Goal: Task Accomplishment & Management: Manage account settings

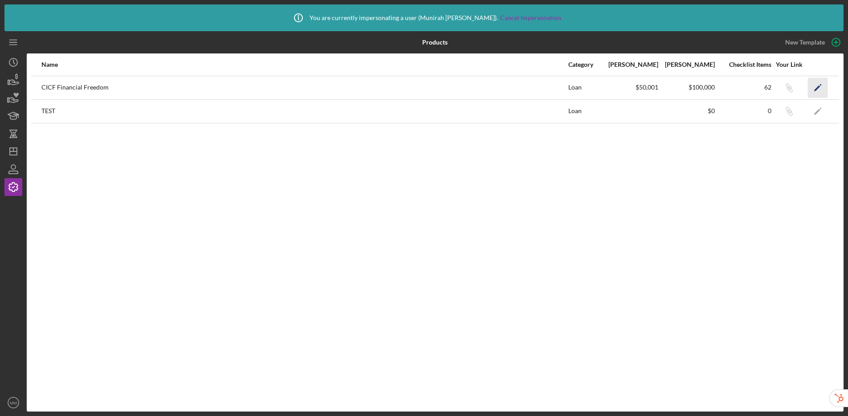
click at [817, 88] on polygon "button" at bounding box center [817, 88] width 6 height 6
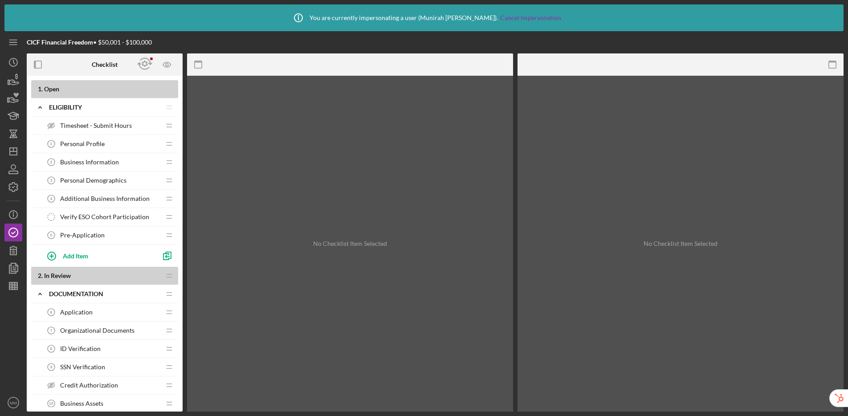
click at [112, 234] on div "Pre-Application 5 Pre-Application" at bounding box center [101, 235] width 118 height 18
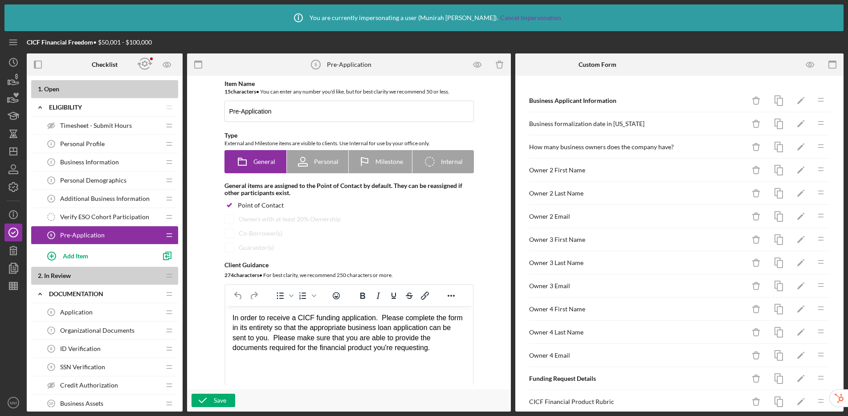
click at [586, 167] on div "Owner 2 First Name" at bounding box center [637, 170] width 216 height 7
click at [808, 68] on icon "button" at bounding box center [810, 65] width 20 height 20
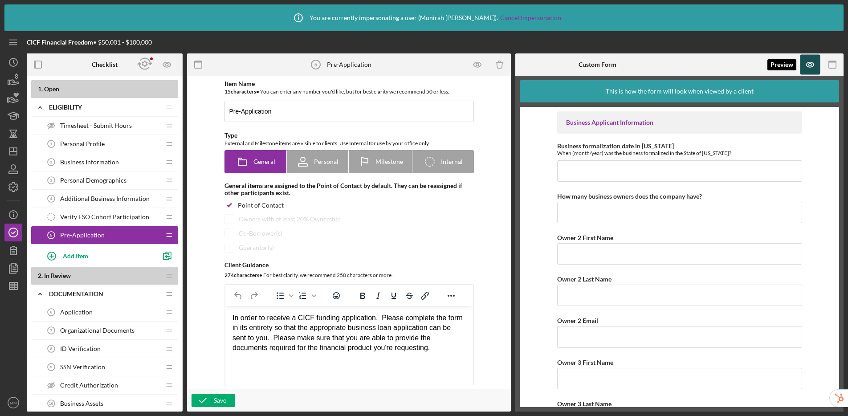
click at [808, 68] on icon "button" at bounding box center [810, 65] width 20 height 20
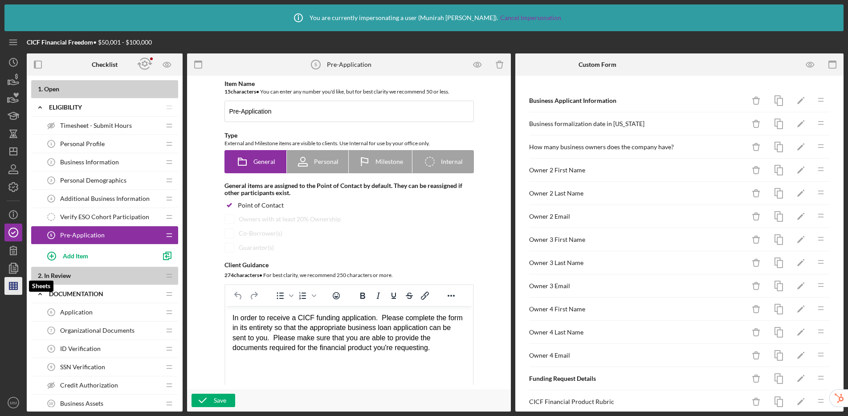
click at [16, 288] on line "button" at bounding box center [13, 288] width 8 height 0
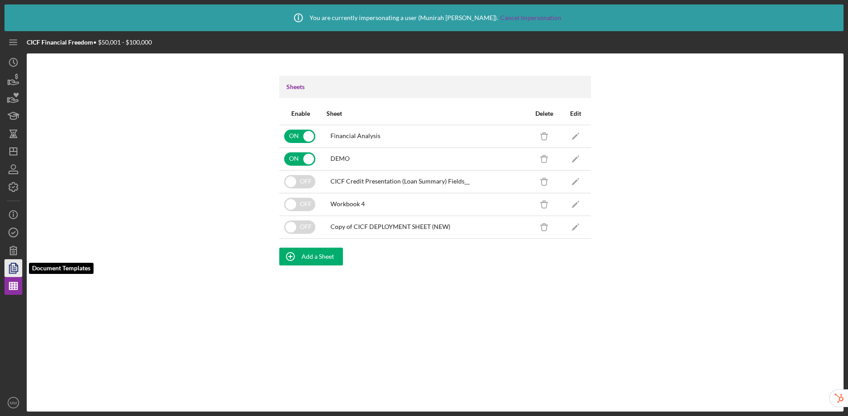
click at [8, 268] on icon "button" at bounding box center [13, 268] width 22 height 22
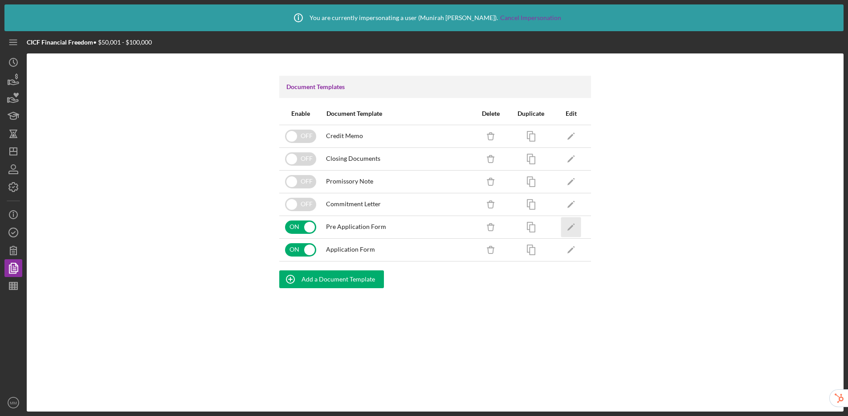
click at [570, 224] on icon "Icon/Edit" at bounding box center [571, 227] width 20 height 20
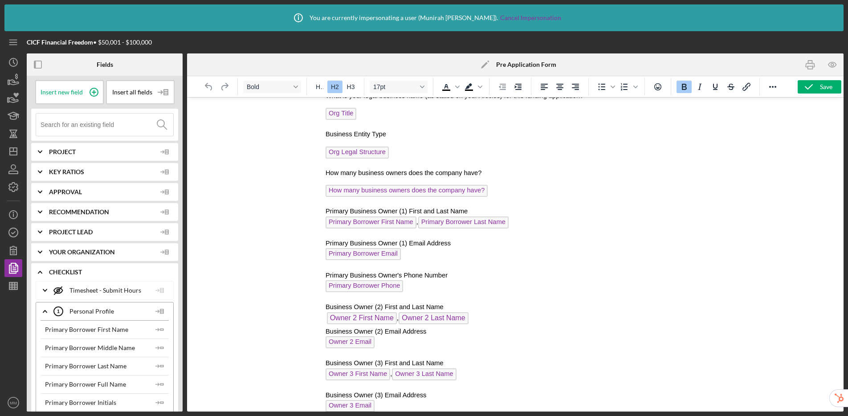
scroll to position [195, 0]
click at [12, 186] on icon "button" at bounding box center [13, 187] width 22 height 22
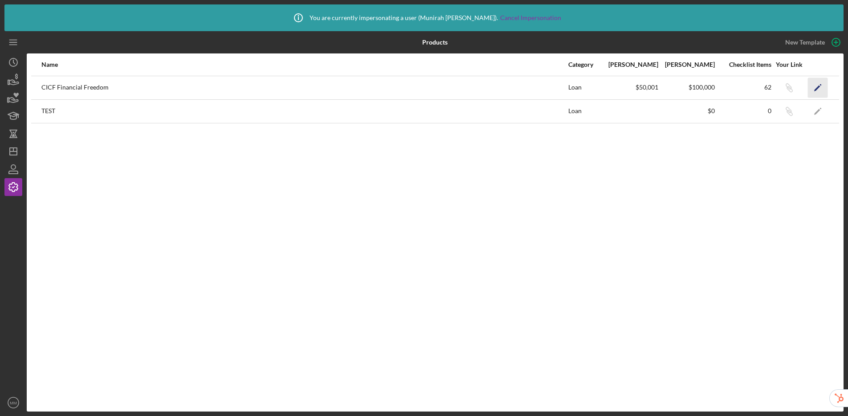
click at [818, 88] on polygon "button" at bounding box center [817, 88] width 6 height 6
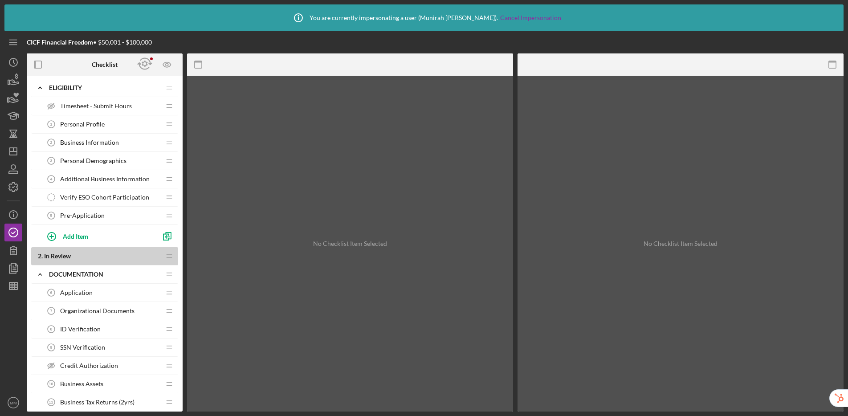
scroll to position [20, 0]
click at [104, 294] on div "Application 6 Application" at bounding box center [101, 292] width 118 height 18
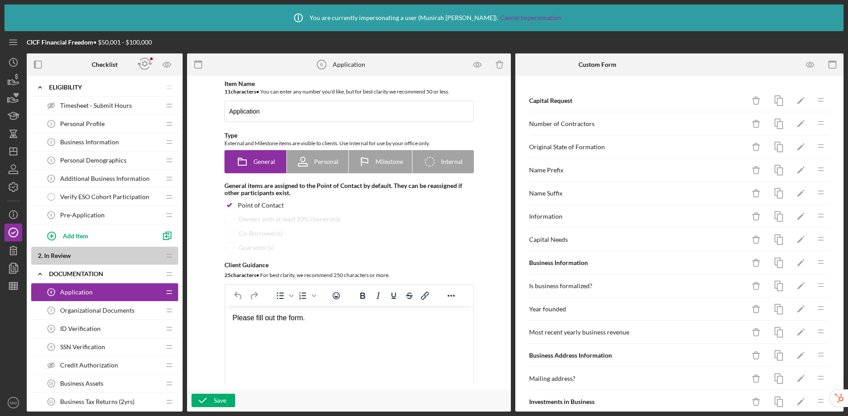
scroll to position [197, 0]
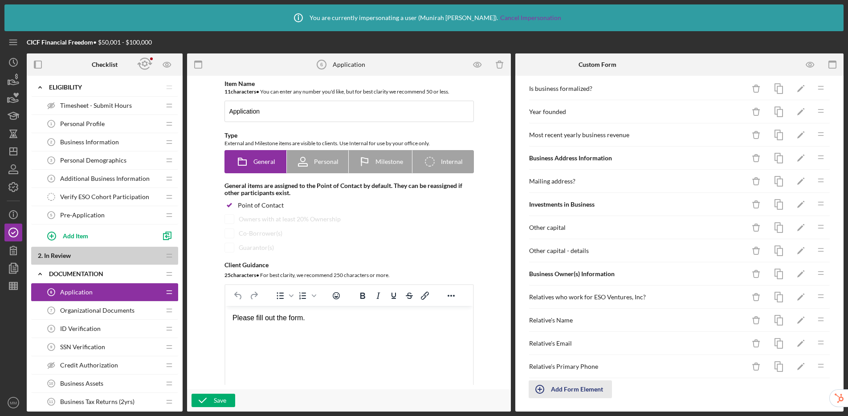
click at [591, 392] on div "Add Form Element" at bounding box center [577, 389] width 52 height 18
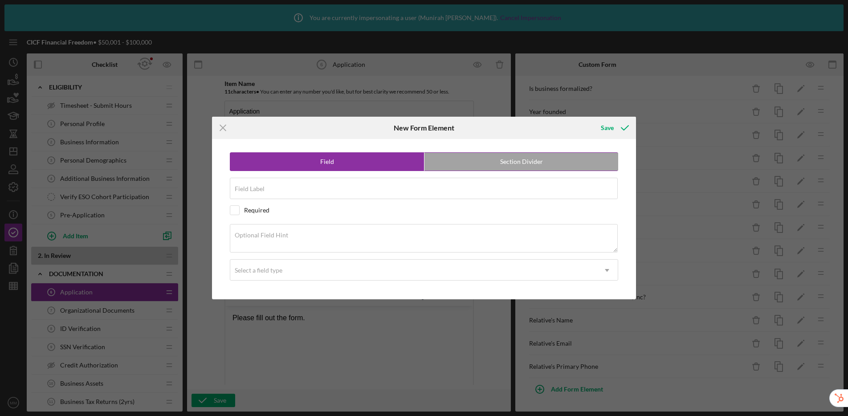
drag, startPoint x: 494, startPoint y: 167, endPoint x: 436, endPoint y: 178, distance: 59.0
click at [494, 167] on label "Section Divider" at bounding box center [521, 162] width 194 height 18
radio input "false"
radio input "true"
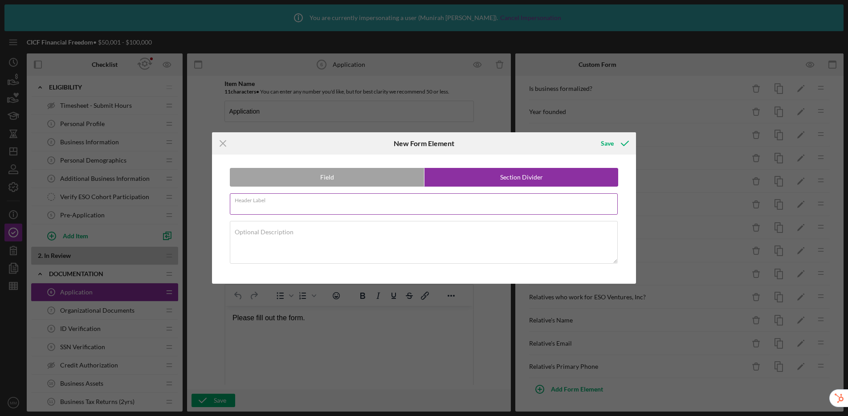
click at [374, 207] on input "Header Label" at bounding box center [424, 203] width 388 height 21
type input "Your Information"
click at [606, 143] on div "Save" at bounding box center [607, 143] width 13 height 18
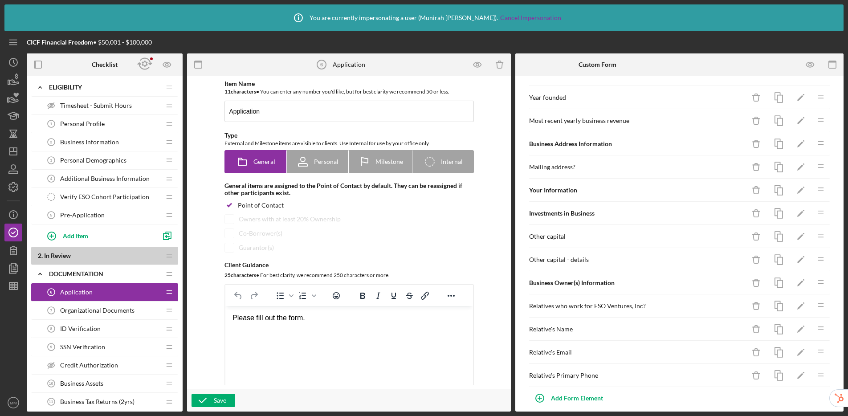
scroll to position [0, 0]
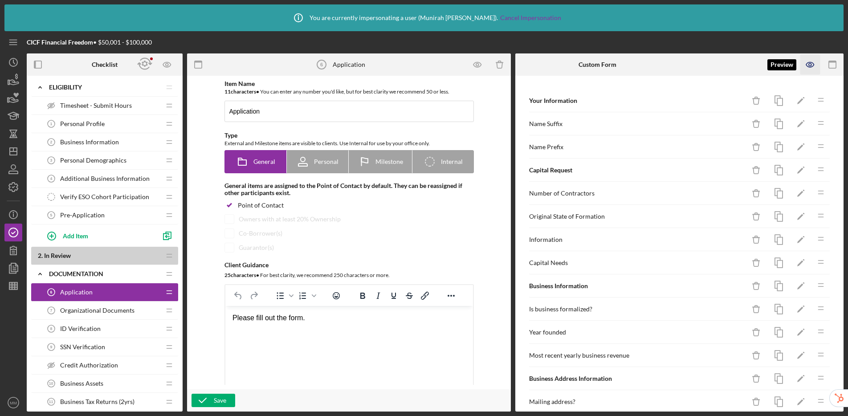
click at [805, 63] on icon "button" at bounding box center [810, 65] width 20 height 20
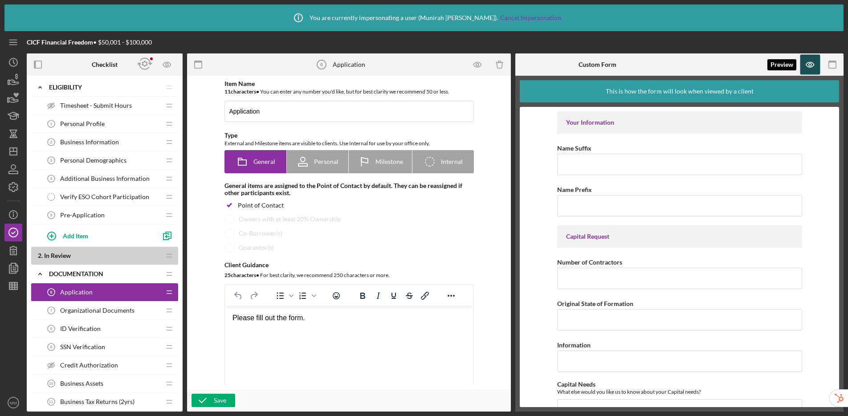
click at [814, 65] on icon "button" at bounding box center [810, 65] width 20 height 20
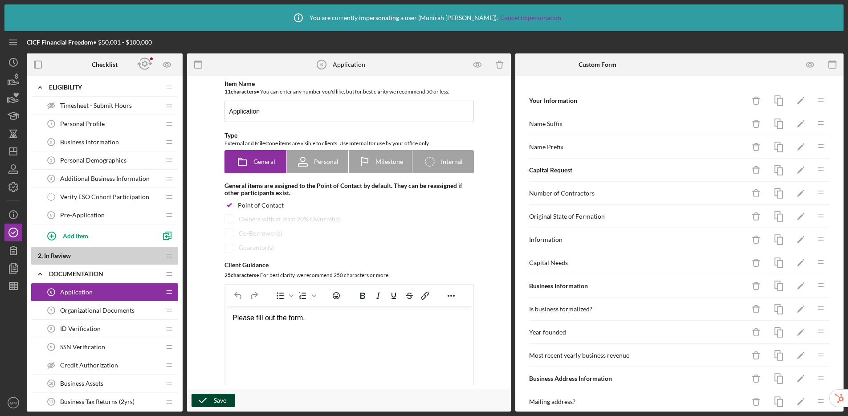
click at [209, 402] on icon "button" at bounding box center [202, 400] width 22 height 22
click at [98, 313] on span "Organizational Documents" at bounding box center [97, 310] width 74 height 7
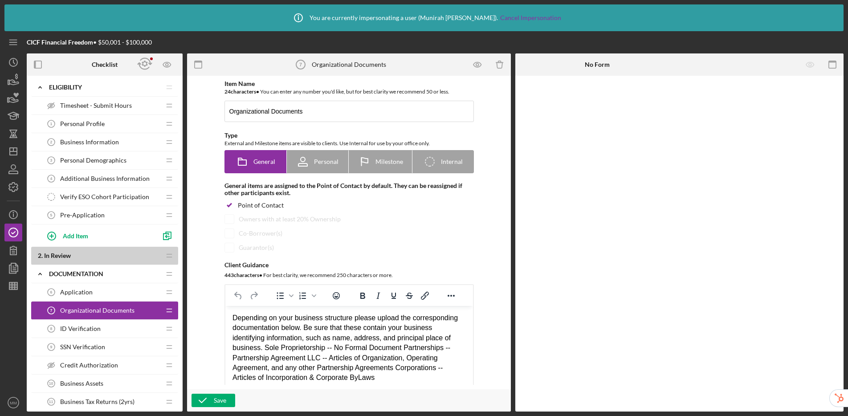
click at [93, 329] on span "ID Verification" at bounding box center [80, 328] width 41 height 7
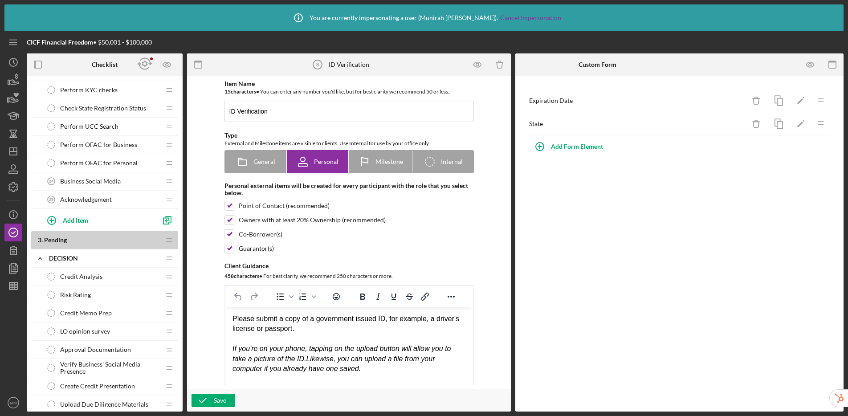
scroll to position [720, 0]
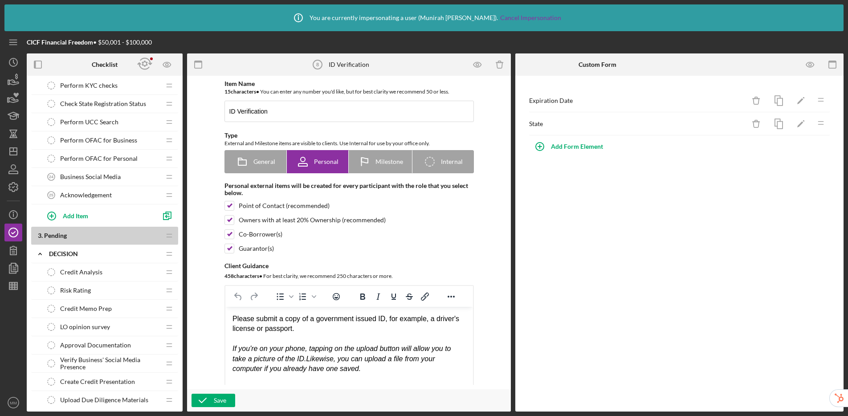
click at [116, 195] on div "Acknowledgement 25 Acknowledgement" at bounding box center [101, 195] width 118 height 18
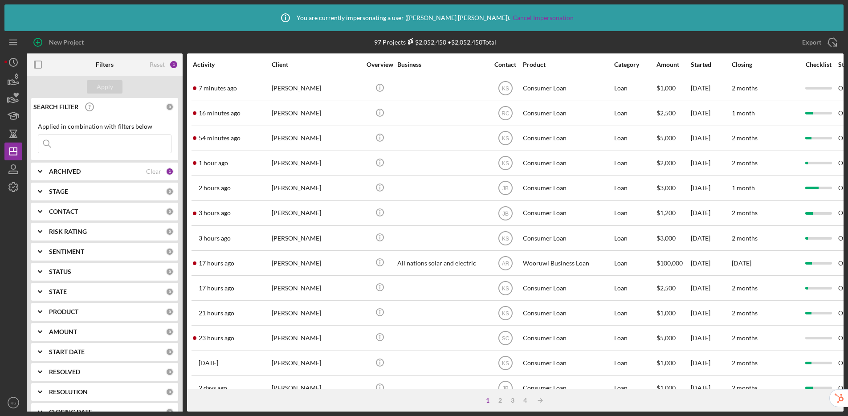
scroll to position [25, 0]
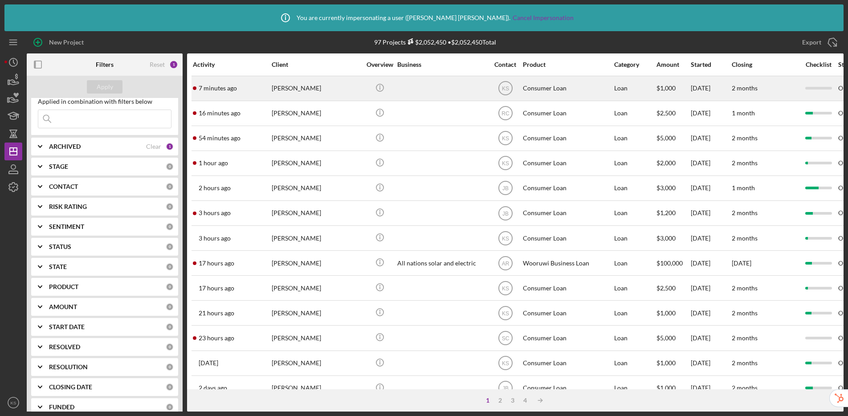
click at [559, 91] on div "Consumer Loan" at bounding box center [567, 89] width 89 height 24
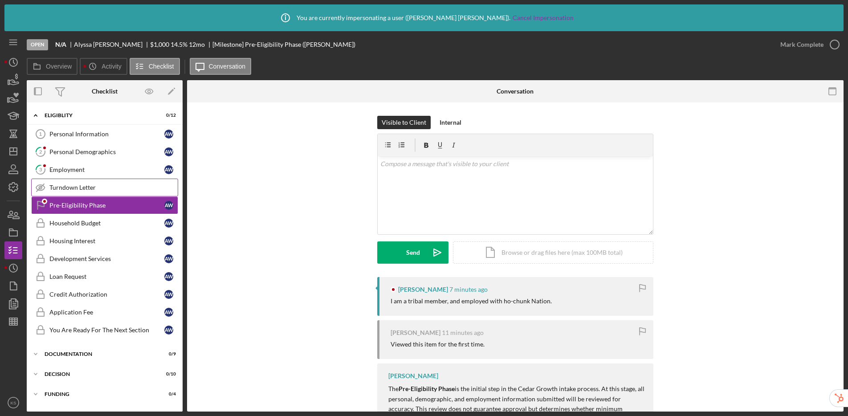
click at [104, 190] on div "Turndown Letter" at bounding box center [113, 187] width 128 height 7
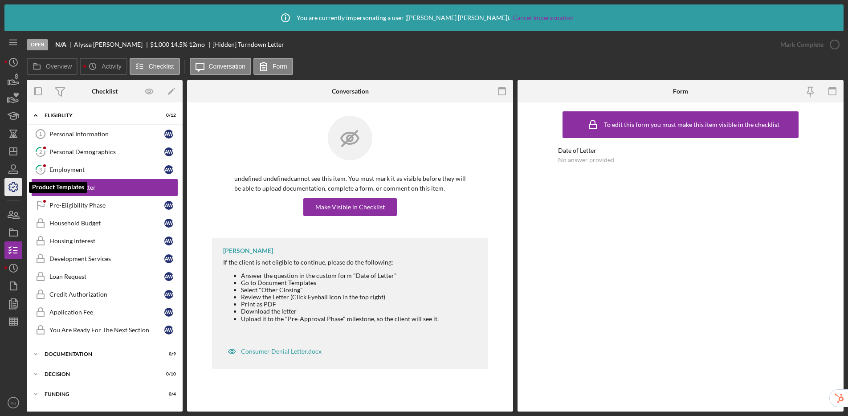
click at [7, 188] on icon "button" at bounding box center [13, 187] width 22 height 22
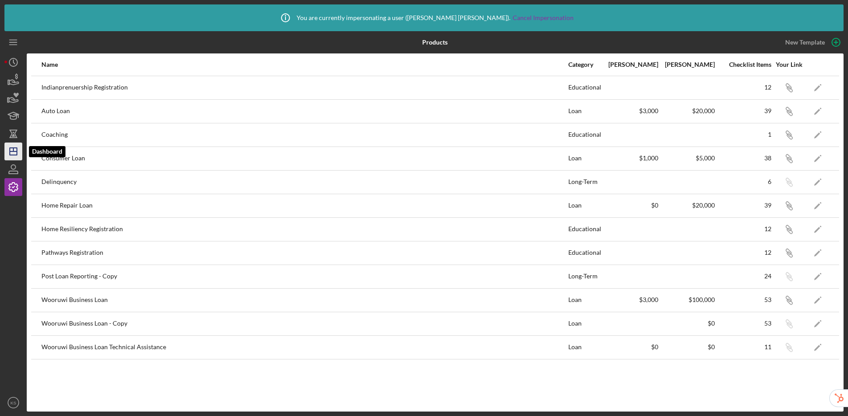
click at [6, 152] on icon "Icon/Dashboard" at bounding box center [13, 151] width 22 height 22
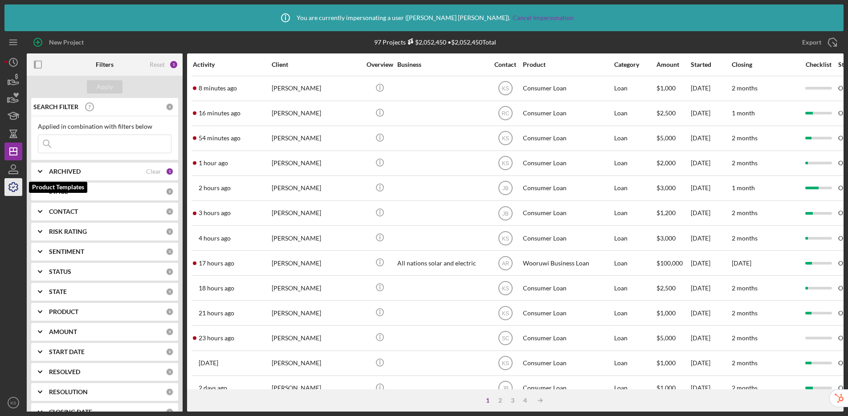
click at [9, 188] on icon "button" at bounding box center [13, 187] width 9 height 9
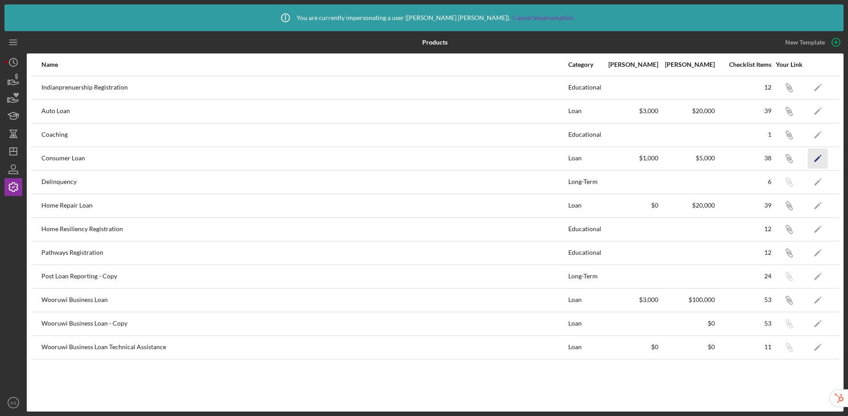
click at [815, 156] on icon "Icon/Edit" at bounding box center [818, 158] width 20 height 20
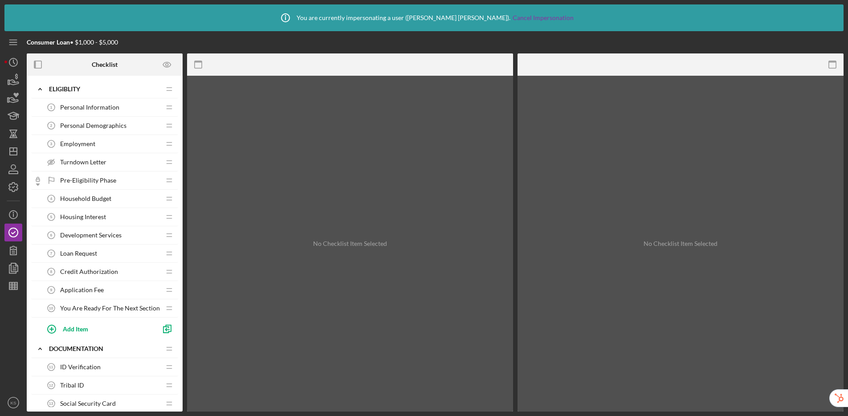
click at [85, 159] on span "Turndown Letter" at bounding box center [83, 162] width 46 height 7
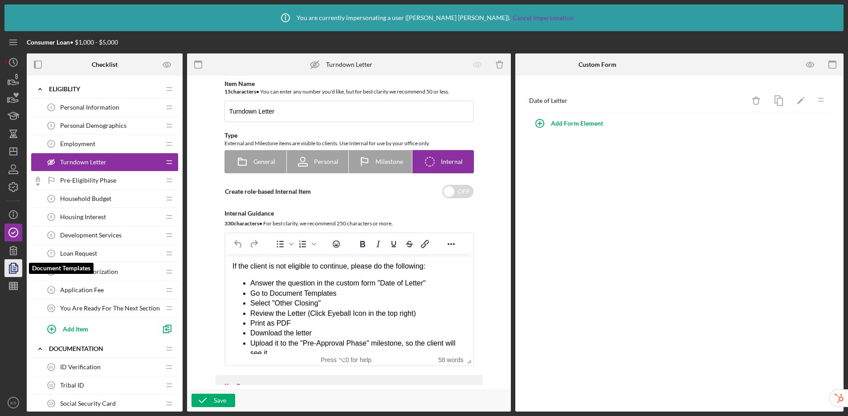
click at [16, 265] on polyline "button" at bounding box center [17, 265] width 2 height 2
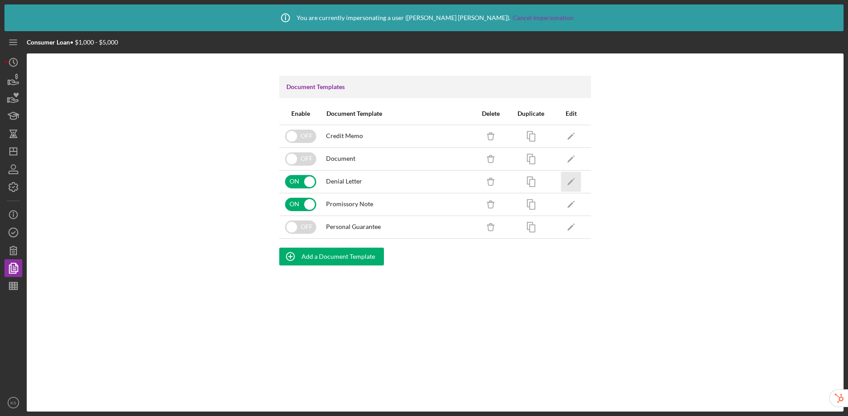
click at [576, 179] on icon "Icon/Edit" at bounding box center [571, 181] width 20 height 20
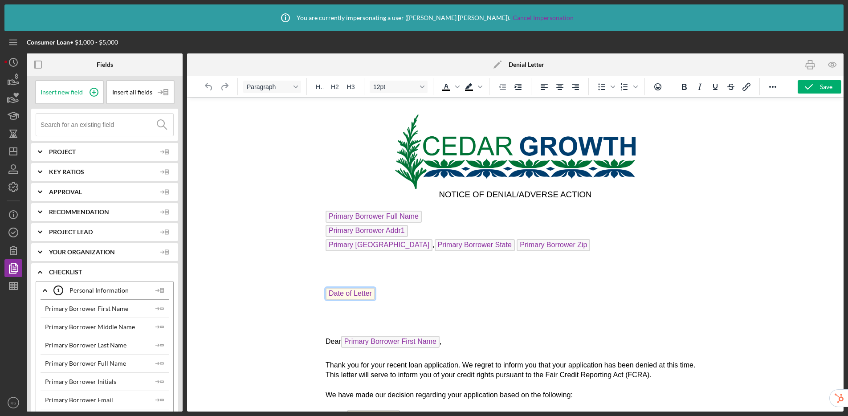
click at [359, 294] on span "Date of Letter" at bounding box center [349, 294] width 49 height 12
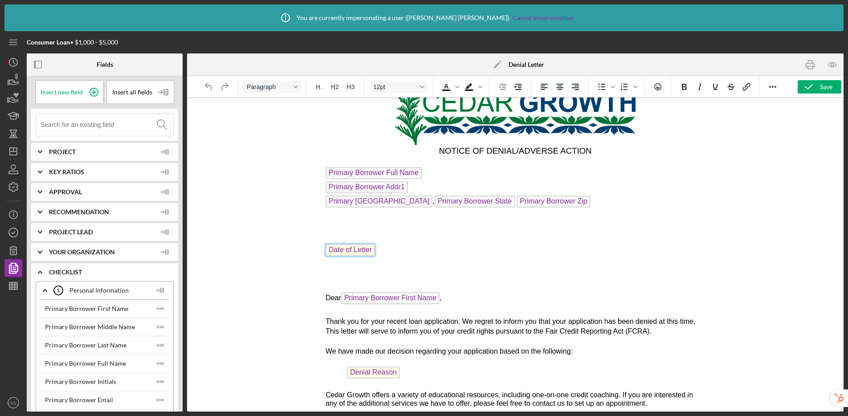
scroll to position [48, 0]
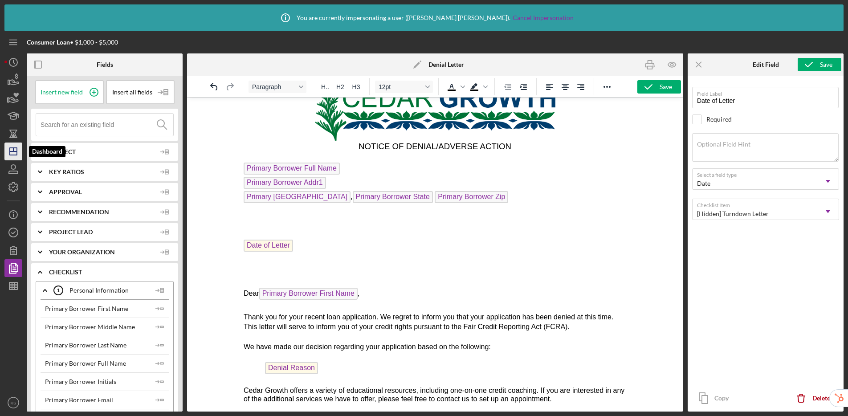
click at [15, 154] on icon "Icon/Dashboard" at bounding box center [13, 151] width 22 height 22
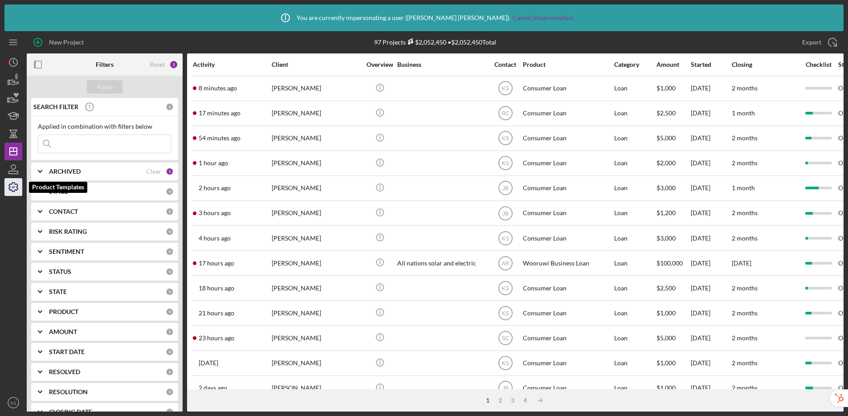
click at [12, 189] on icon "button" at bounding box center [13, 187] width 22 height 22
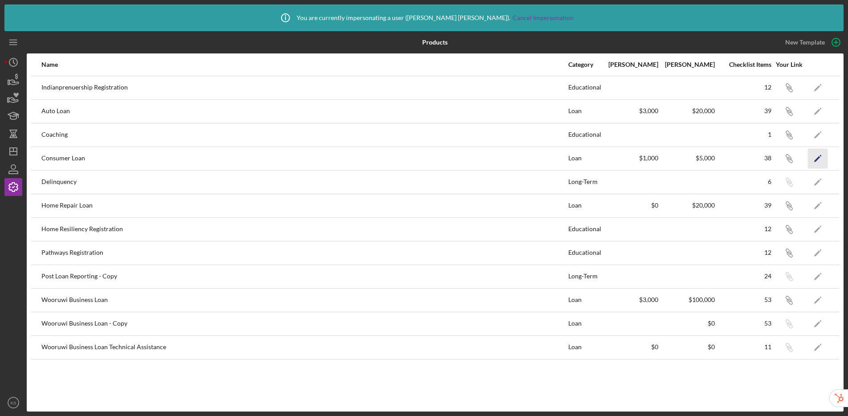
click at [815, 158] on icon "Icon/Edit" at bounding box center [818, 158] width 20 height 20
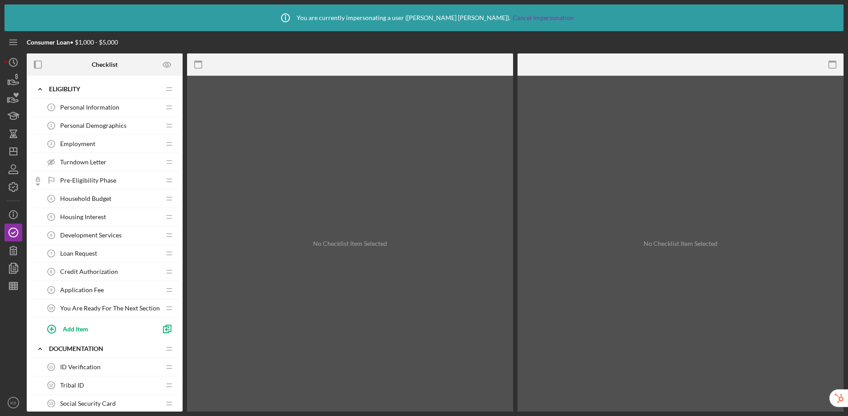
click at [109, 163] on div "Turndown Letter Turndown Letter" at bounding box center [101, 162] width 118 height 18
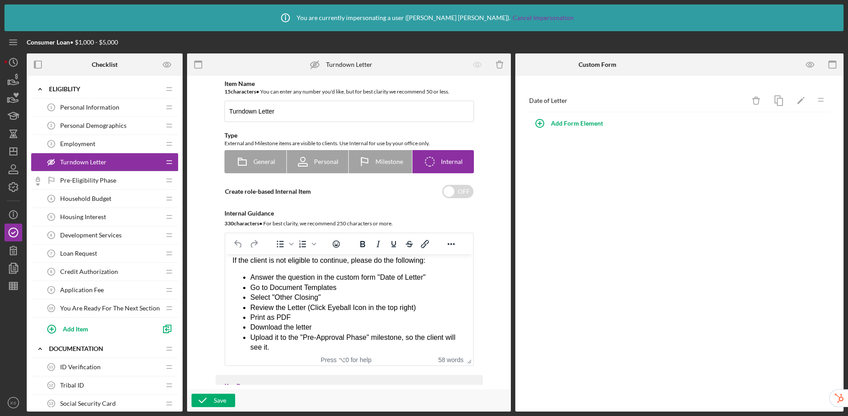
scroll to position [13, 0]
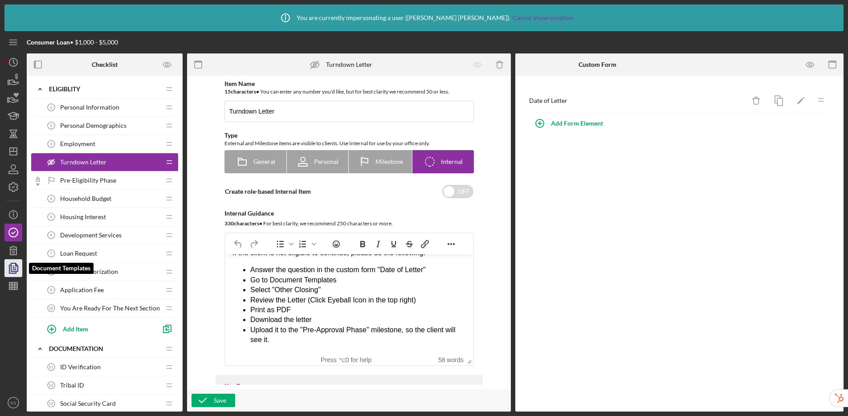
click at [19, 271] on icon "button" at bounding box center [13, 268] width 22 height 22
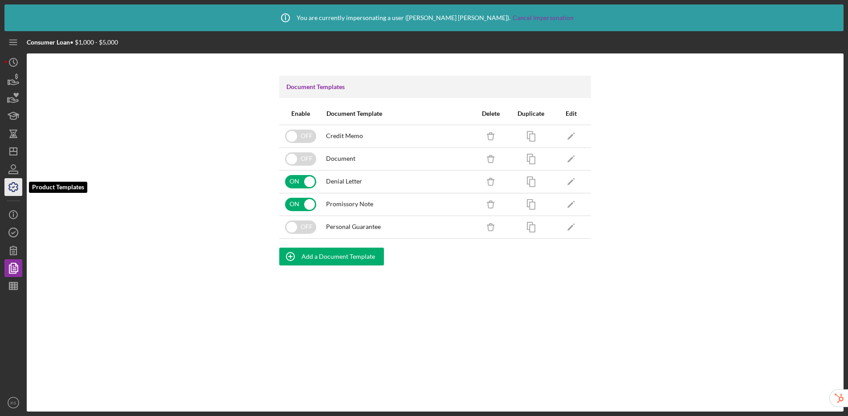
click at [13, 187] on polyline "button" at bounding box center [13, 187] width 2 height 1
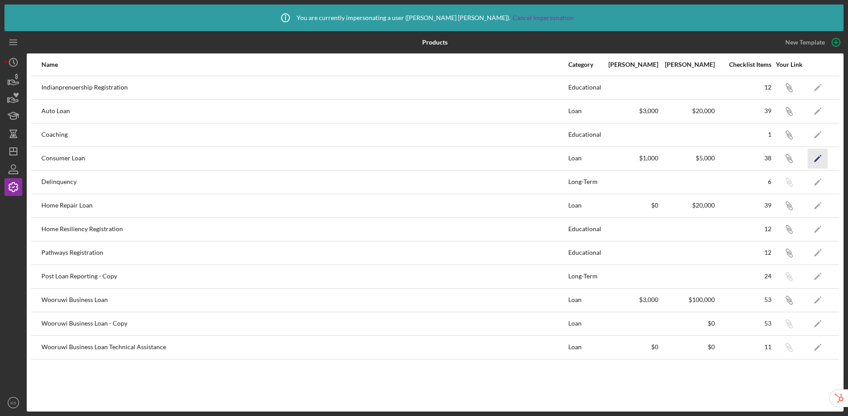
click at [817, 158] on icon "Icon/Edit" at bounding box center [818, 158] width 20 height 20
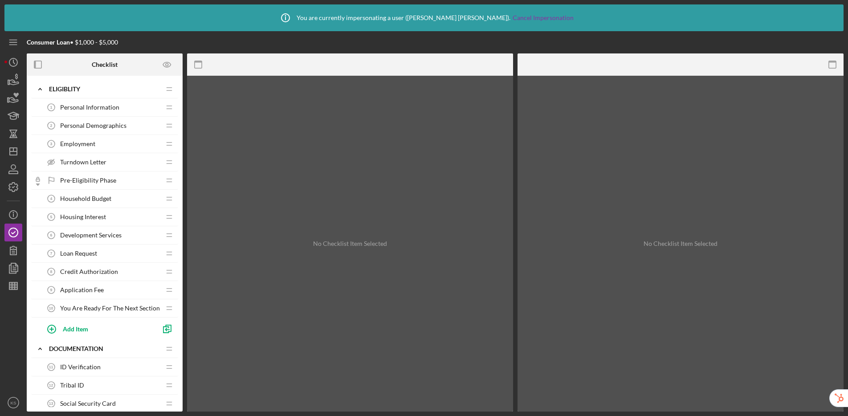
click at [88, 160] on span "Turndown Letter" at bounding box center [83, 162] width 46 height 7
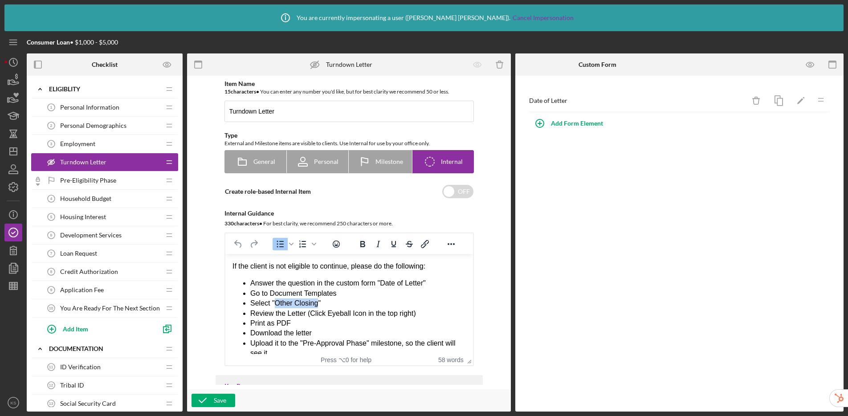
drag, startPoint x: 318, startPoint y: 305, endPoint x: 276, endPoint y: 306, distance: 42.3
click at [276, 306] on li "Select "Other Closing"" at bounding box center [358, 303] width 216 height 10
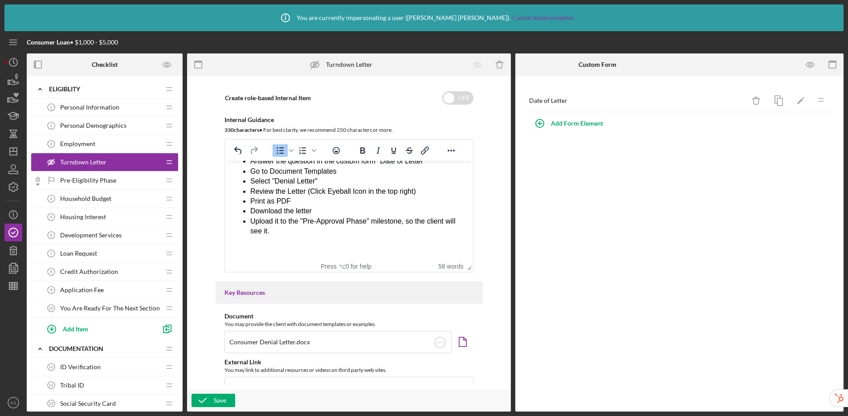
scroll to position [304, 0]
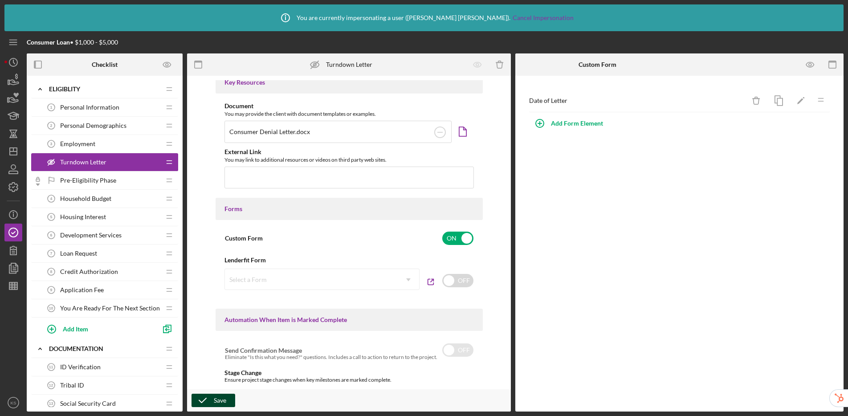
click at [210, 400] on icon "button" at bounding box center [202, 400] width 22 height 22
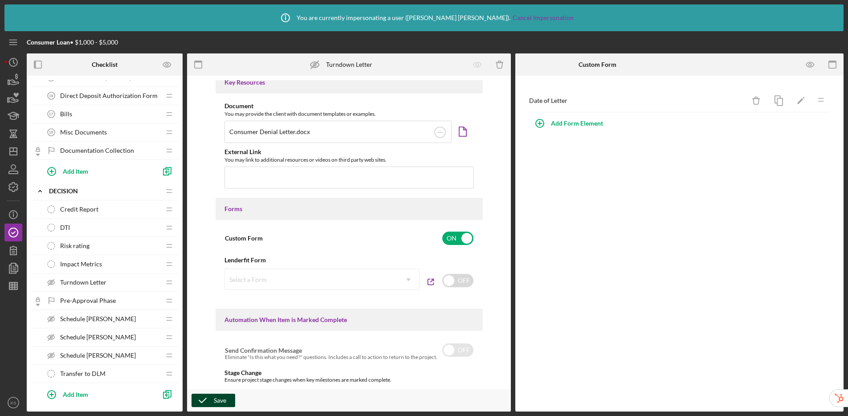
scroll to position [363, 0]
click at [101, 282] on span "Turndown Letter" at bounding box center [83, 281] width 46 height 7
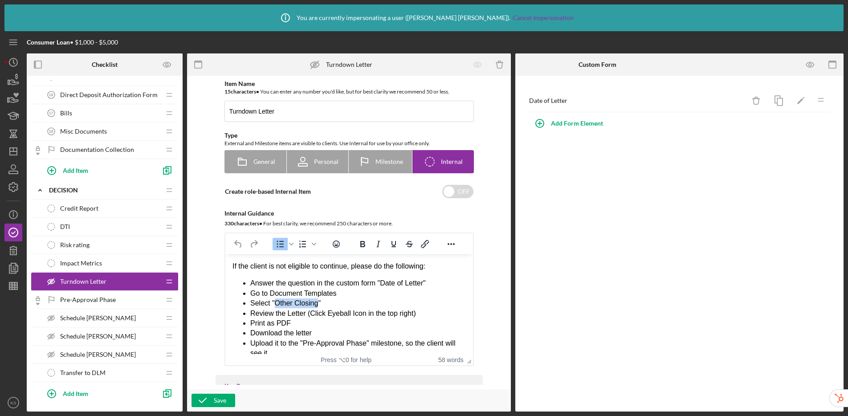
drag, startPoint x: 319, startPoint y: 305, endPoint x: 277, endPoint y: 306, distance: 42.3
click at [277, 306] on li "Select "Other Closing"" at bounding box center [358, 303] width 216 height 10
click at [203, 400] on icon "button" at bounding box center [202, 400] width 22 height 22
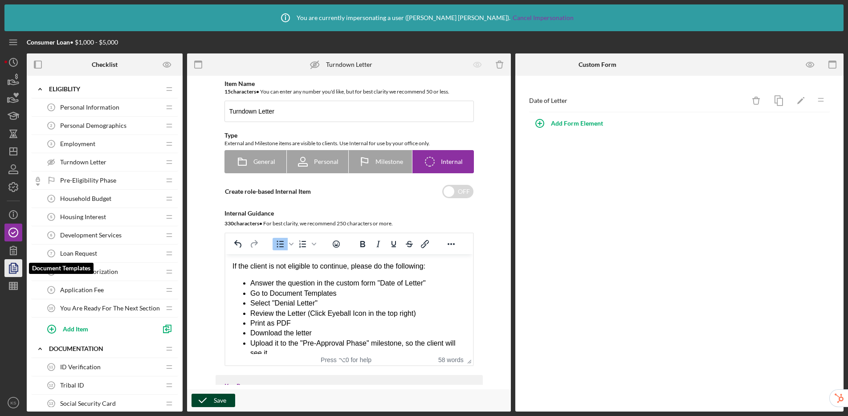
click at [13, 273] on polyline "button" at bounding box center [12, 269] width 7 height 8
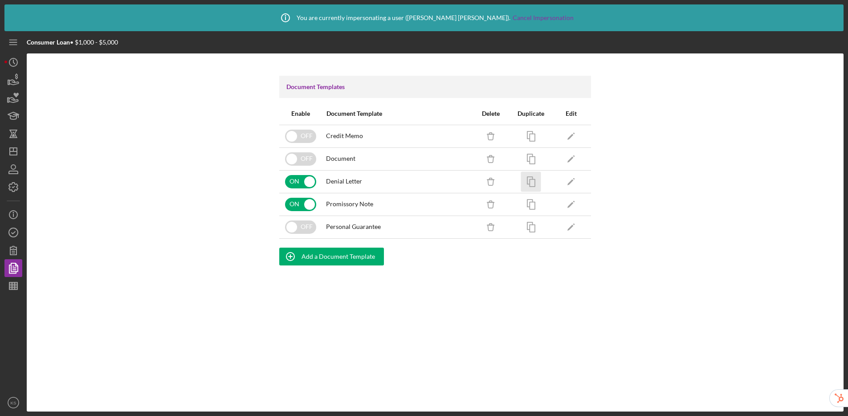
click at [529, 185] on rect "button" at bounding box center [531, 182] width 5 height 7
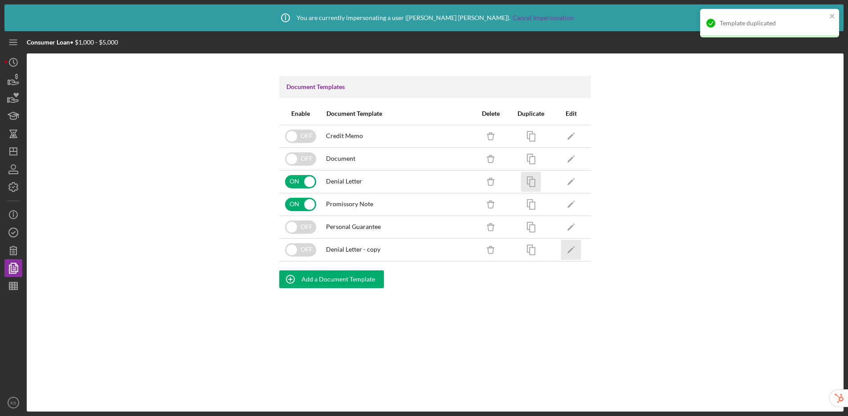
click at [576, 249] on icon "Icon/Edit" at bounding box center [571, 250] width 20 height 20
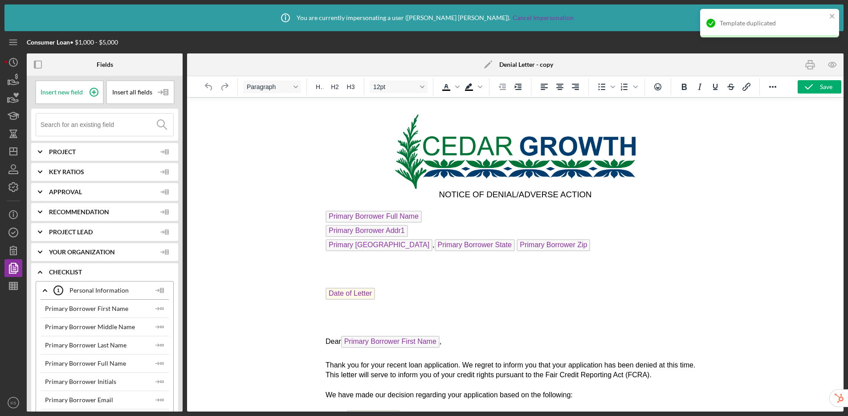
click at [487, 62] on icon "Icon/Edit" at bounding box center [488, 64] width 22 height 22
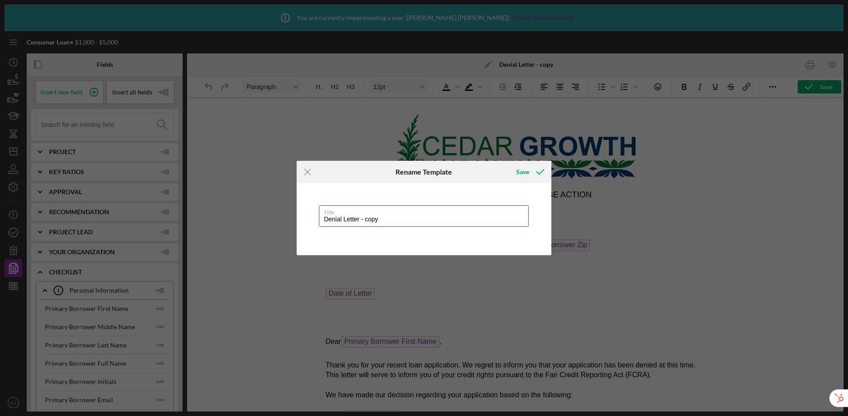
drag, startPoint x: 400, startPoint y: 222, endPoint x: 321, endPoint y: 220, distance: 79.7
click at [321, 220] on input "Denial Letter - copy" at bounding box center [423, 215] width 209 height 21
drag, startPoint x: 338, startPoint y: 219, endPoint x: 313, endPoint y: 218, distance: 24.9
click at [313, 218] on div "Title Final Denial Letter" at bounding box center [424, 219] width 254 height 72
click at [466, 214] on label "Title" at bounding box center [426, 211] width 204 height 10
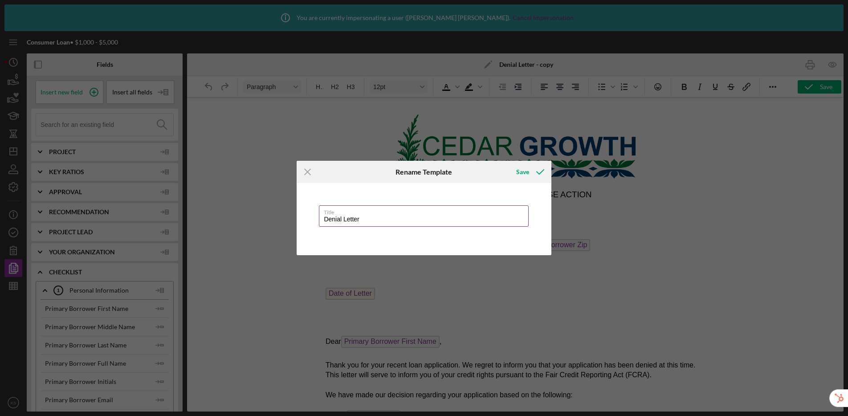
click at [466, 214] on input "Denial Letter" at bounding box center [423, 215] width 209 height 21
click at [444, 221] on input "Denial Letter" at bounding box center [423, 215] width 209 height 21
click at [516, 170] on div "Save" at bounding box center [522, 172] width 13 height 18
type input "Denial Letter for Decision Phase"
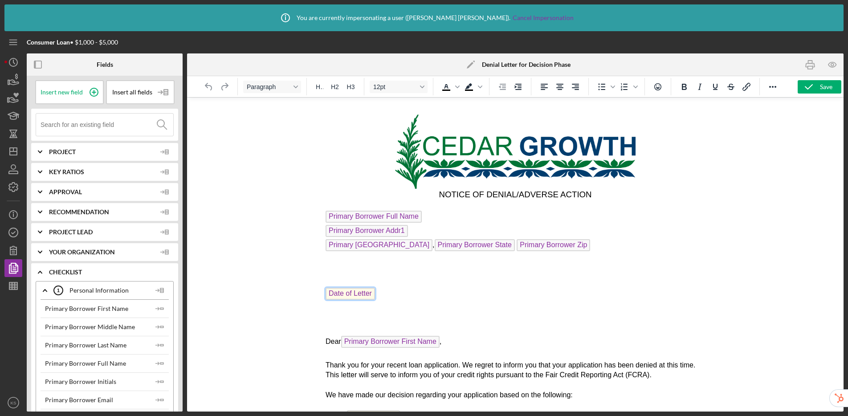
click at [359, 293] on span "Date of Letter" at bounding box center [349, 294] width 49 height 12
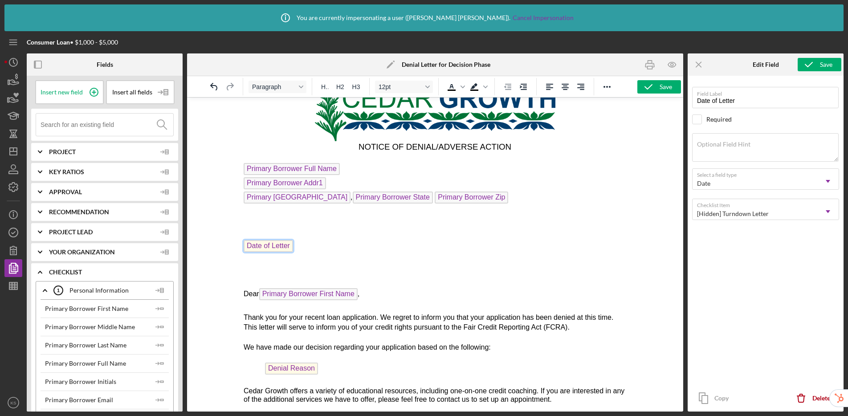
scroll to position [48, 0]
click at [744, 214] on div "[Hidden] Turndown Letter" at bounding box center [733, 213] width 72 height 7
click at [693, 64] on icon "Icon/Menu Close" at bounding box center [699, 65] width 20 height 20
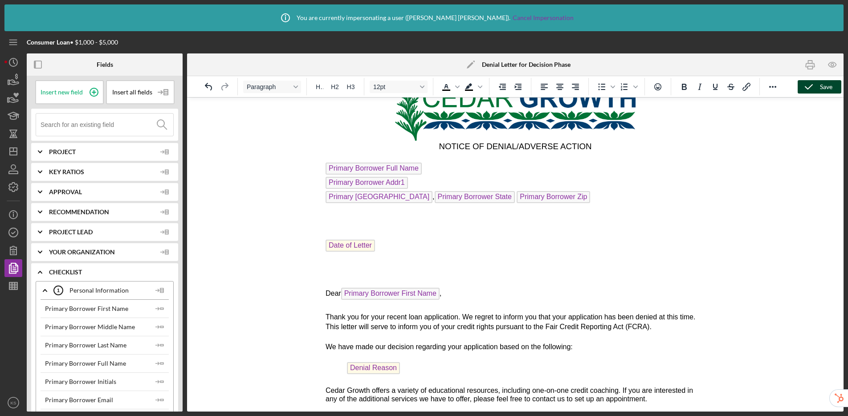
click at [829, 86] on div "Save" at bounding box center [826, 86] width 12 height 13
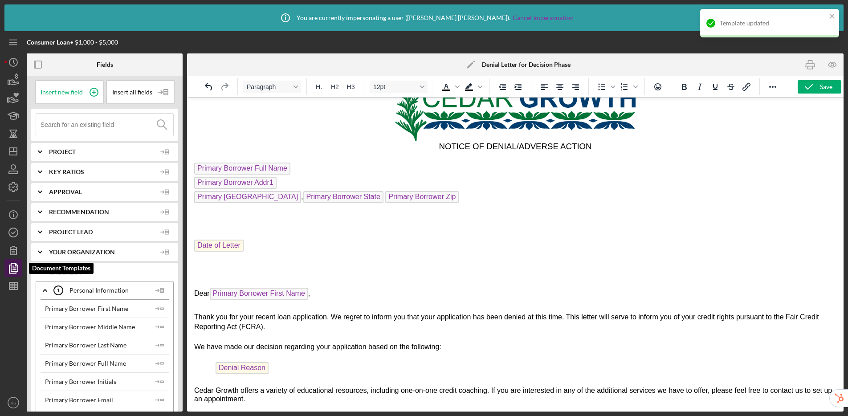
click at [14, 269] on icon "button" at bounding box center [14, 268] width 3 height 4
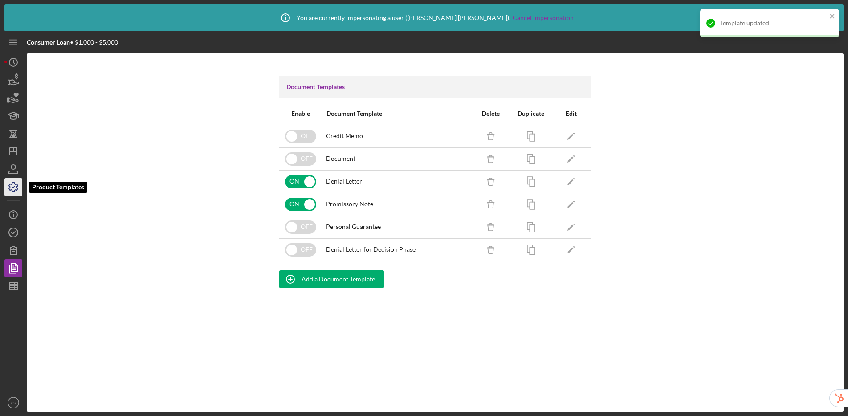
click at [18, 191] on icon "button" at bounding box center [13, 187] width 22 height 22
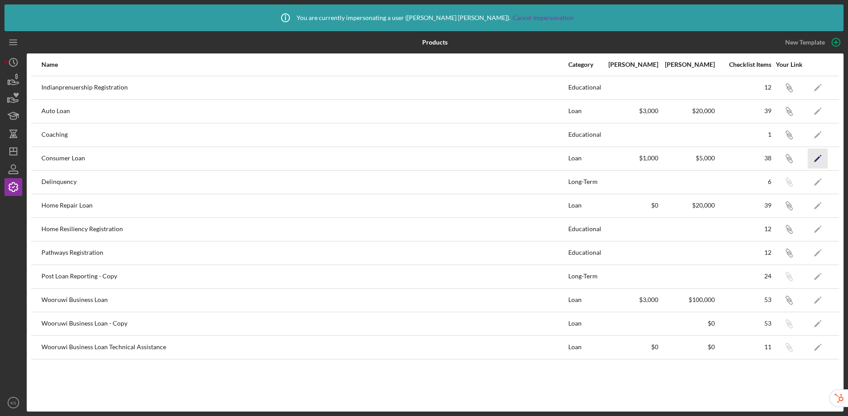
click at [816, 158] on icon "Icon/Edit" at bounding box center [818, 158] width 20 height 20
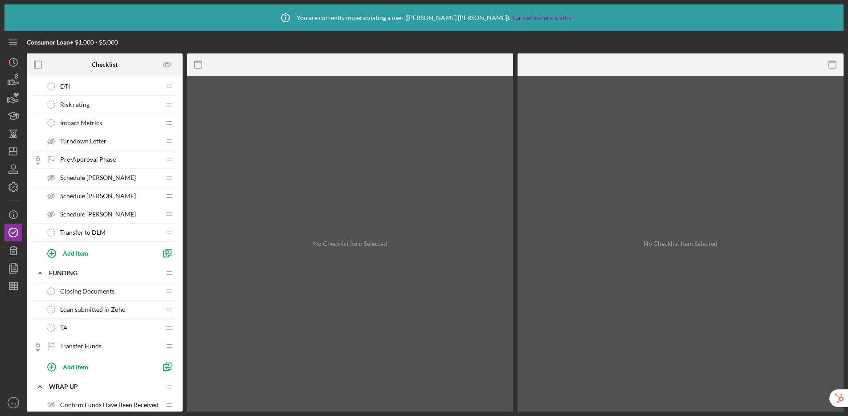
scroll to position [444, 0]
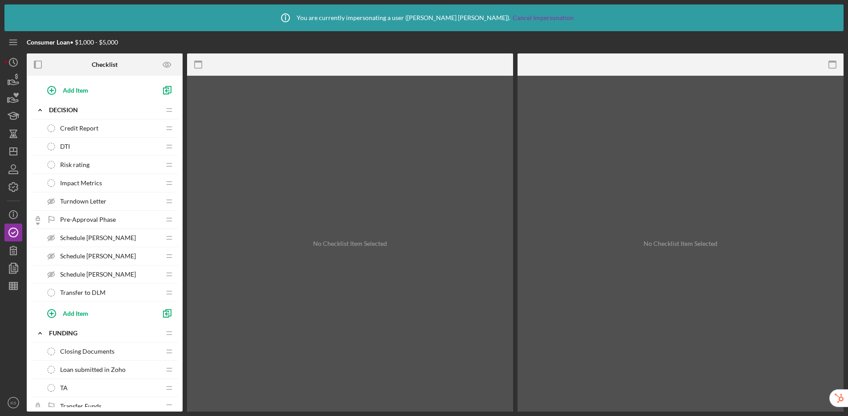
click at [96, 200] on span "Turndown Letter" at bounding box center [83, 201] width 46 height 7
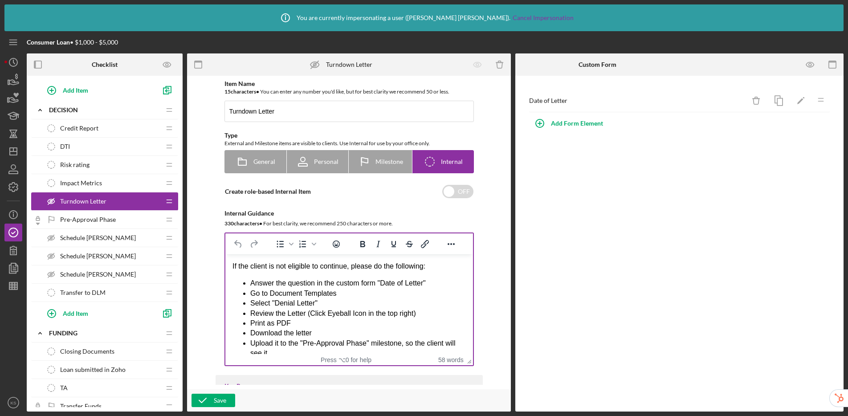
click at [315, 304] on li "Select "Denial Letter"" at bounding box center [358, 303] width 216 height 10
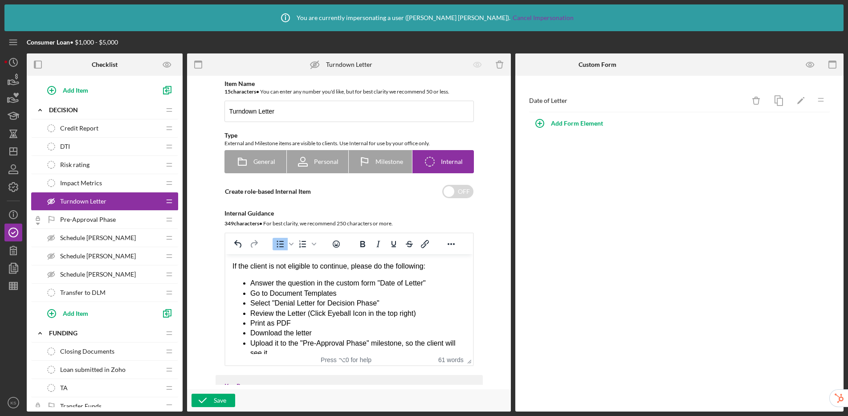
click at [478, 299] on div "Item Name 15 character s • You can enter any number you'd like, but for best cl…" at bounding box center [349, 223] width 267 height 286
click at [804, 97] on icon "Icon/Edit" at bounding box center [801, 101] width 20 height 20
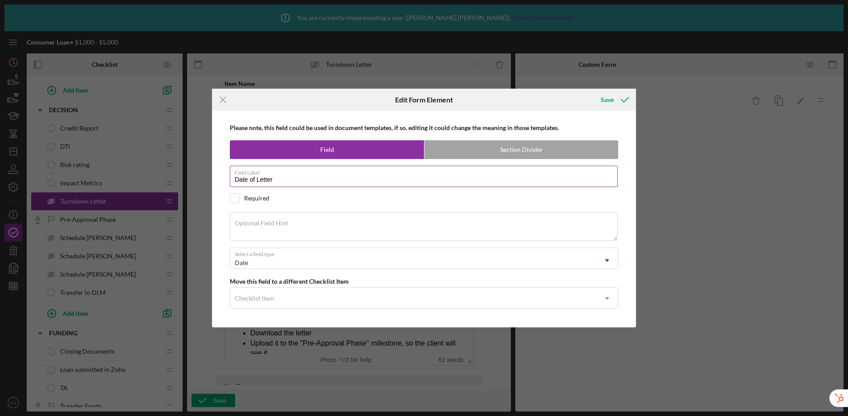
click at [386, 177] on input "Date of Letter" at bounding box center [424, 176] width 388 height 21
type input "Date of Letter - Decision Phase"
click at [609, 102] on div "Save" at bounding box center [607, 100] width 13 height 18
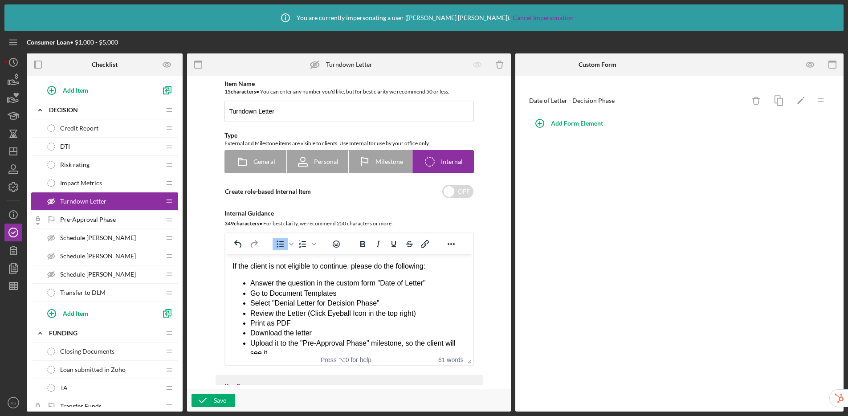
click at [734, 224] on div "Date of Letter - Decision Phase Icon/Delete Icon/Edit Icon/Drag Add Form Element" at bounding box center [679, 244] width 328 height 336
click at [13, 270] on icon "button" at bounding box center [13, 268] width 22 height 22
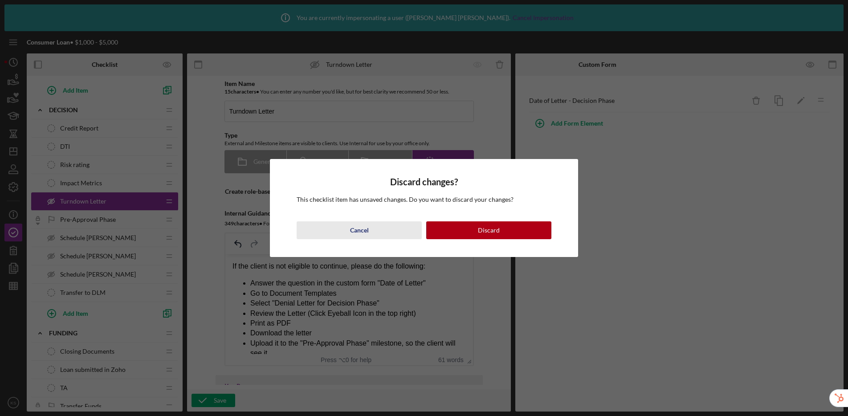
click at [347, 225] on button "Cancel" at bounding box center [359, 230] width 125 height 18
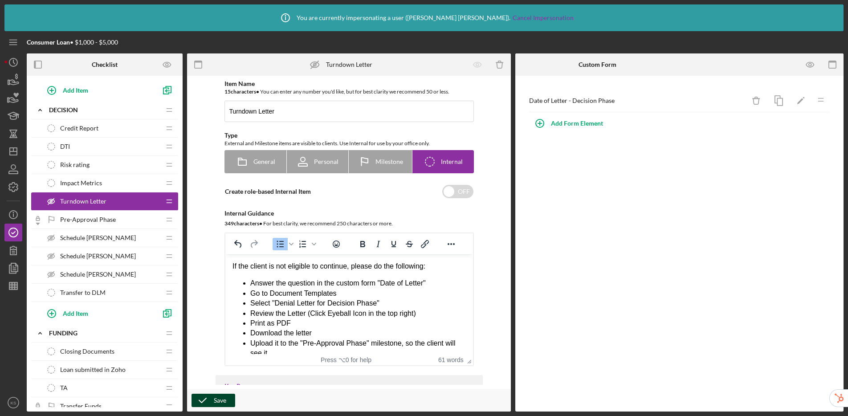
click at [222, 399] on div "Save" at bounding box center [220, 400] width 12 height 13
click at [5, 271] on icon "button" at bounding box center [13, 268] width 22 height 22
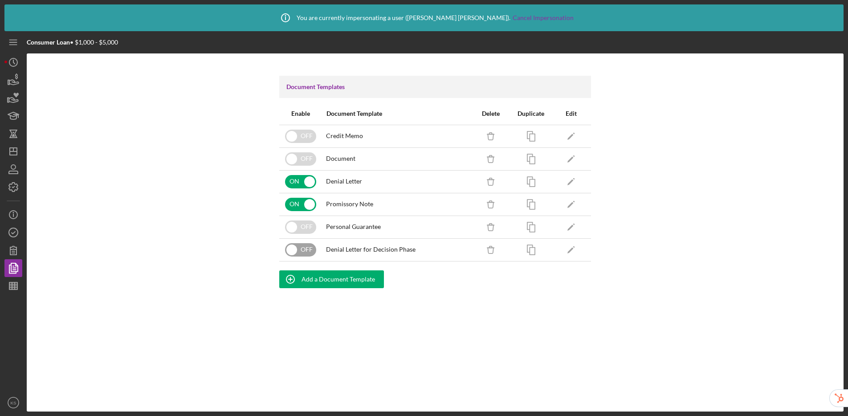
click at [304, 251] on input "checkbox" at bounding box center [300, 249] width 31 height 13
checkbox input "true"
click at [574, 250] on icon "Icon/Edit" at bounding box center [571, 250] width 20 height 20
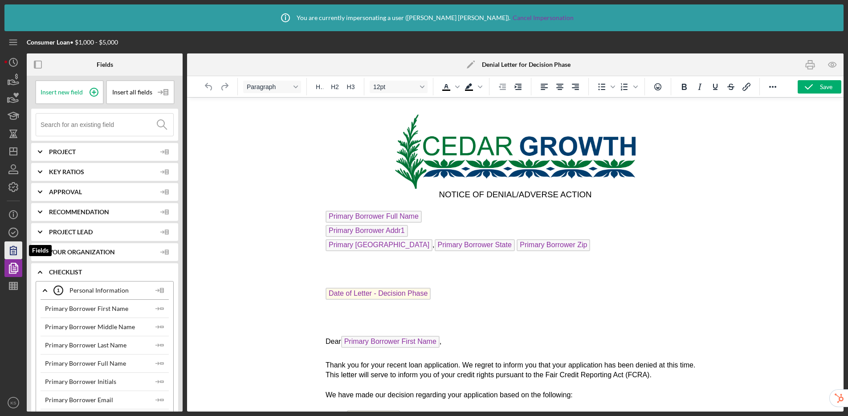
click at [14, 247] on icon "button" at bounding box center [13, 250] width 6 height 8
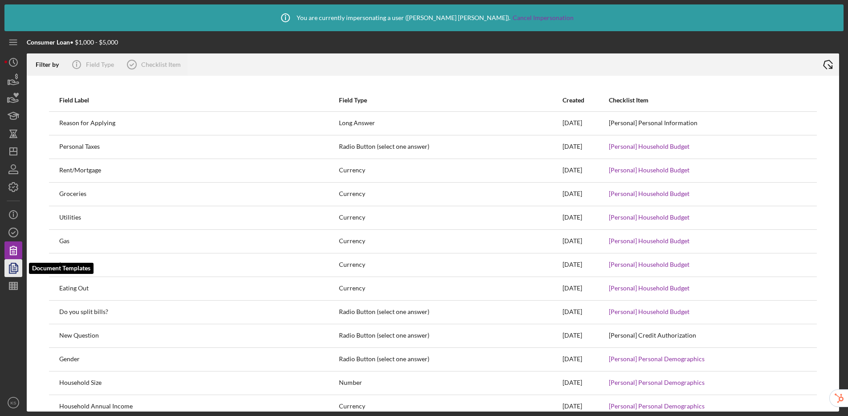
click at [14, 269] on icon "button" at bounding box center [13, 268] width 22 height 22
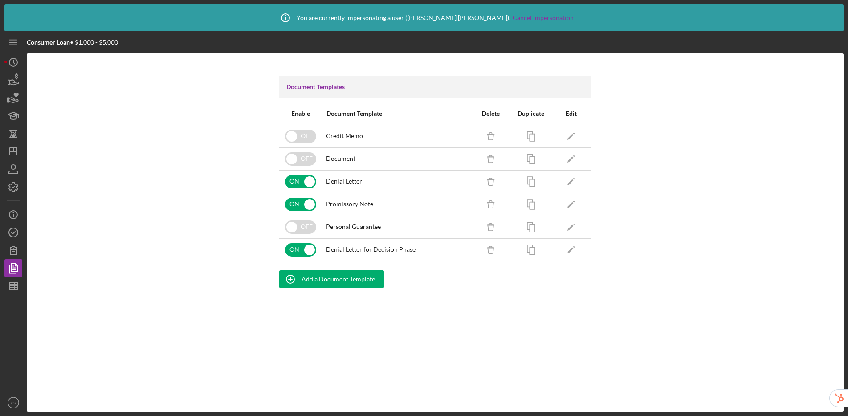
click at [676, 130] on div "Document Templates Enable Document Template Delete Duplicate Edit OFF Credit Me…" at bounding box center [435, 232] width 817 height 358
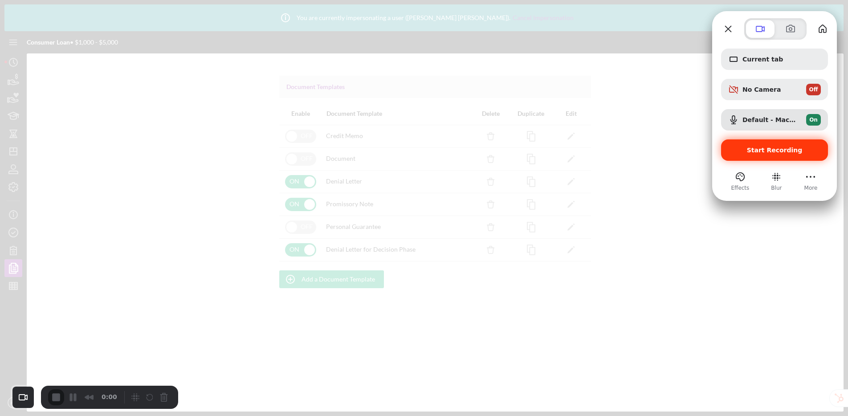
click at [770, 152] on span "Start Recording" at bounding box center [775, 150] width 56 height 7
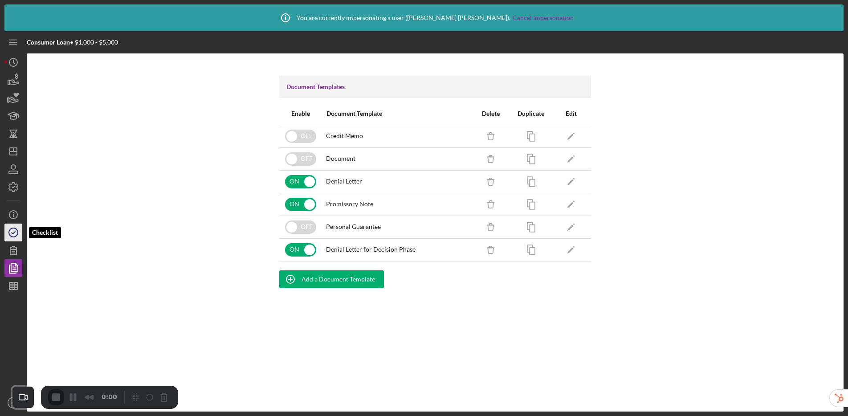
click at [12, 236] on icon "button" at bounding box center [13, 232] width 22 height 22
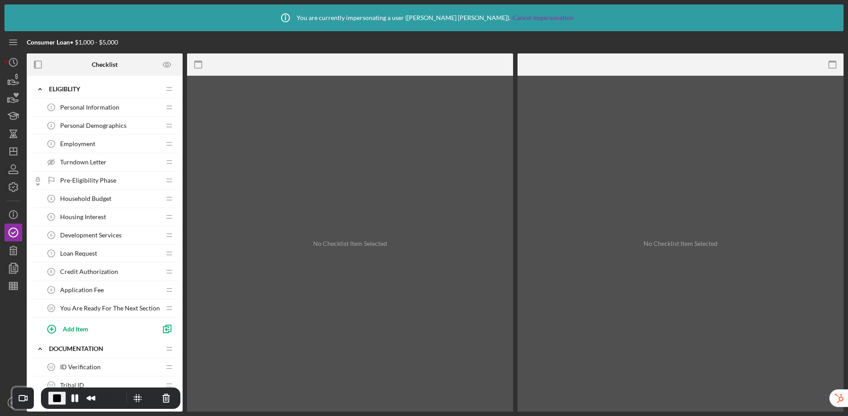
click at [100, 161] on span "Turndown Letter" at bounding box center [83, 162] width 46 height 7
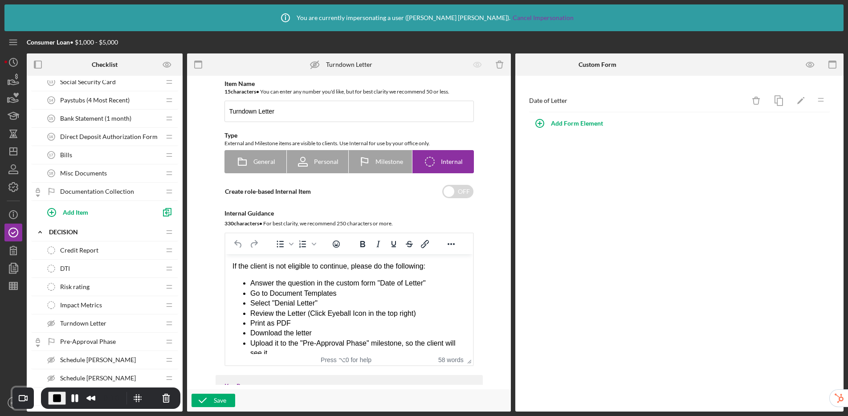
scroll to position [407, 0]
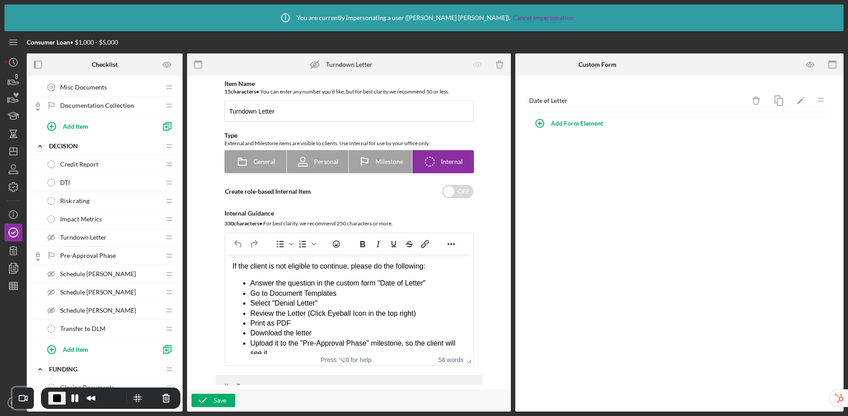
click at [85, 236] on span "Turndown Letter" at bounding box center [83, 237] width 46 height 7
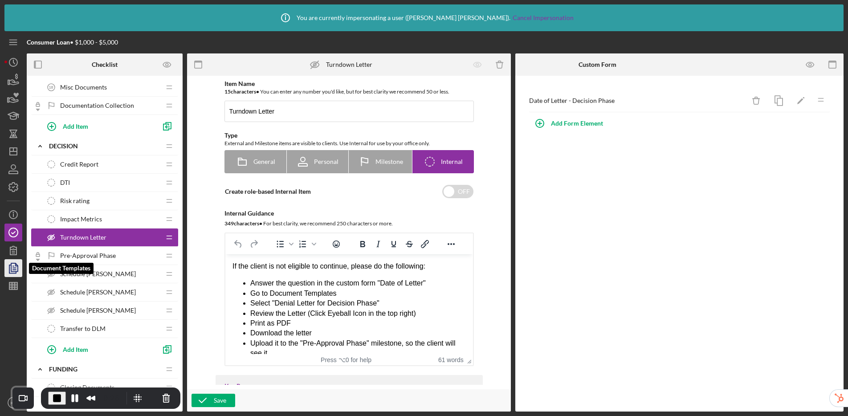
click at [12, 268] on icon "button" at bounding box center [13, 268] width 22 height 22
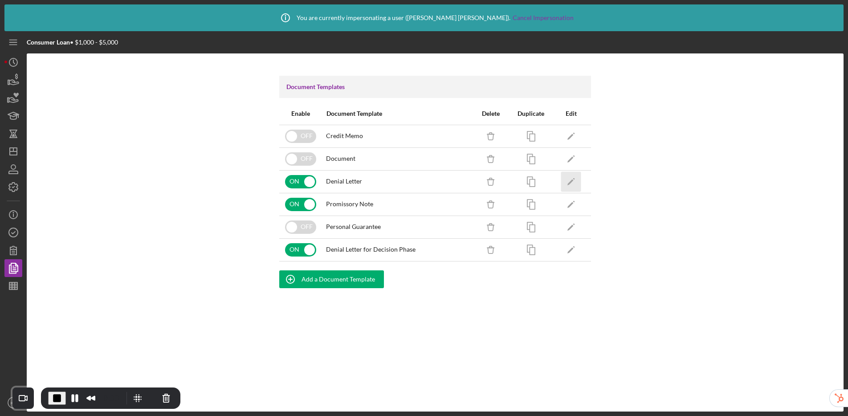
click at [578, 186] on icon "Icon/Edit" at bounding box center [571, 181] width 20 height 20
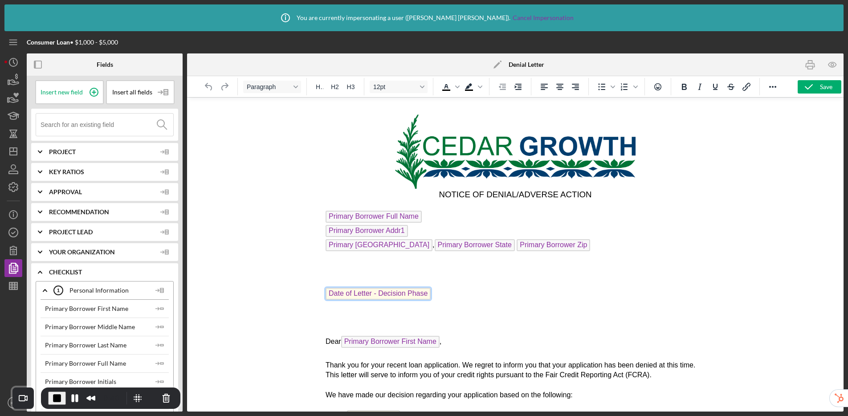
click at [349, 295] on span "Date of Letter - Decision Phase" at bounding box center [377, 294] width 105 height 12
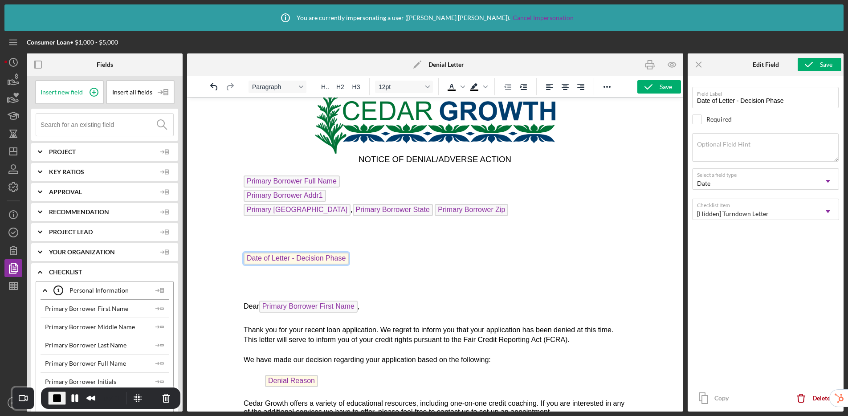
scroll to position [48, 0]
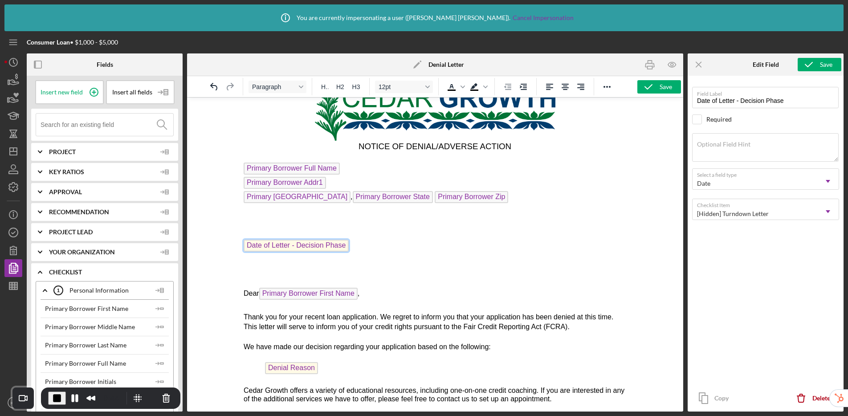
click at [357, 245] on p "Date of Letter - Decision Phase" at bounding box center [435, 247] width 383 height 14
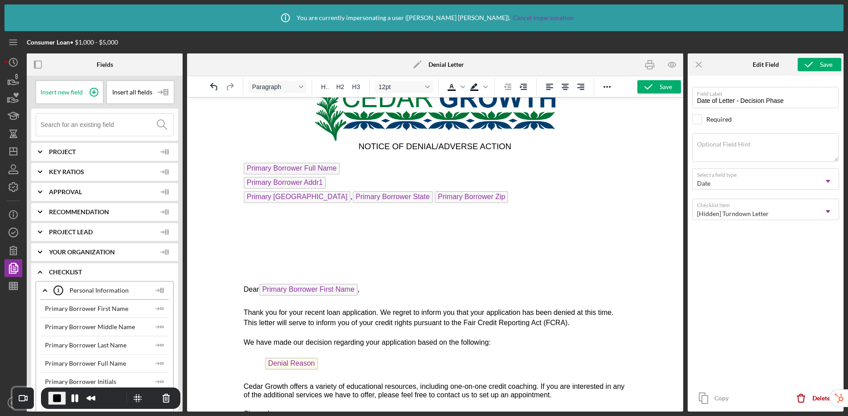
click at [99, 123] on input at bounding box center [107, 125] width 133 height 22
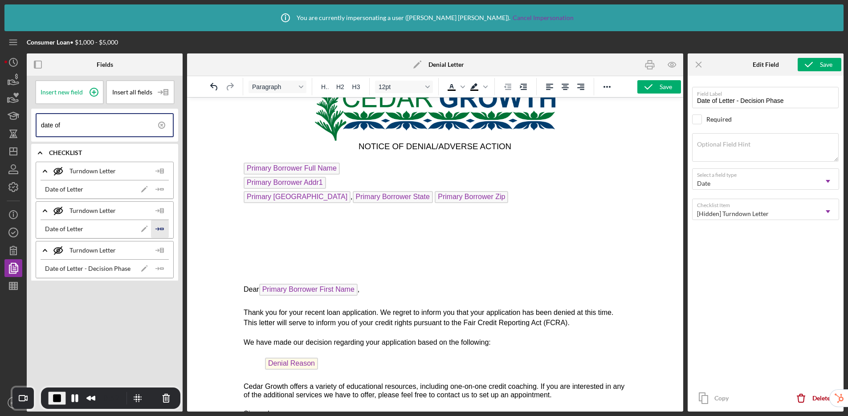
type input "date of"
click at [163, 231] on icon "Icon/Insert Field" at bounding box center [160, 229] width 18 height 18
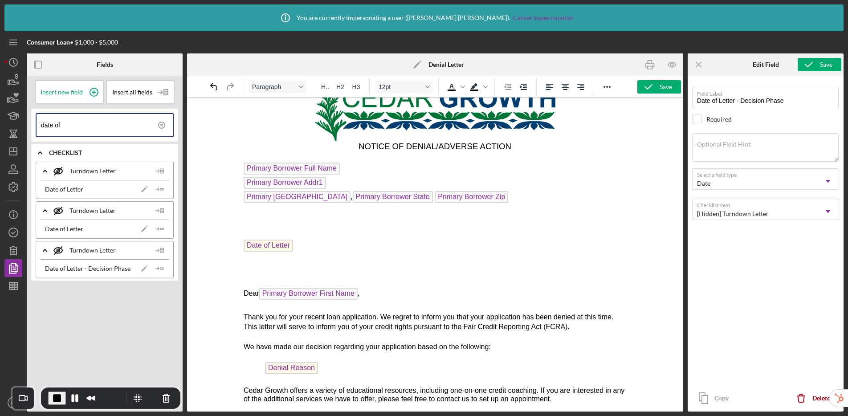
click at [273, 246] on span "Date of Letter" at bounding box center [268, 246] width 49 height 12
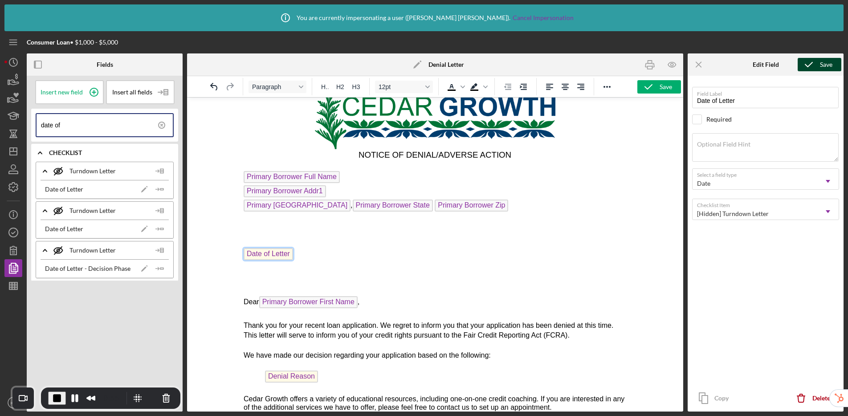
click at [824, 64] on div "Save" at bounding box center [826, 64] width 12 height 13
click at [669, 88] on div "Save" at bounding box center [666, 86] width 12 height 13
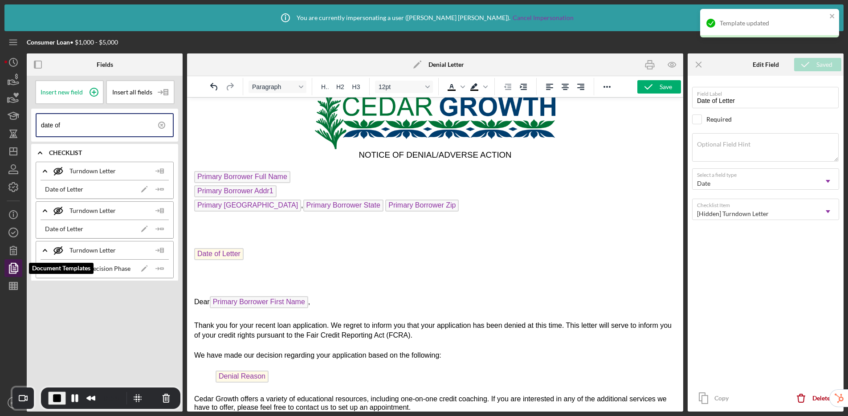
click at [9, 266] on polyline "button" at bounding box center [12, 269] width 7 height 8
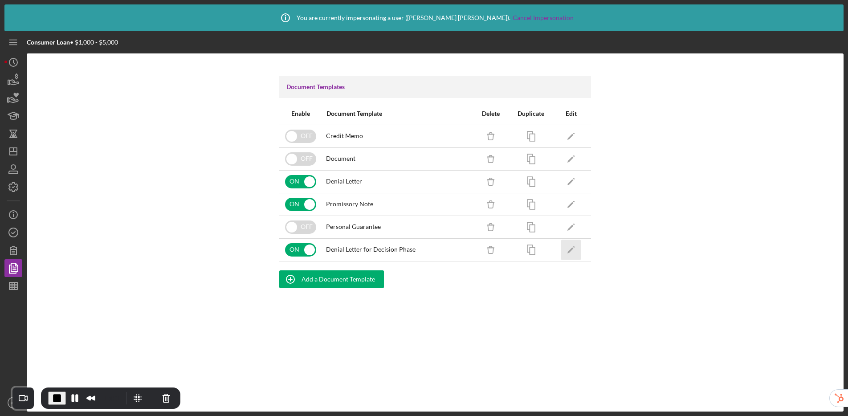
click at [578, 251] on icon "Icon/Edit" at bounding box center [571, 250] width 20 height 20
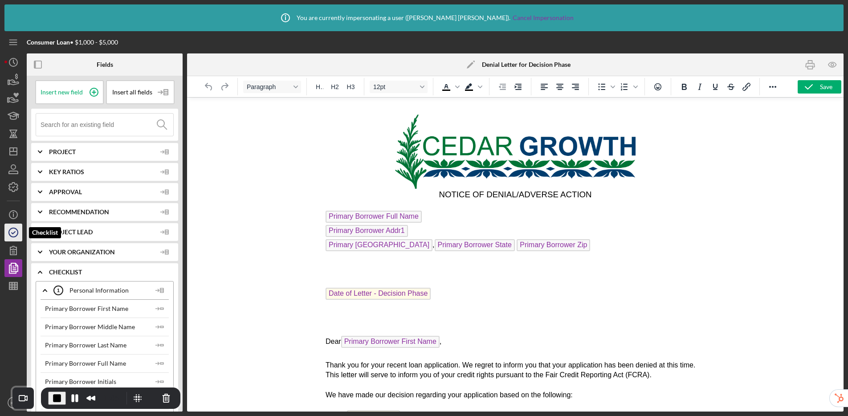
click at [12, 234] on icon "button" at bounding box center [13, 232] width 22 height 22
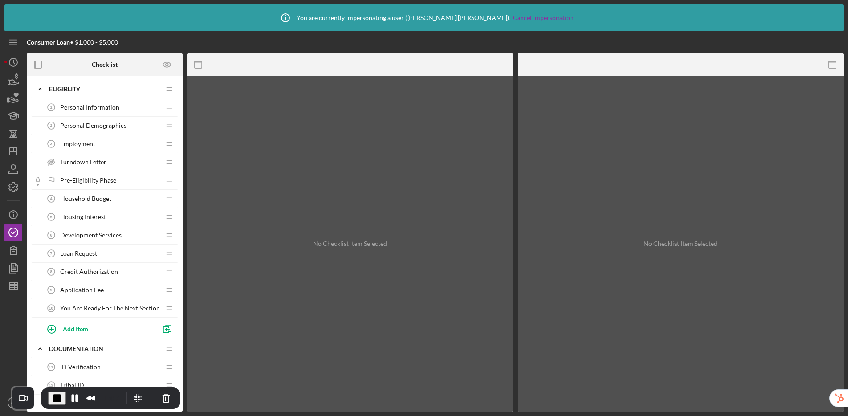
click at [90, 161] on span "Turndown Letter" at bounding box center [83, 162] width 46 height 7
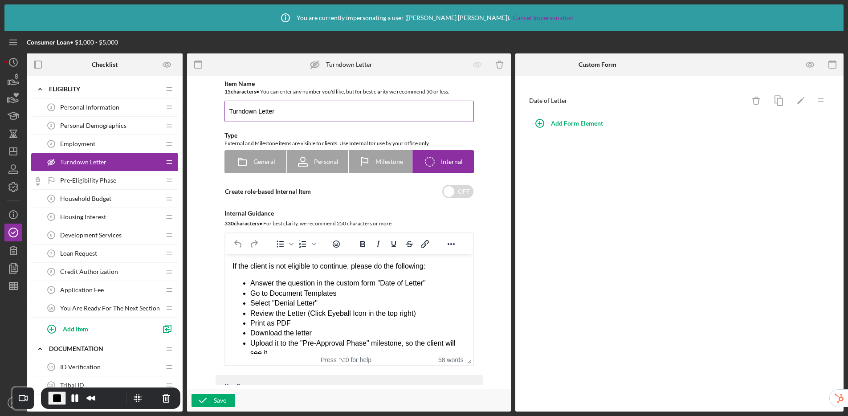
click at [301, 108] on input "Turndown Letter" at bounding box center [348, 111] width 249 height 21
type input "Turndown Letter - Pre Eligibility"
click at [484, 134] on div "Item Name 33 character s • You can enter any number you'd like, but for best cl…" at bounding box center [348, 232] width 315 height 305
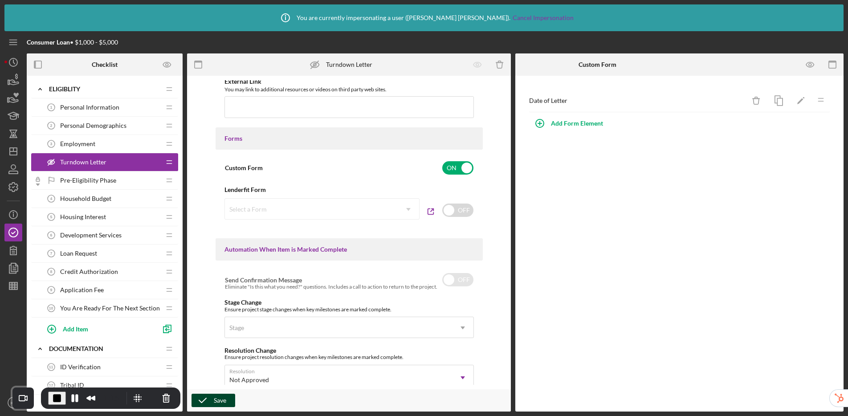
scroll to position [456, 0]
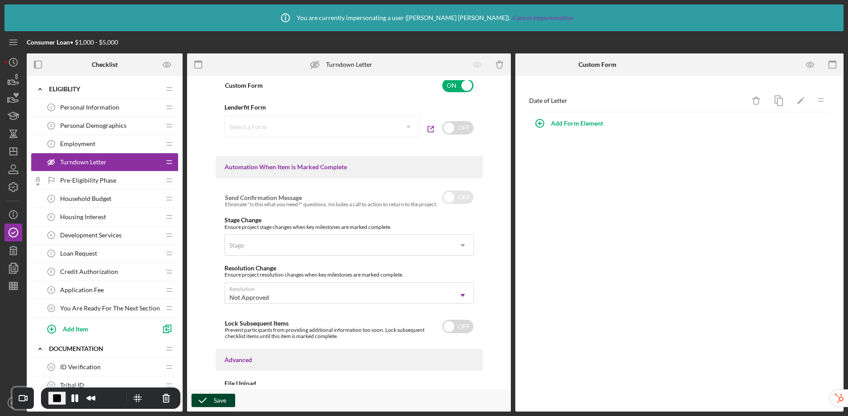
click at [215, 401] on div "Save" at bounding box center [220, 400] width 12 height 13
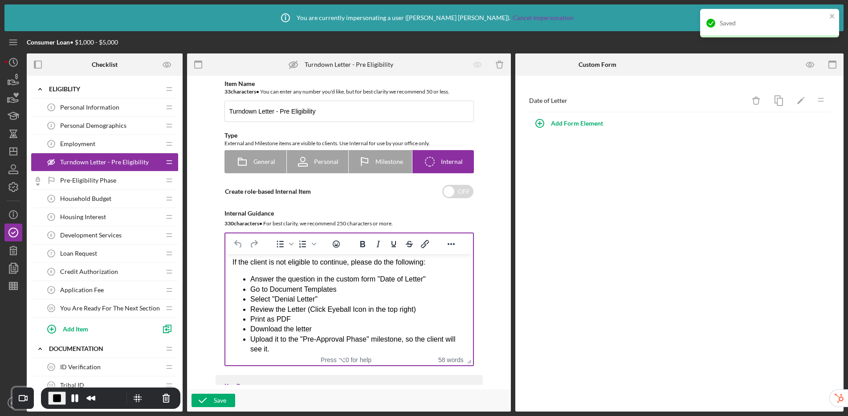
scroll to position [0, 0]
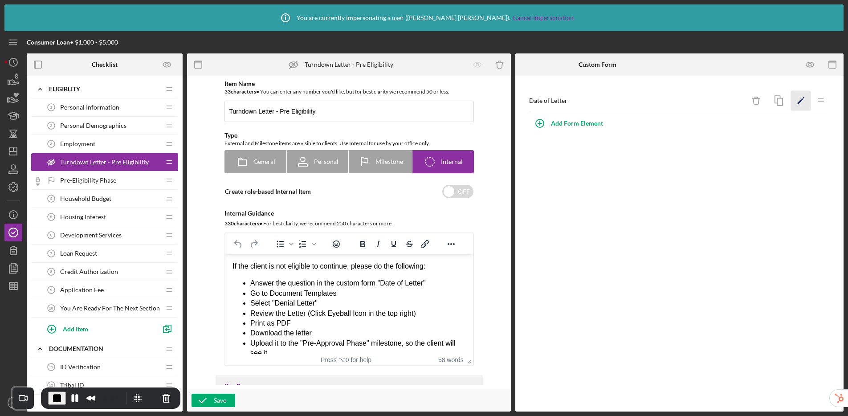
click at [800, 102] on icon "Icon/Edit" at bounding box center [801, 101] width 20 height 20
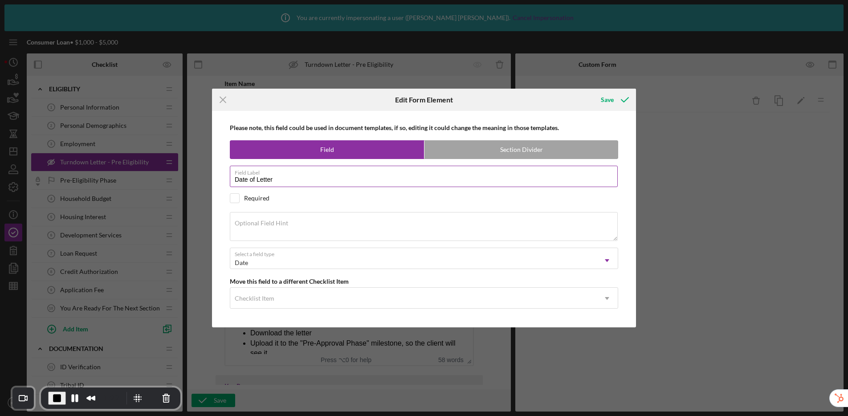
click at [302, 181] on input "Date of Letter" at bounding box center [424, 176] width 388 height 21
type input "Date of Letter - Pre Eligilibity"
click at [606, 106] on div "Save" at bounding box center [607, 100] width 13 height 18
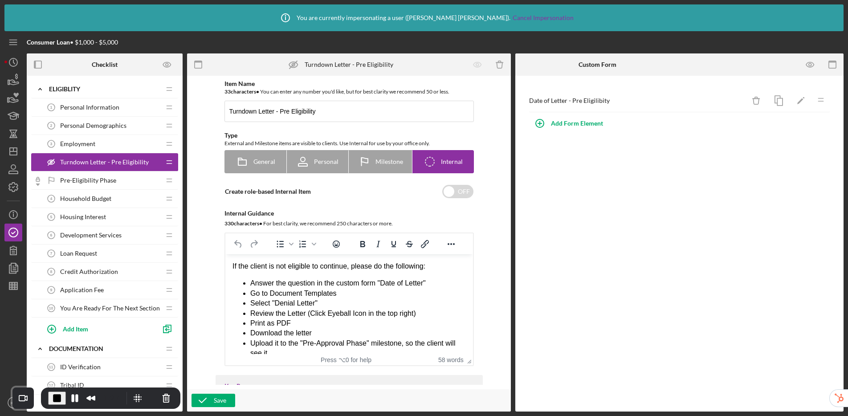
click at [733, 269] on div "Date of Letter - Pre Eligilibity Icon/Delete Icon/Edit Icon/Drag Add Form Eleme…" at bounding box center [679, 244] width 328 height 336
click at [16, 270] on icon "button" at bounding box center [13, 268] width 22 height 22
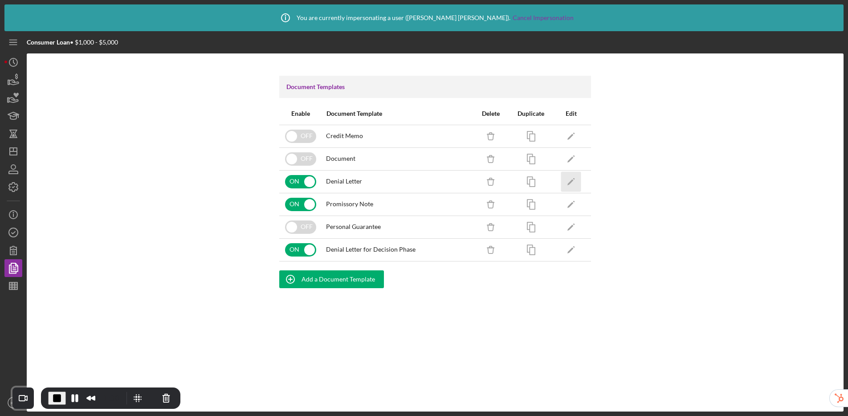
click at [571, 181] on polygon "button" at bounding box center [570, 182] width 6 height 6
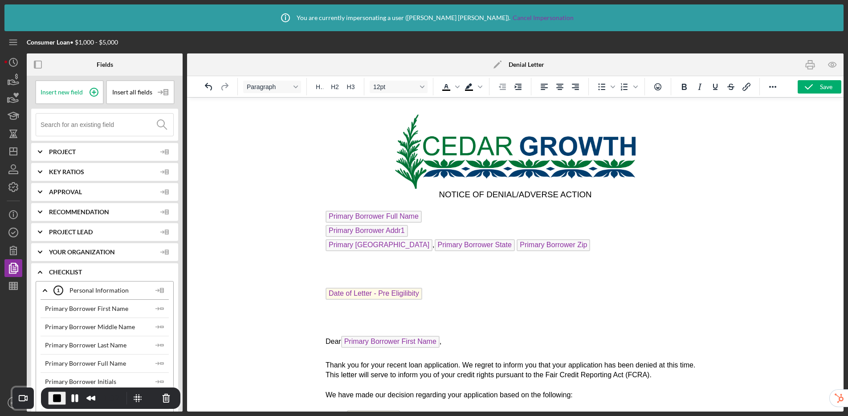
click at [392, 293] on span "Date of Letter - Pre Eligilibity" at bounding box center [373, 294] width 97 height 12
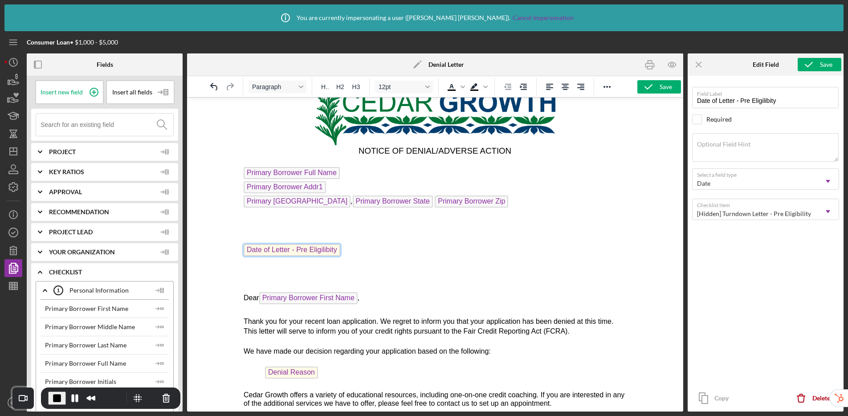
scroll to position [48, 0]
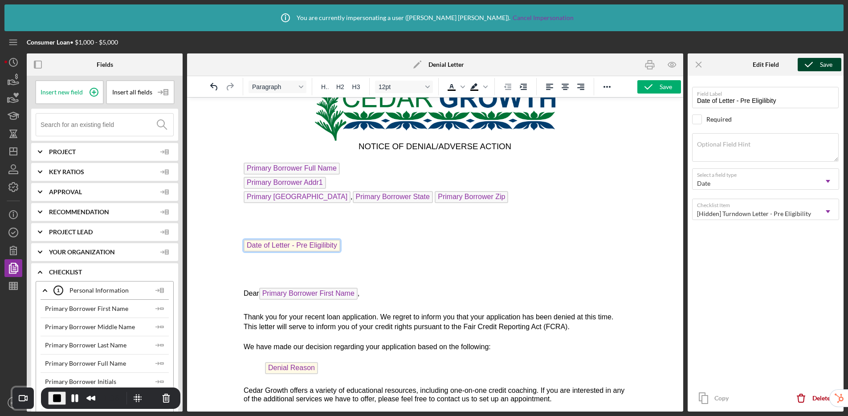
click at [815, 65] on icon "submit" at bounding box center [809, 64] width 22 height 22
click at [16, 269] on icon "button" at bounding box center [14, 268] width 3 height 4
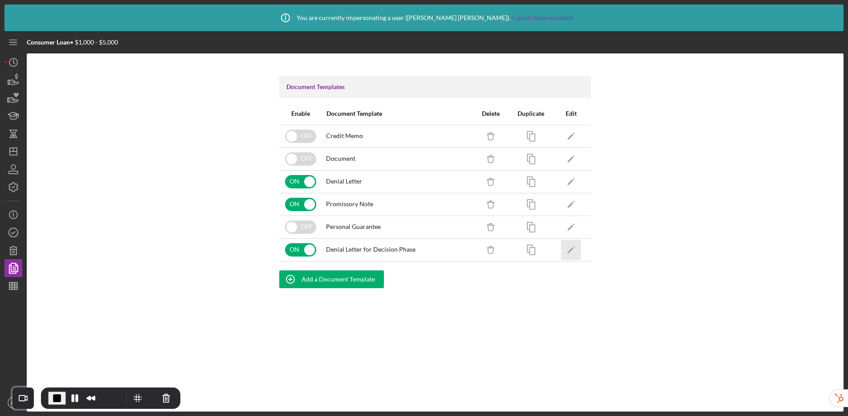
click at [574, 252] on icon "Icon/Edit" at bounding box center [571, 250] width 20 height 20
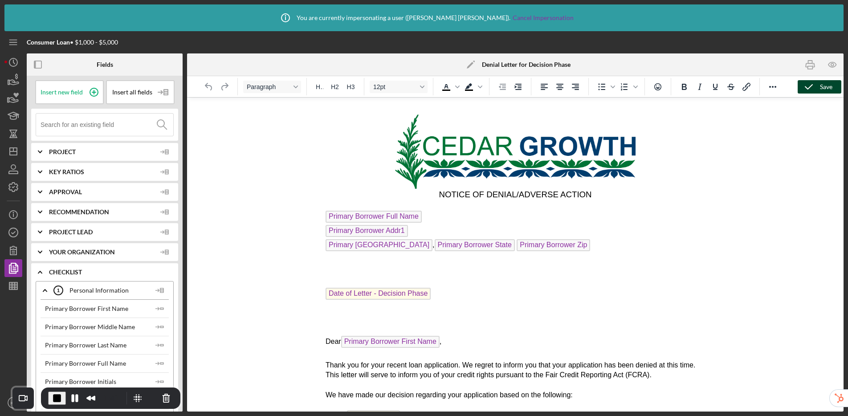
click at [813, 89] on icon "button" at bounding box center [809, 87] width 22 height 22
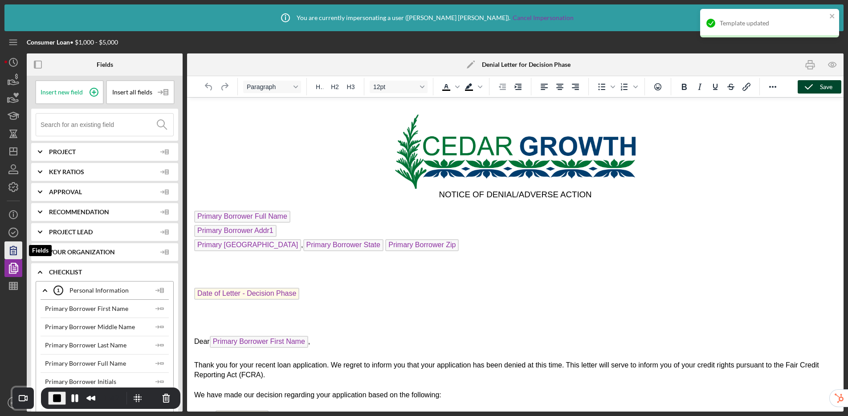
click at [6, 252] on icon "button" at bounding box center [13, 250] width 22 height 22
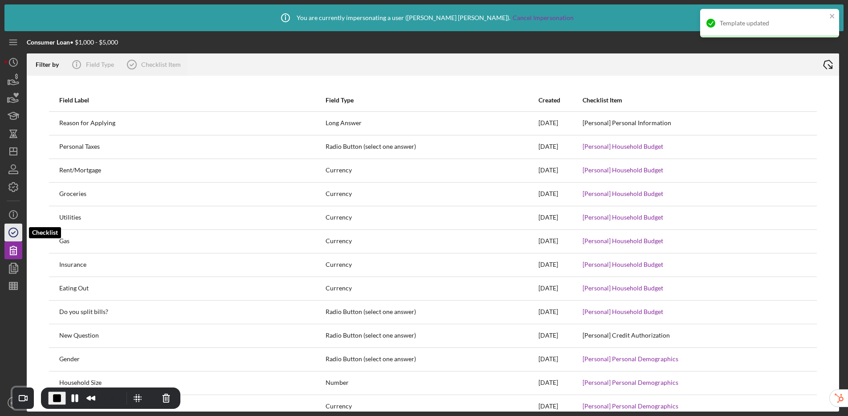
click at [9, 228] on icon "button" at bounding box center [13, 232] width 22 height 22
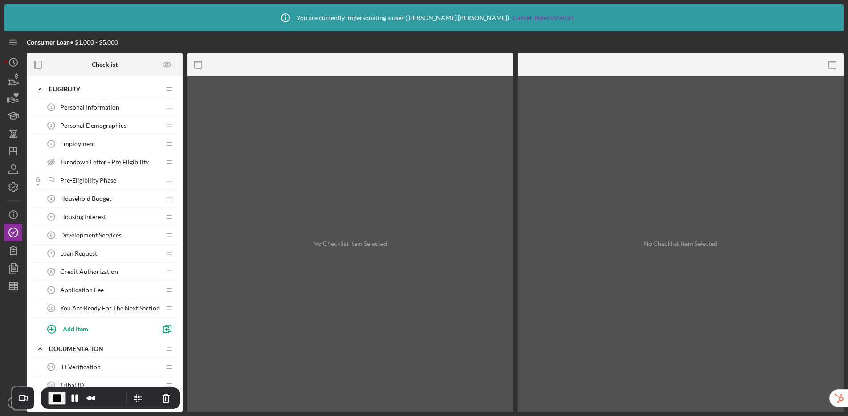
click at [83, 160] on span "Turndown Letter - Pre Eligibility" at bounding box center [104, 162] width 89 height 7
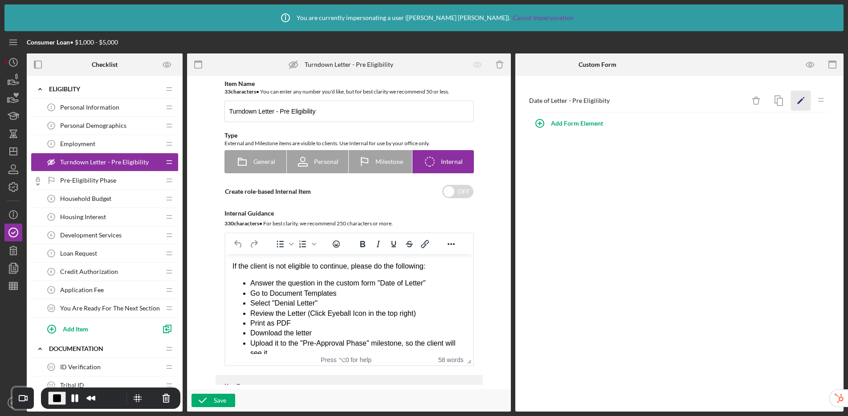
click at [802, 103] on icon "Icon/Edit" at bounding box center [801, 101] width 20 height 20
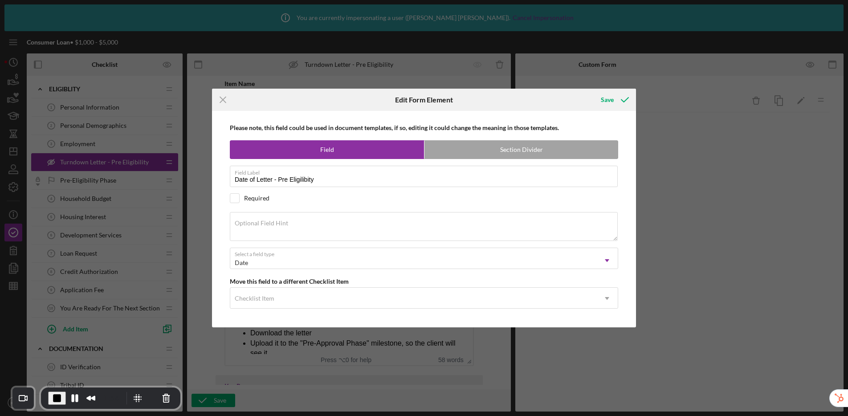
drag, startPoint x: 224, startPoint y: 97, endPoint x: 238, endPoint y: 94, distance: 14.2
click at [224, 97] on icon "Icon/Menu Close" at bounding box center [223, 100] width 22 height 22
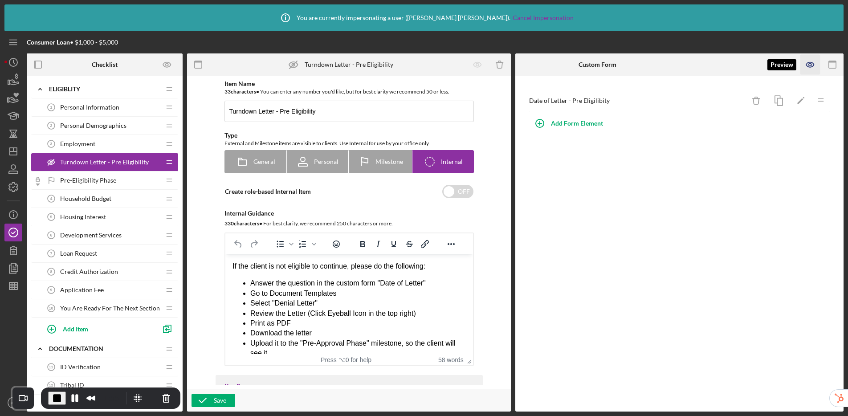
click at [809, 66] on icon "button" at bounding box center [810, 65] width 20 height 20
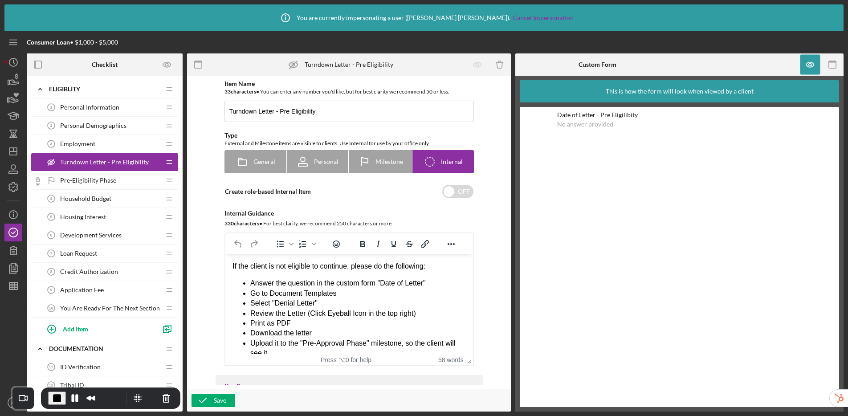
click at [86, 181] on span "Pre-Eligibility Phase" at bounding box center [88, 180] width 56 height 7
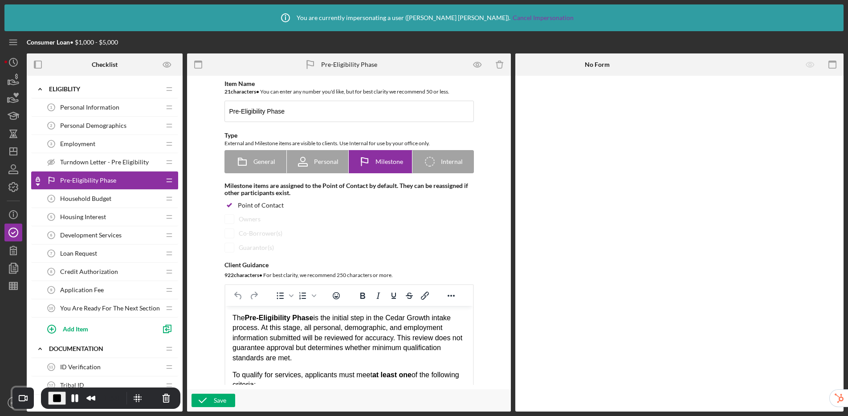
click at [92, 163] on span "Turndown Letter - Pre Eligibility" at bounding box center [104, 162] width 89 height 7
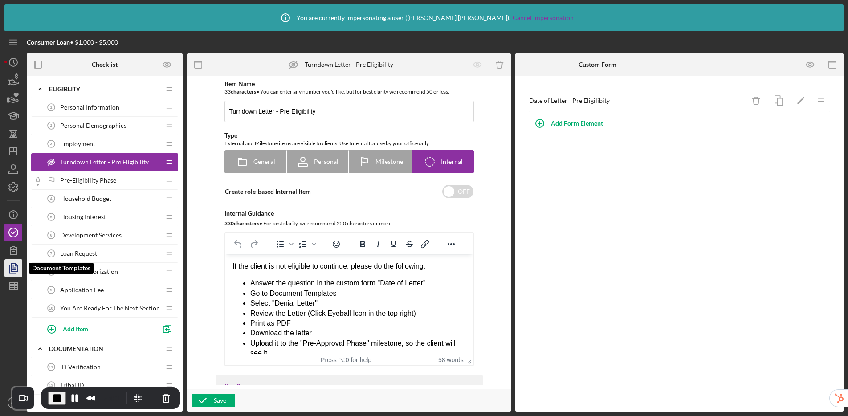
click at [12, 272] on icon "button" at bounding box center [13, 268] width 22 height 22
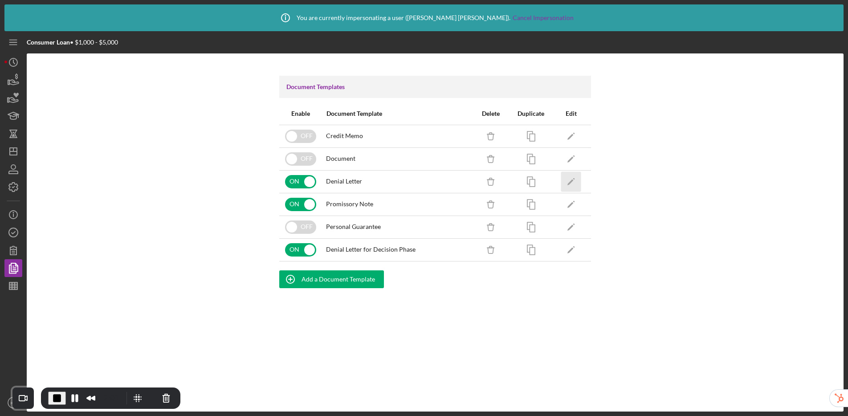
click at [570, 183] on icon "Icon/Edit" at bounding box center [571, 181] width 20 height 20
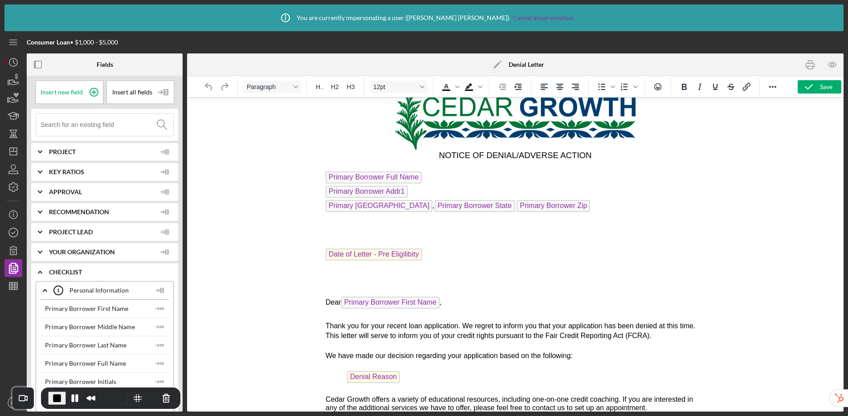
scroll to position [85, 0]
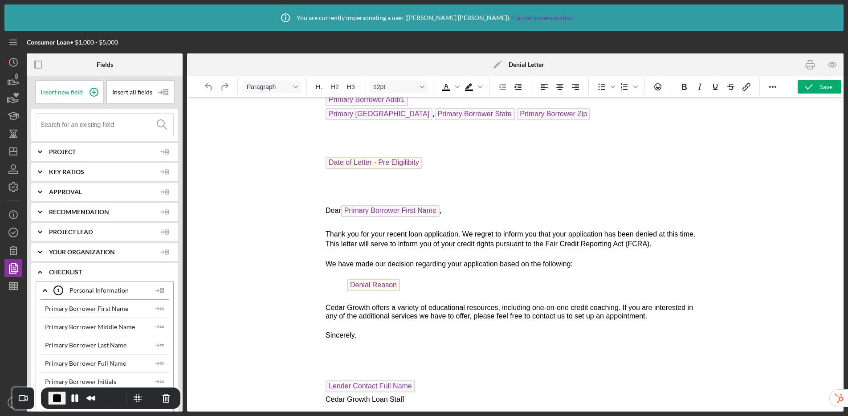
click at [371, 280] on span "Denial Reason" at bounding box center [372, 285] width 53 height 12
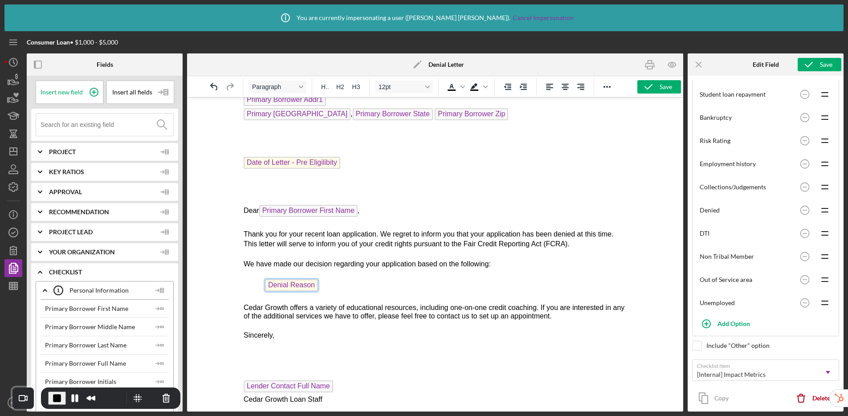
scroll to position [224, 0]
click at [690, 67] on icon "Icon/Menu Close" at bounding box center [699, 65] width 20 height 20
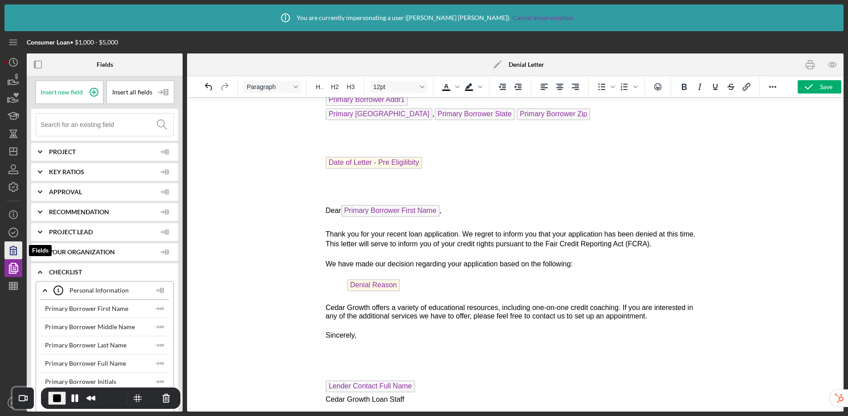
click at [22, 252] on icon "button" at bounding box center [13, 250] width 22 height 22
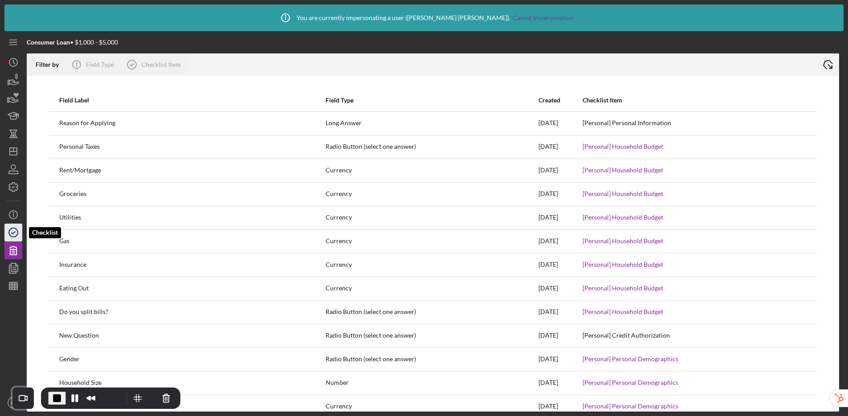
click at [8, 236] on icon "button" at bounding box center [13, 232] width 22 height 22
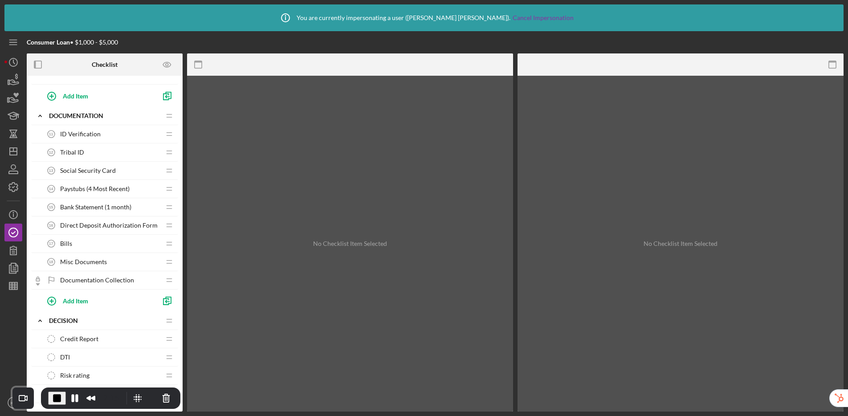
scroll to position [399, 0]
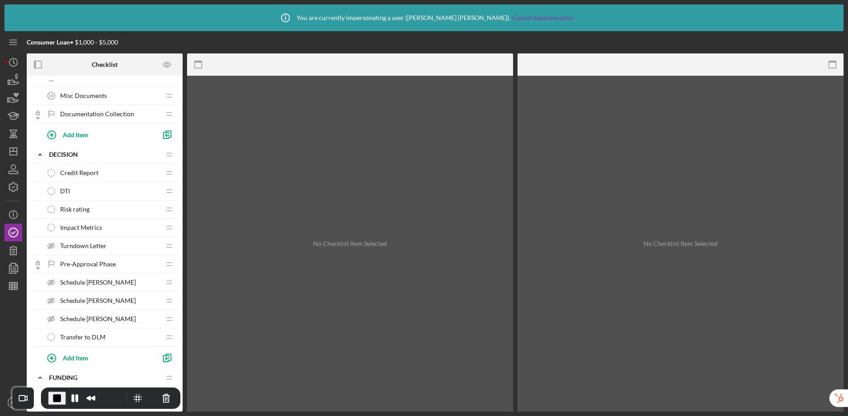
click at [83, 229] on span "Impact Metrics" at bounding box center [81, 227] width 42 height 7
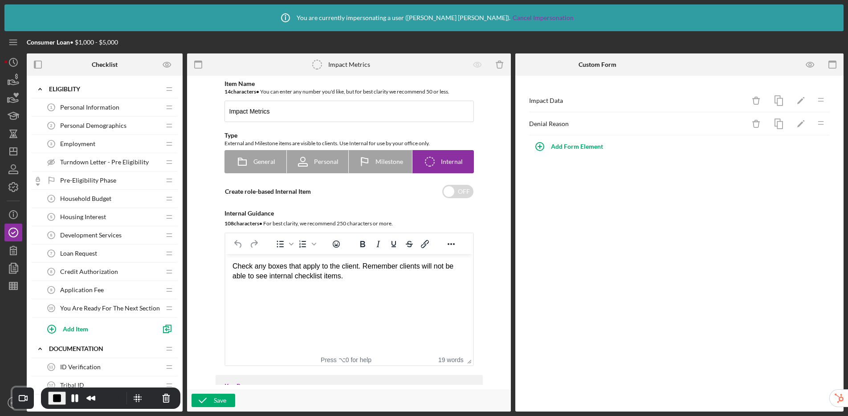
click at [92, 164] on span "Turndown Letter - Pre Eligibility" at bounding box center [104, 162] width 89 height 7
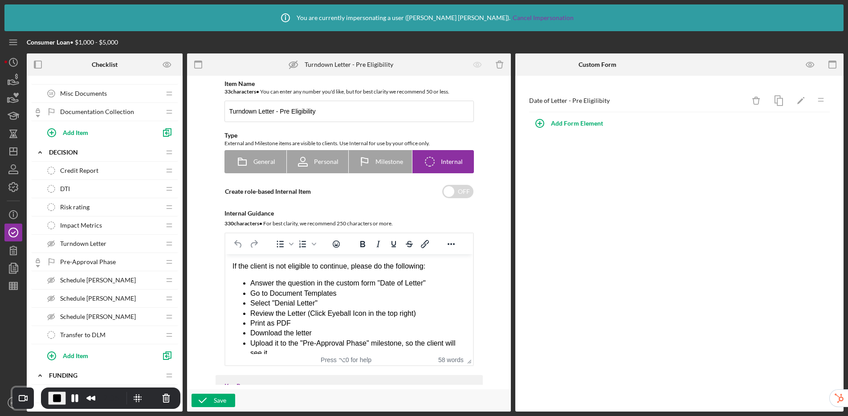
scroll to position [415, 0]
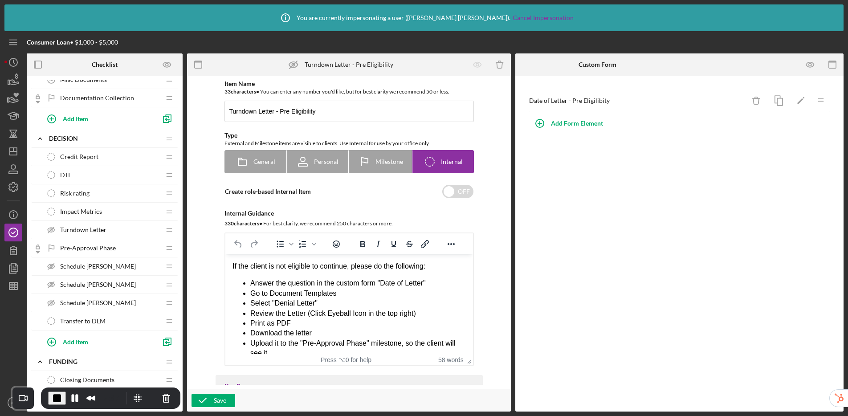
click at [85, 211] on span "Impact Metrics" at bounding box center [81, 211] width 42 height 7
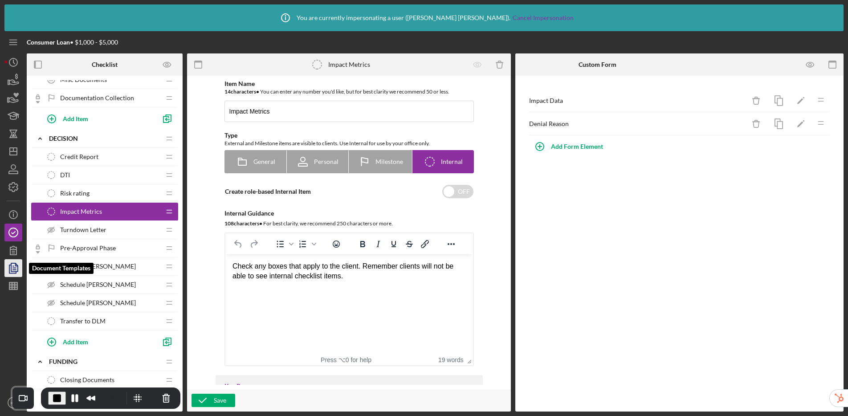
click at [14, 265] on icon "button" at bounding box center [13, 268] width 22 height 22
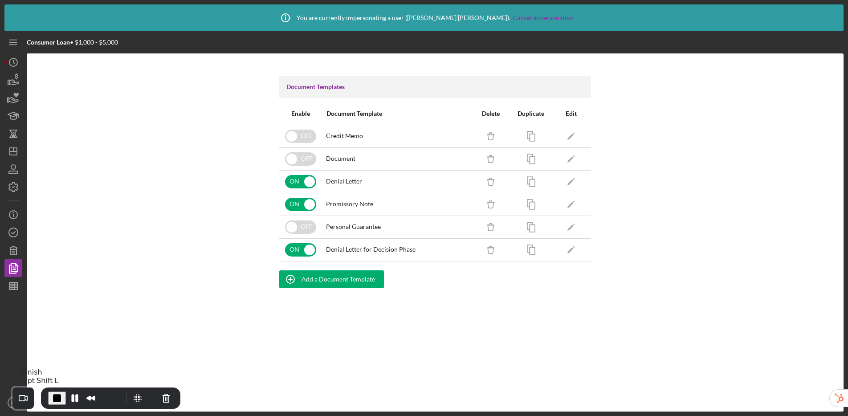
click at [54, 399] on span "End Recording" at bounding box center [57, 398] width 11 height 11
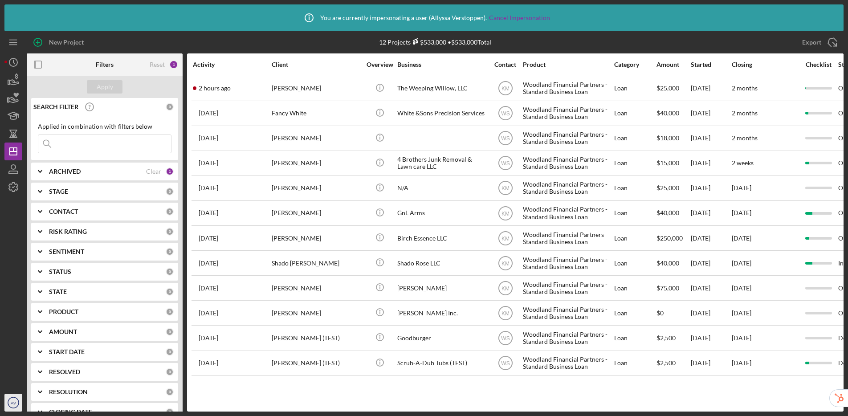
click at [11, 406] on icon "AV" at bounding box center [13, 402] width 18 height 22
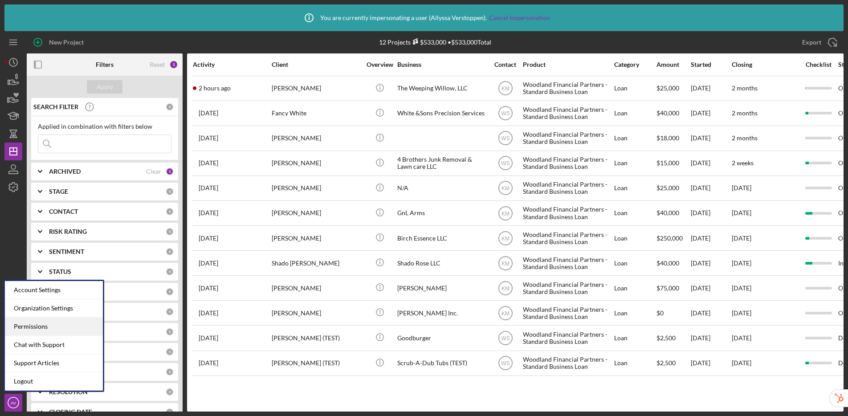
click at [28, 330] on div "Permissions" at bounding box center [54, 327] width 98 height 18
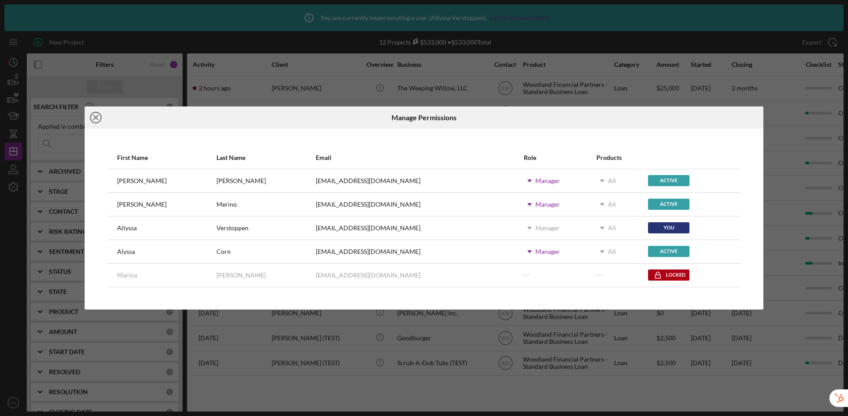
click at [97, 117] on icon "Icon/Close" at bounding box center [96, 117] width 22 height 22
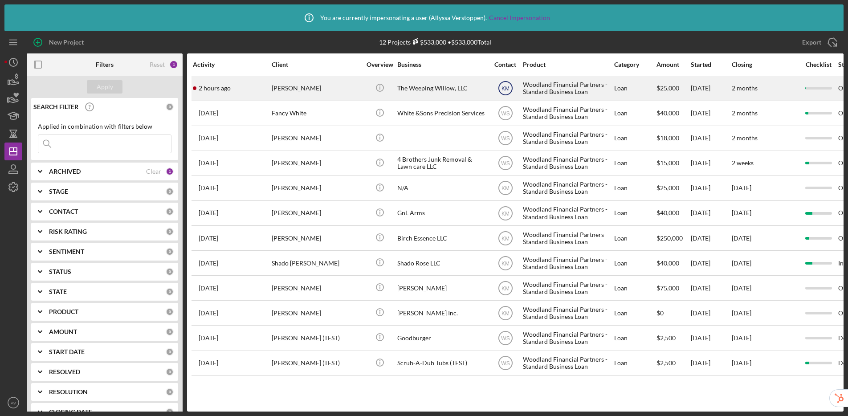
click at [506, 91] on text "KM" at bounding box center [505, 88] width 8 height 6
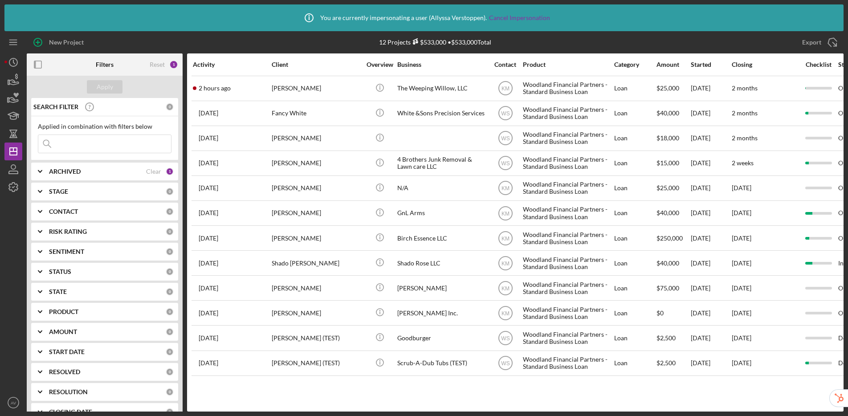
click at [619, 24] on div "Icon/Info You are currently impersonating a user ( Allyssa Verstoppen ). Cancel…" at bounding box center [423, 17] width 839 height 27
click at [16, 399] on icon "AV" at bounding box center [13, 402] width 18 height 22
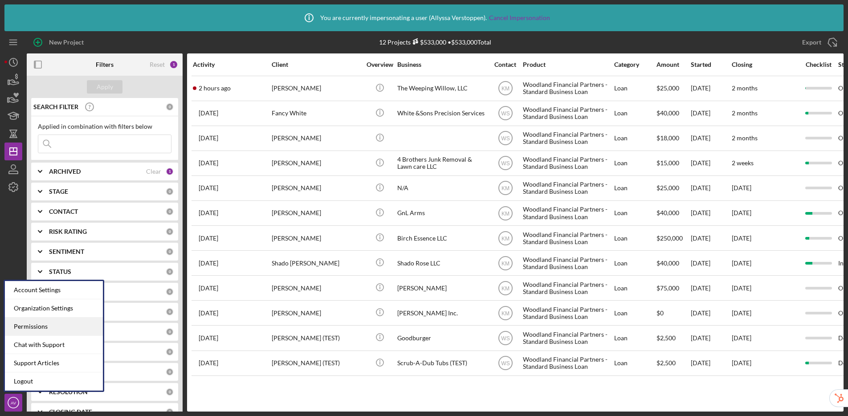
click at [38, 323] on div "Permissions" at bounding box center [54, 327] width 98 height 18
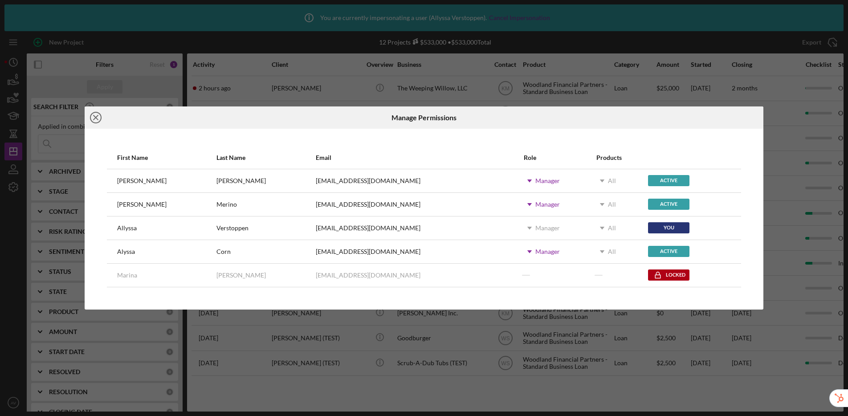
click at [95, 120] on icon "Icon/Close" at bounding box center [96, 117] width 22 height 22
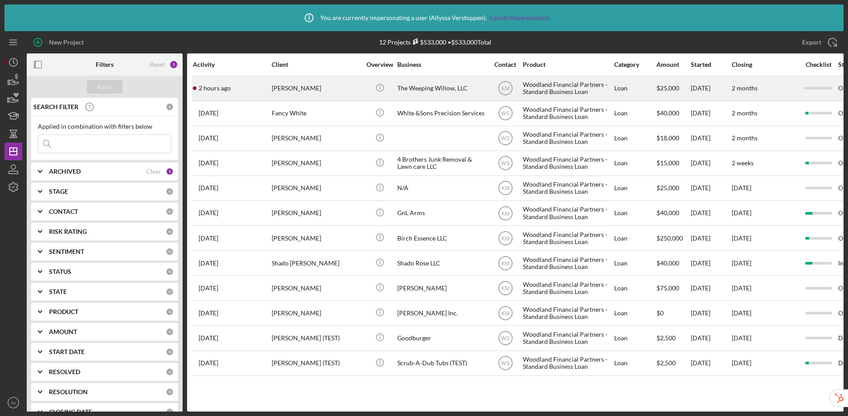
click at [576, 83] on div "Woodland Financial Partners - Standard Business Loan" at bounding box center [567, 89] width 89 height 24
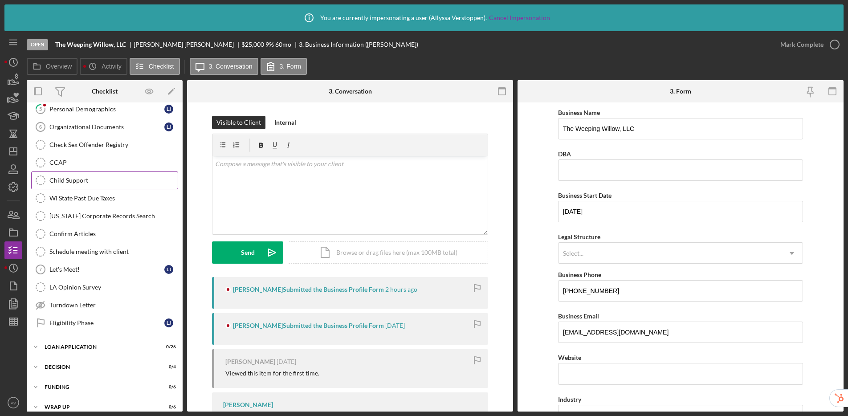
scroll to position [106, 0]
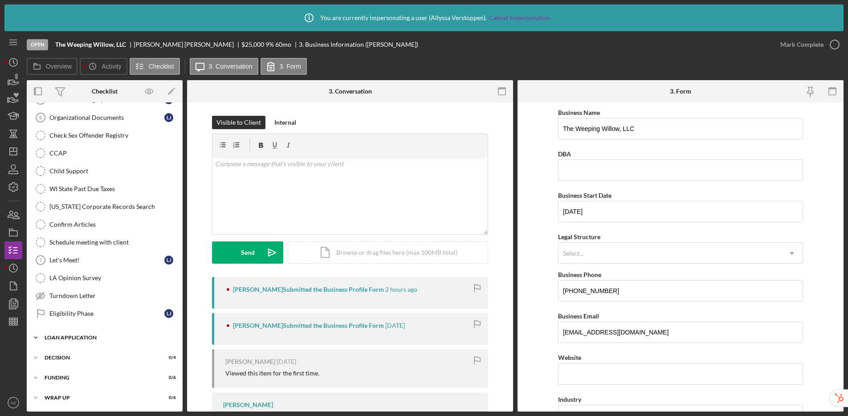
click at [97, 335] on div "Loan Application" at bounding box center [108, 337] width 127 height 5
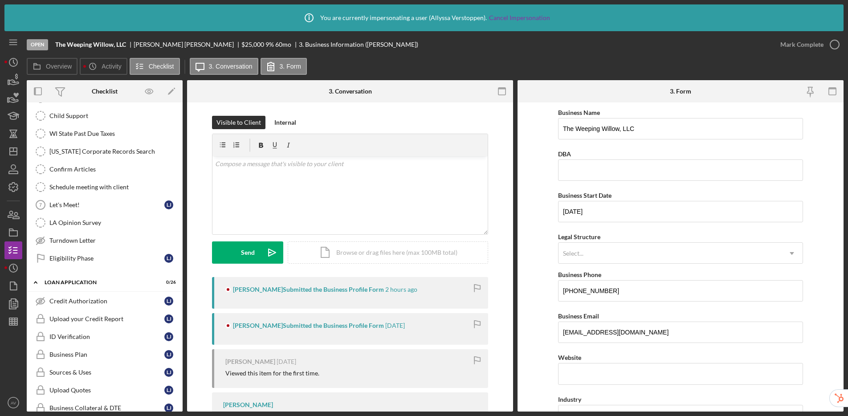
scroll to position [0, 0]
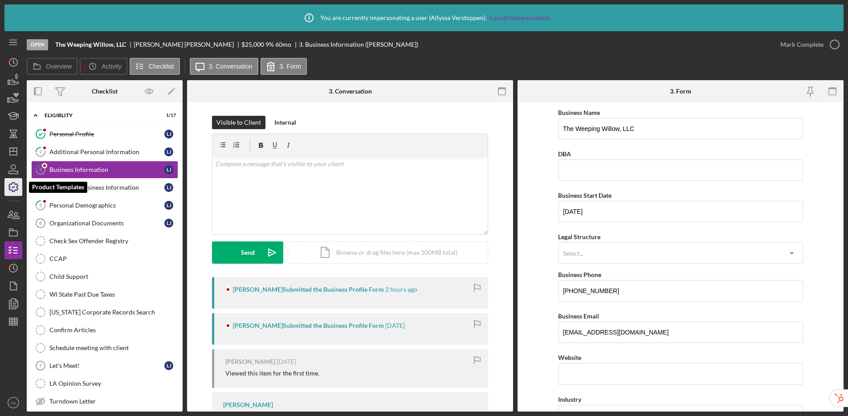
click at [16, 190] on icon "button" at bounding box center [13, 187] width 9 height 9
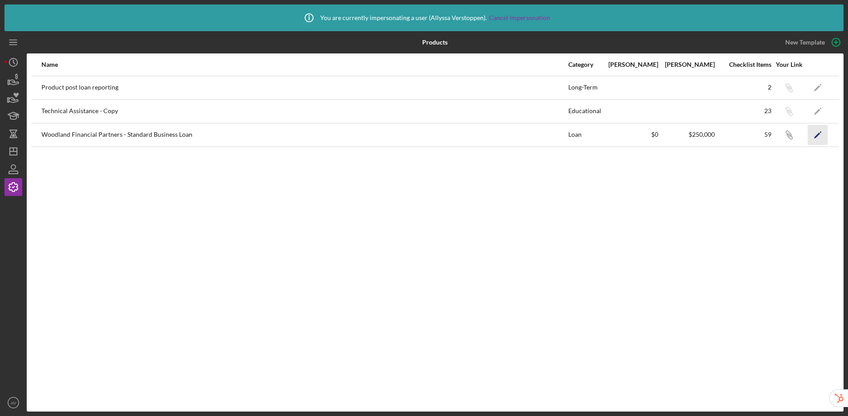
click at [822, 135] on icon "Icon/Edit" at bounding box center [818, 135] width 20 height 20
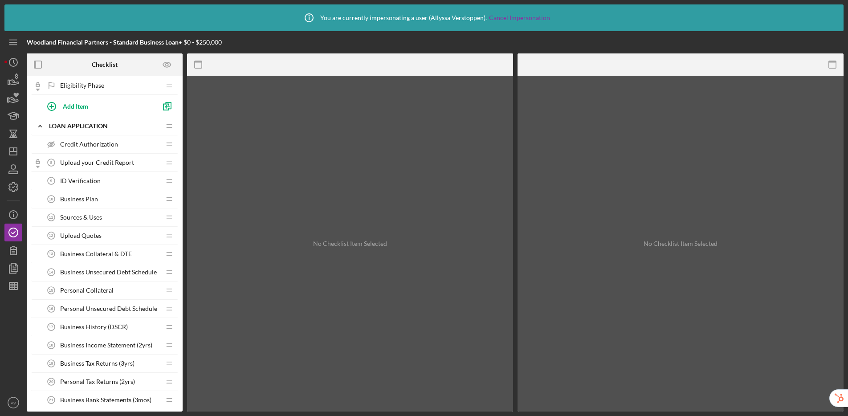
scroll to position [301, 0]
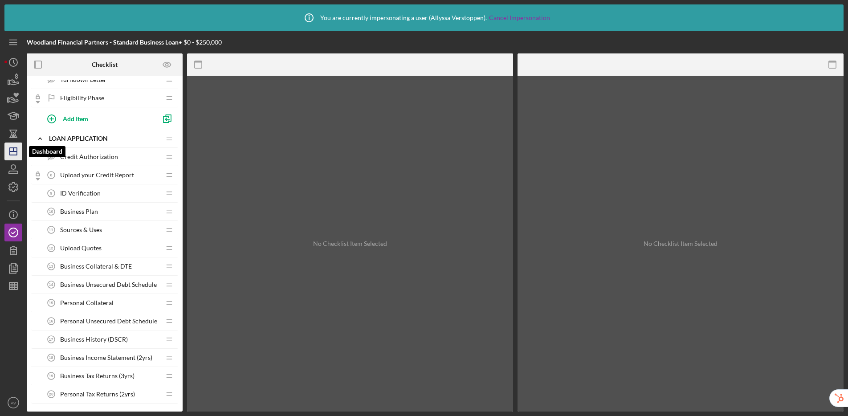
click at [14, 156] on icon "Icon/Dashboard" at bounding box center [13, 151] width 22 height 22
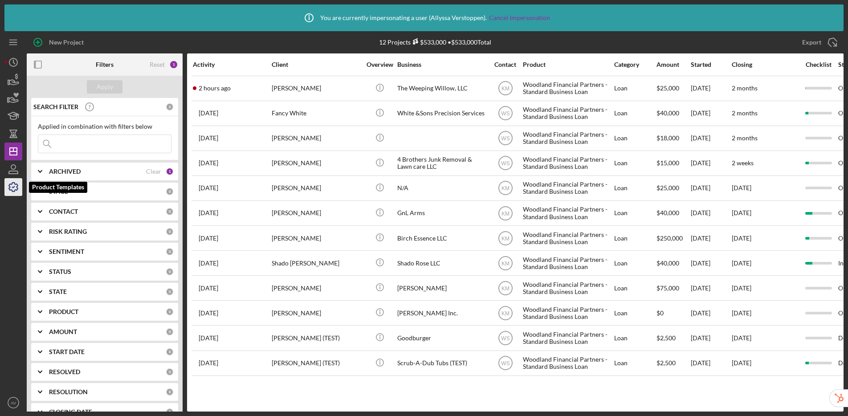
click at [11, 192] on icon "button" at bounding box center [13, 187] width 22 height 22
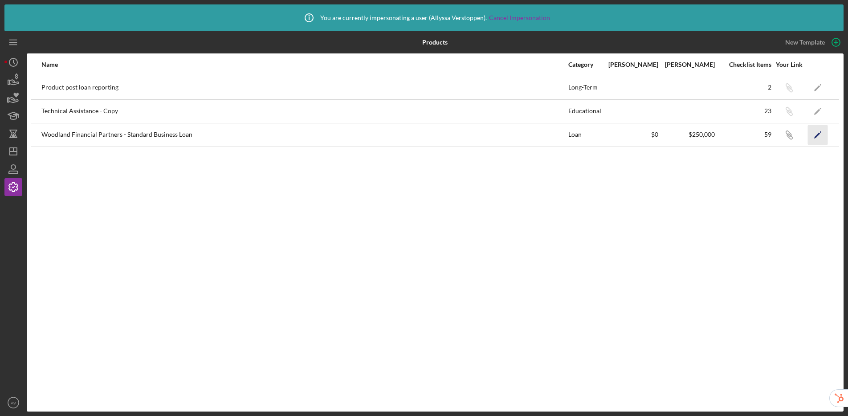
click at [816, 136] on polygon "button" at bounding box center [817, 135] width 6 height 6
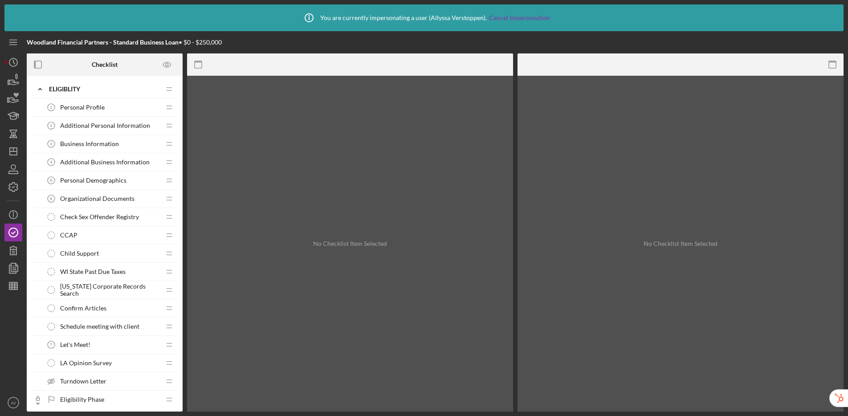
click at [88, 109] on span "Personal Profile" at bounding box center [82, 107] width 45 height 7
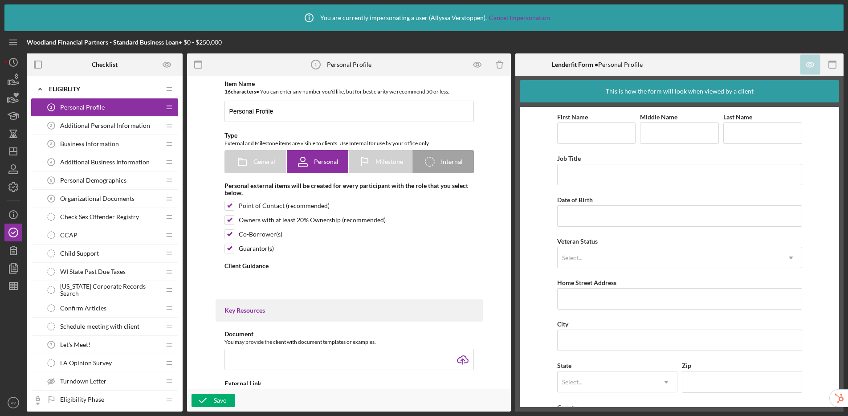
type textarea "<div><strong>Welcome! We're looking forward to working with you.</strong><br><b…"
type textarea "<div>Thanks for knocking out your personal profile within our application platf…"
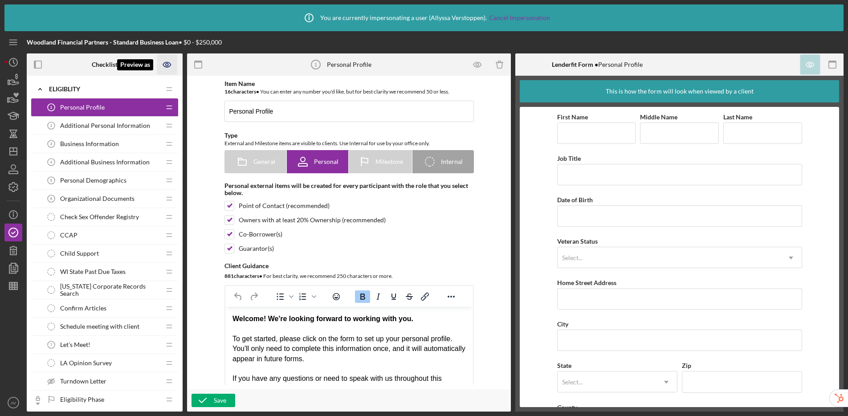
click at [166, 69] on icon "Preview as" at bounding box center [167, 65] width 20 height 20
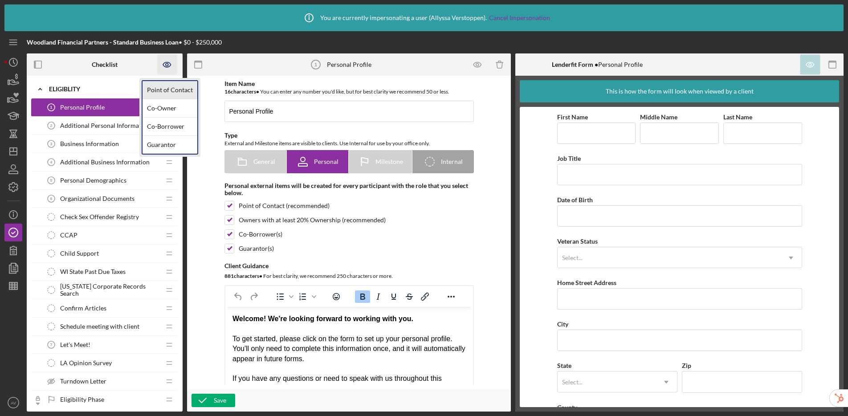
click at [172, 90] on link "Point of Contact" at bounding box center [169, 90] width 55 height 18
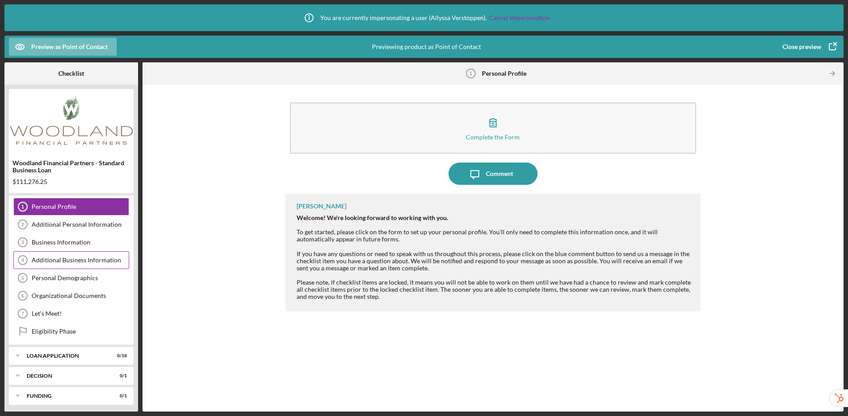
scroll to position [38, 0]
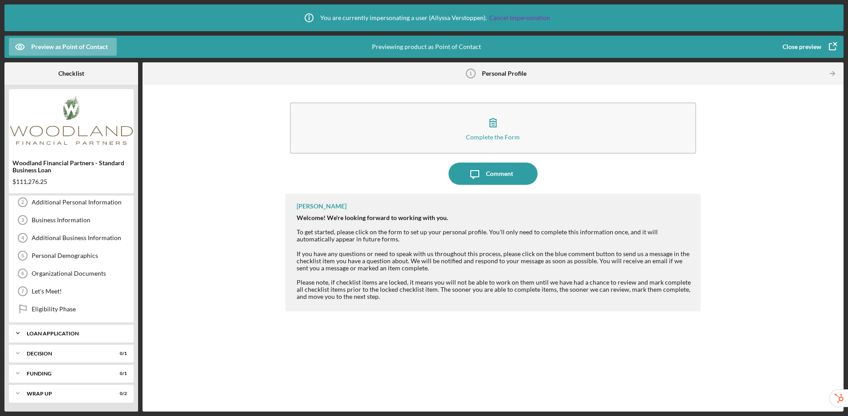
click at [77, 332] on div "Loan Application" at bounding box center [75, 333] width 96 height 5
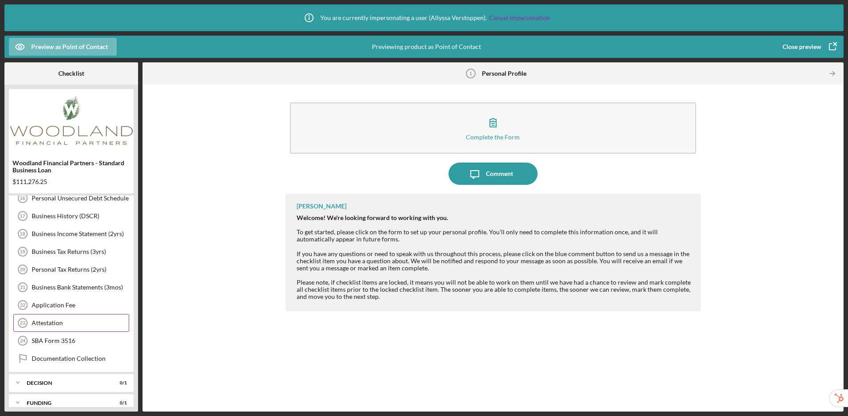
scroll to position [0, 0]
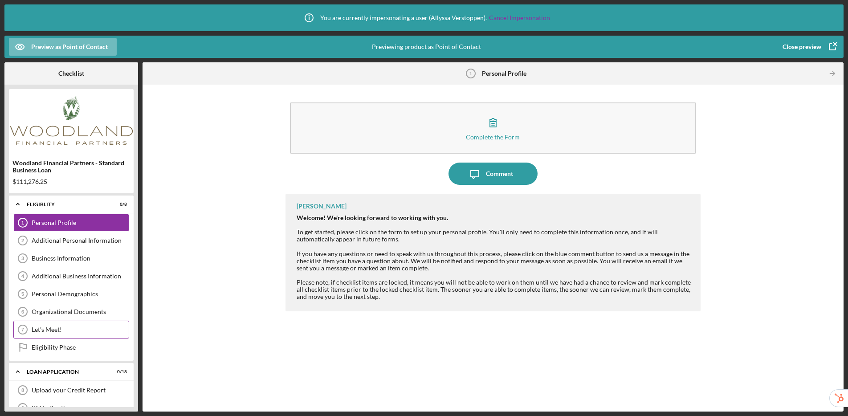
click at [49, 330] on div "Let's Meet!" at bounding box center [80, 329] width 97 height 7
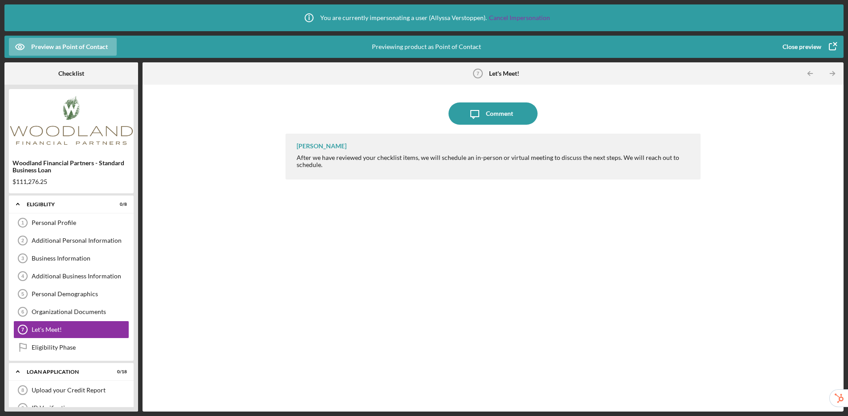
click at [799, 49] on div "Close preview" at bounding box center [801, 47] width 39 height 18
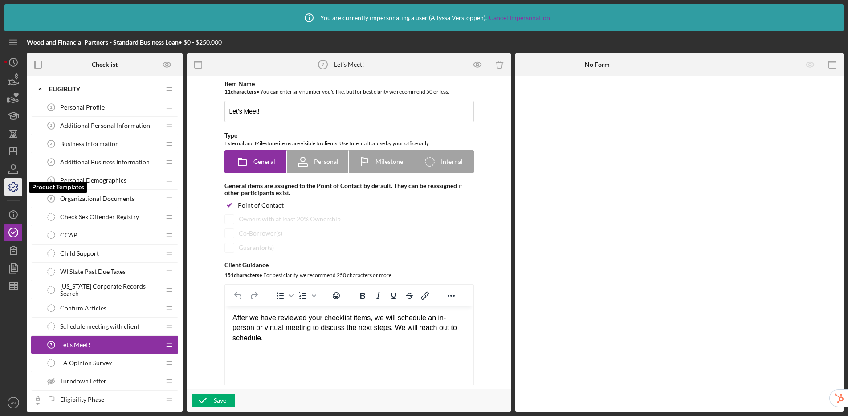
click at [16, 187] on icon "button" at bounding box center [13, 187] width 22 height 22
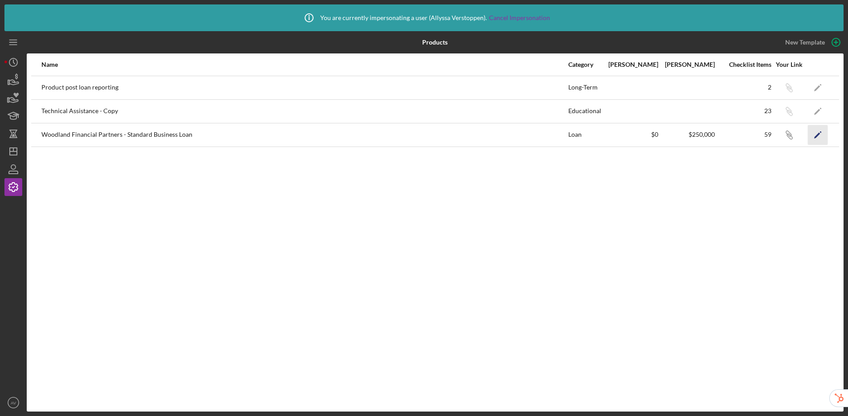
click at [815, 133] on icon "Icon/Edit" at bounding box center [818, 135] width 20 height 20
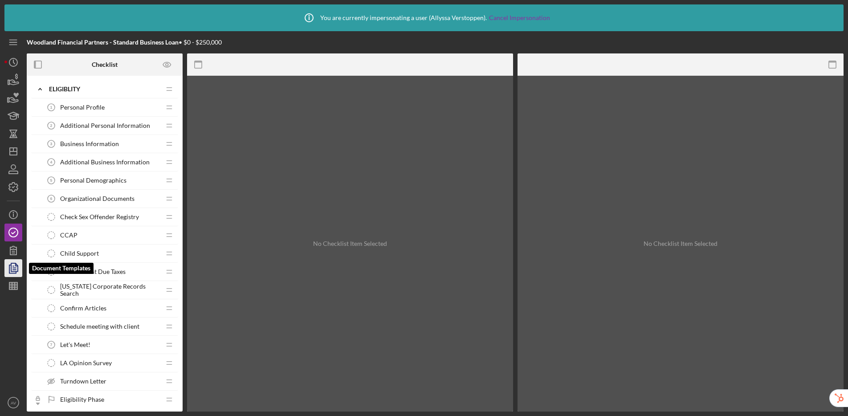
click at [16, 266] on polyline "button" at bounding box center [17, 265] width 2 height 2
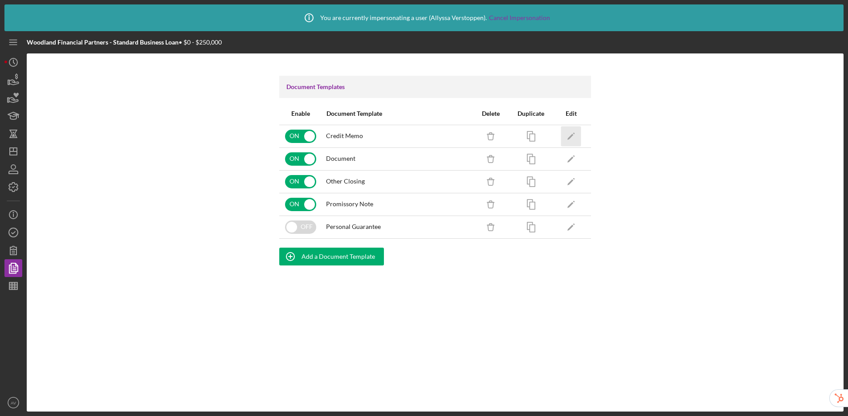
click at [572, 133] on icon "Icon/Edit" at bounding box center [571, 136] width 20 height 20
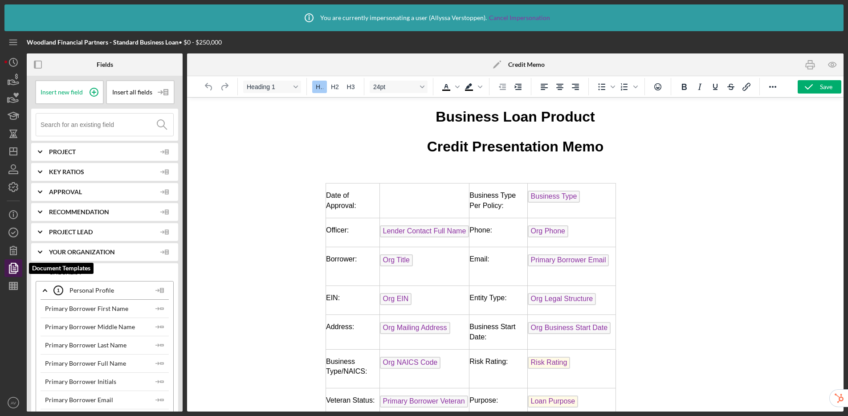
click at [10, 269] on icon "button" at bounding box center [13, 268] width 22 height 22
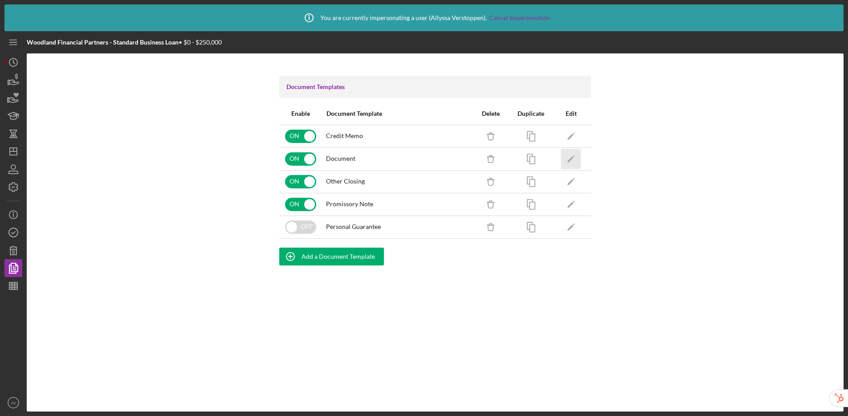
click at [572, 161] on icon "Icon/Edit" at bounding box center [571, 159] width 20 height 20
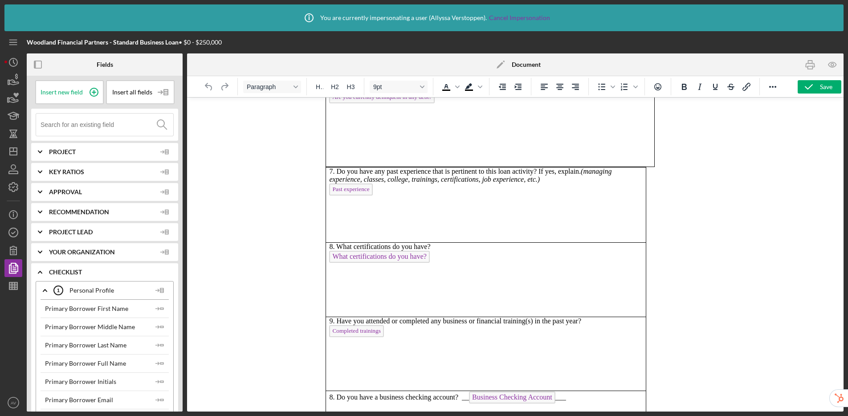
scroll to position [3159, 0]
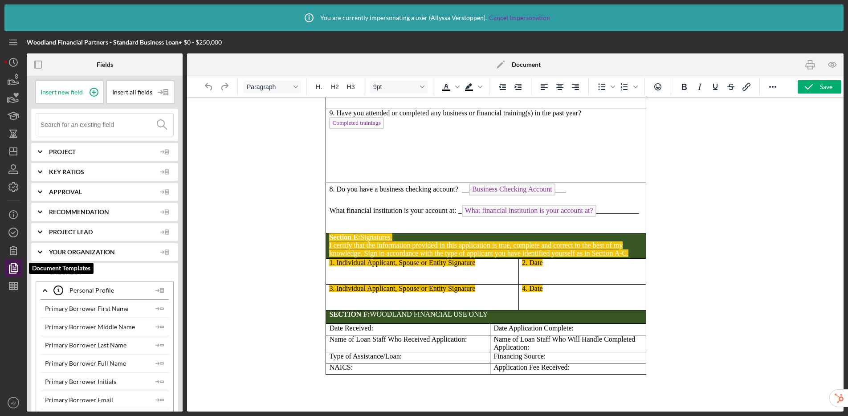
click at [12, 271] on polygon "button" at bounding box center [14, 267] width 7 height 8
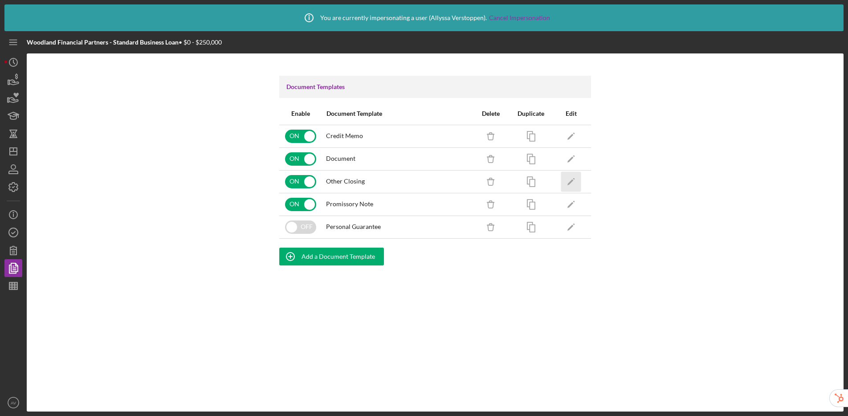
click at [576, 183] on icon "Icon/Edit" at bounding box center [571, 181] width 20 height 20
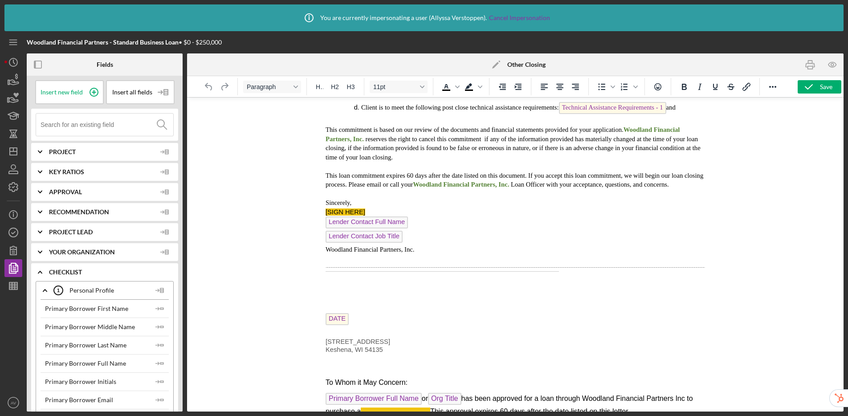
scroll to position [641, 0]
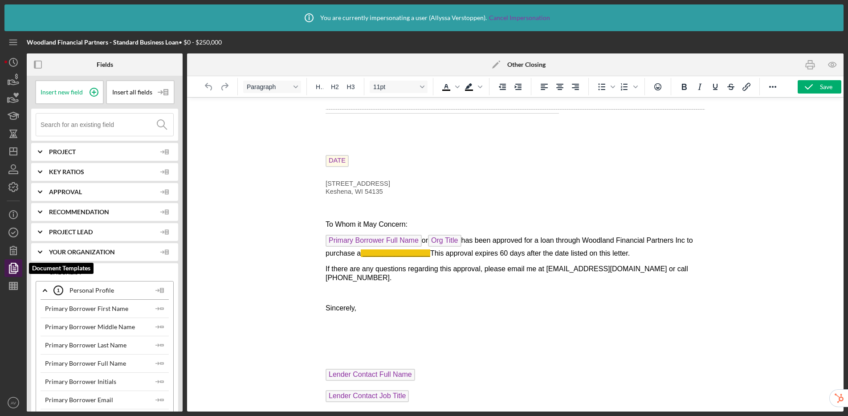
click at [7, 270] on icon "button" at bounding box center [13, 268] width 22 height 22
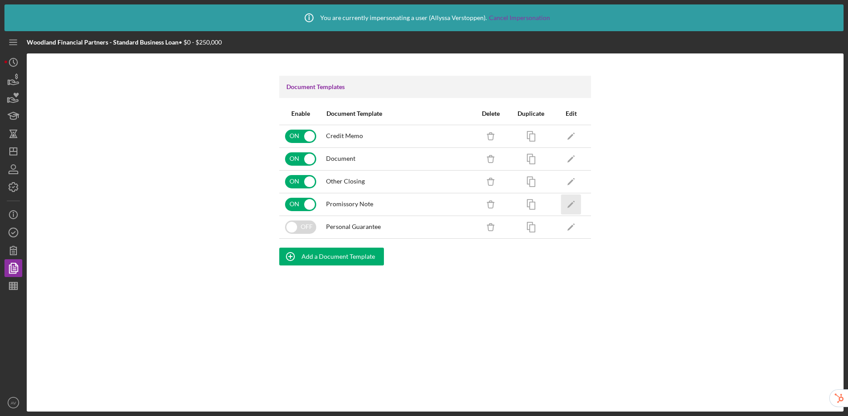
click at [576, 196] on icon "Icon/Edit" at bounding box center [571, 204] width 20 height 20
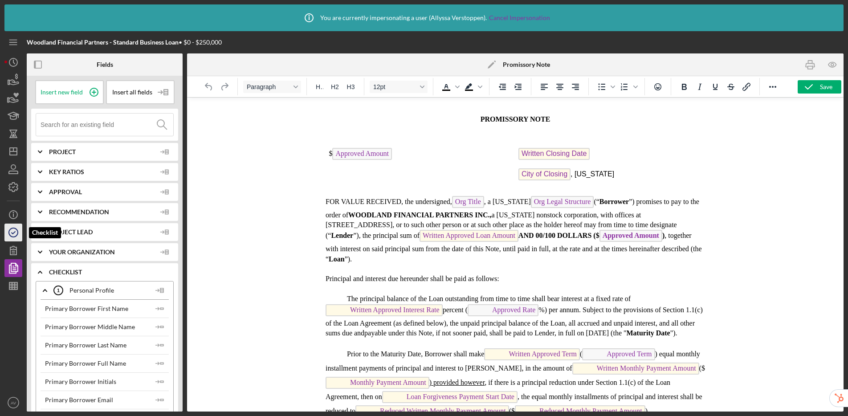
click at [12, 239] on icon "button" at bounding box center [13, 232] width 22 height 22
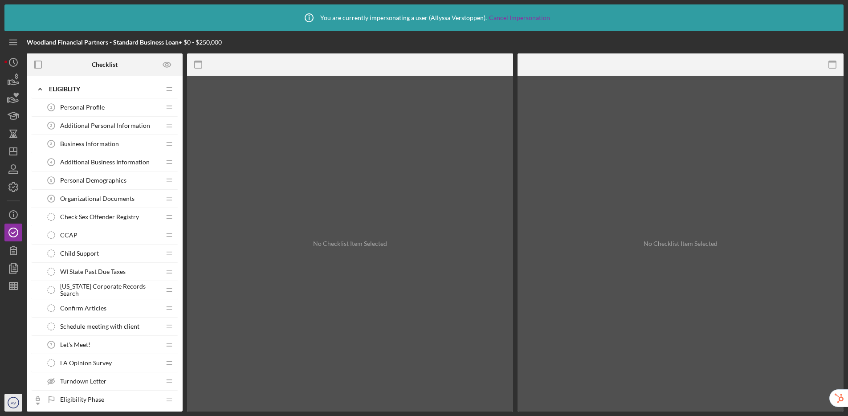
click at [15, 399] on icon "AV" at bounding box center [13, 402] width 18 height 22
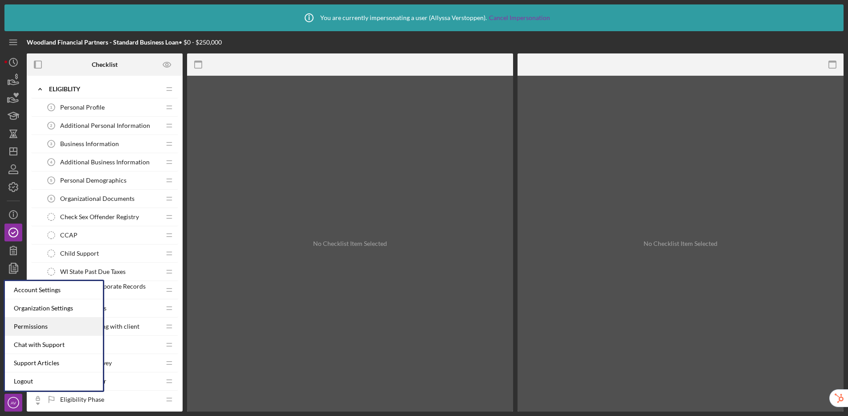
click at [39, 325] on div "Permissions" at bounding box center [54, 327] width 98 height 18
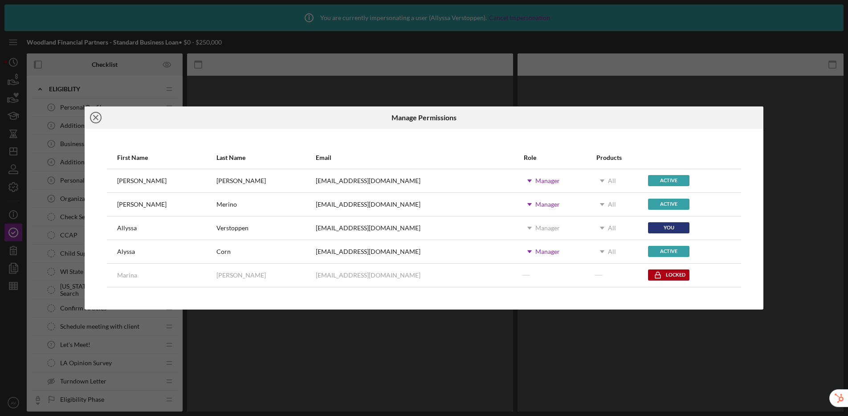
click at [91, 118] on icon "Icon/Close" at bounding box center [96, 117] width 22 height 22
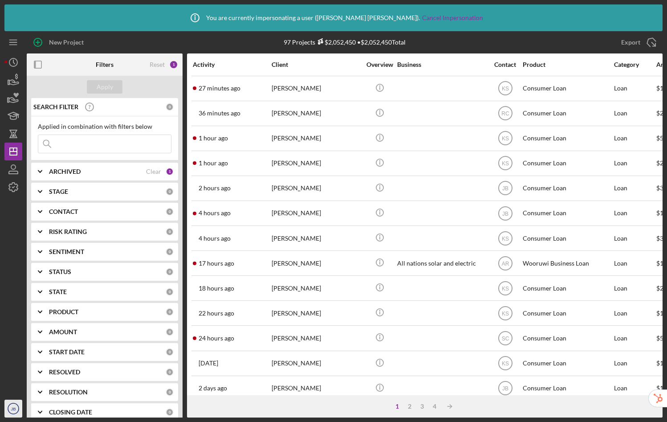
click at [16, 411] on icon "JB" at bounding box center [13, 408] width 18 height 22
click at [11, 244] on div at bounding box center [13, 298] width 18 height 204
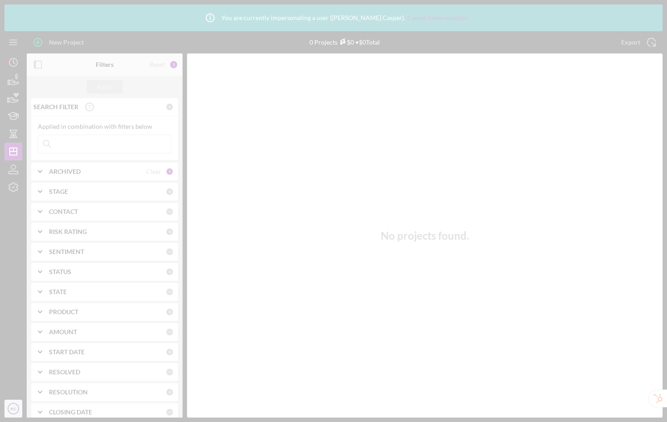
click at [13, 407] on div at bounding box center [333, 211] width 667 height 422
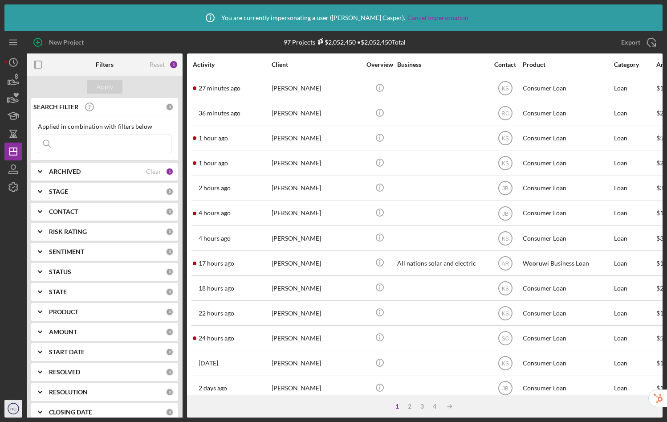
click at [12, 407] on text "RC" at bounding box center [13, 408] width 6 height 5
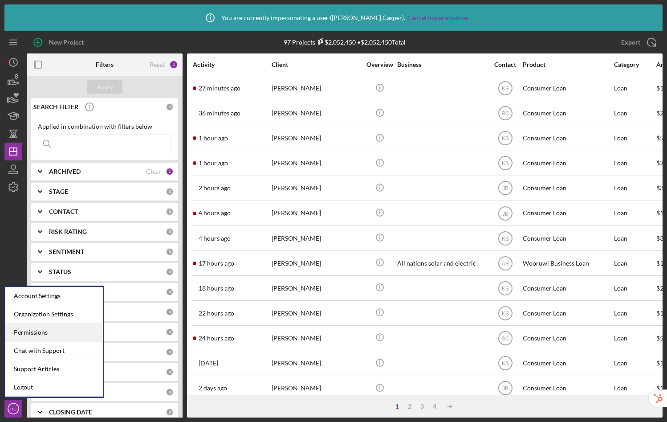
click at [15, 334] on div "Permissions" at bounding box center [54, 332] width 98 height 18
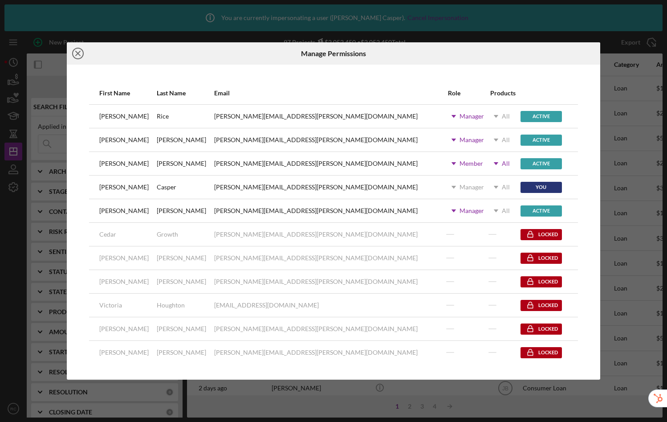
click at [77, 55] on icon "Icon/Close" at bounding box center [78, 53] width 22 height 22
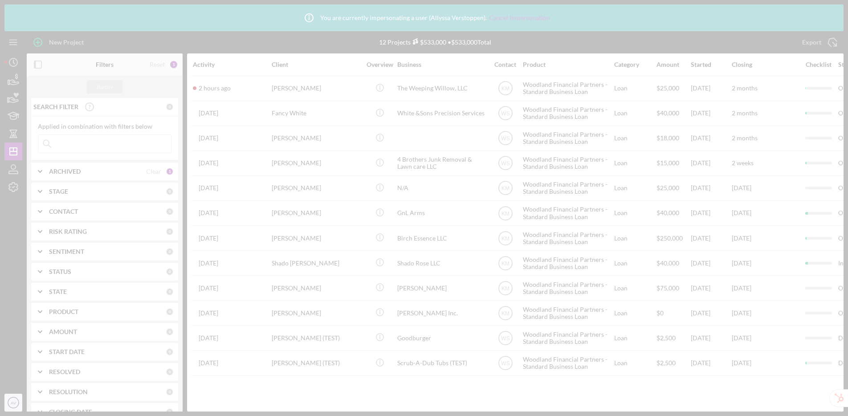
click at [14, 403] on div at bounding box center [424, 208] width 848 height 416
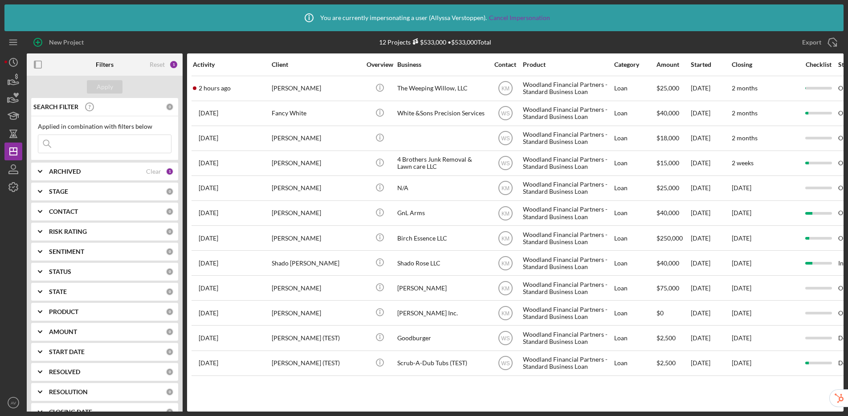
click at [8, 411] on div "Icon/Info You are currently impersonating a user ( [PERSON_NAME] ). Cancel Impe…" at bounding box center [424, 208] width 848 height 416
click at [9, 406] on circle "button" at bounding box center [13, 402] width 11 height 11
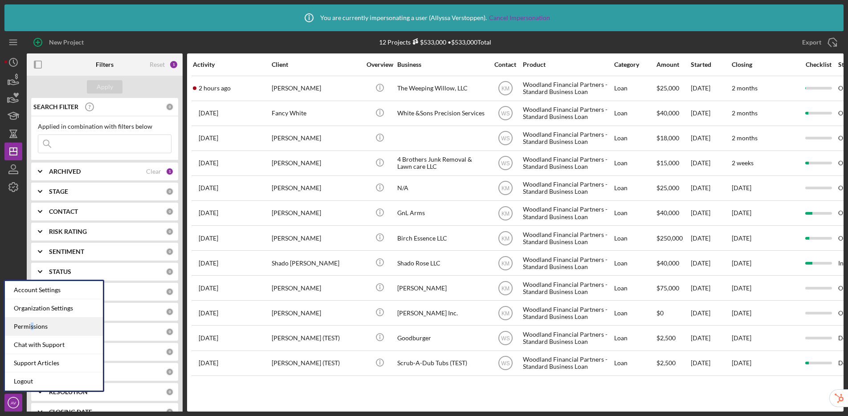
click at [31, 329] on div "Permissions" at bounding box center [54, 327] width 98 height 18
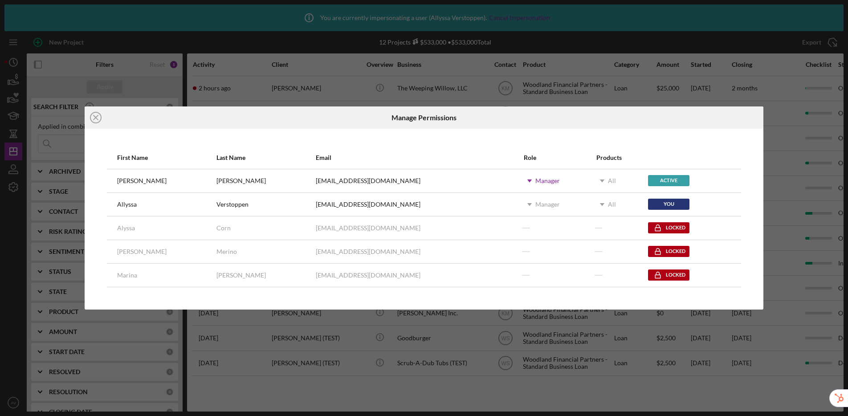
drag, startPoint x: 265, startPoint y: 252, endPoint x: 390, endPoint y: 279, distance: 128.0
click at [390, 279] on tbody "[PERSON_NAME] [EMAIL_ADDRESS][DOMAIN_NAME] Icon/Dropdown Arrow Manager Icon/Dro…" at bounding box center [424, 228] width 634 height 118
click at [414, 265] on div "[EMAIL_ADDRESS][DOMAIN_NAME]" at bounding box center [419, 275] width 207 height 22
click at [95, 119] on icon "Icon/Close" at bounding box center [96, 117] width 22 height 22
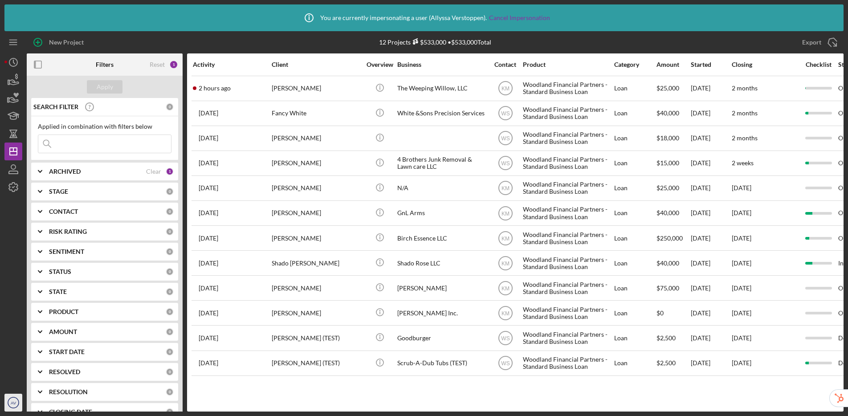
click at [16, 407] on circle "button" at bounding box center [13, 402] width 11 height 11
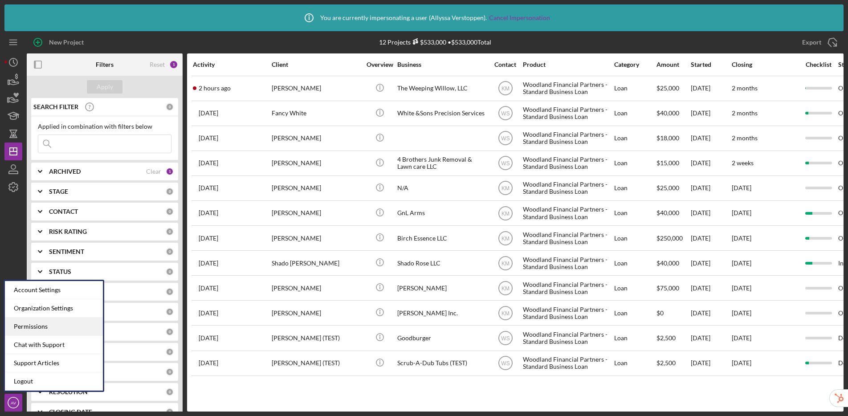
click at [33, 322] on div "Permissions" at bounding box center [54, 327] width 98 height 18
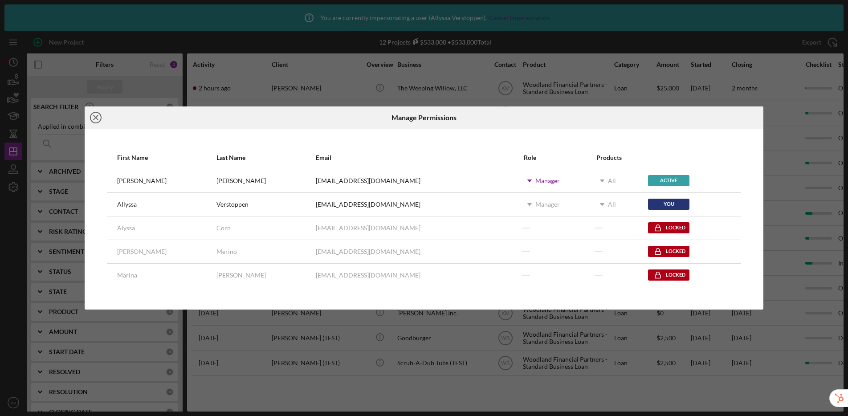
click at [98, 117] on icon "Icon/Close" at bounding box center [96, 117] width 22 height 22
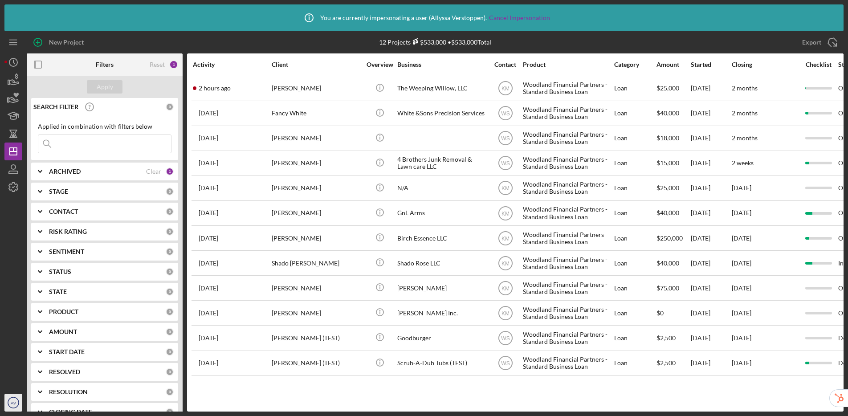
click at [13, 405] on icon "AV" at bounding box center [13, 402] width 18 height 22
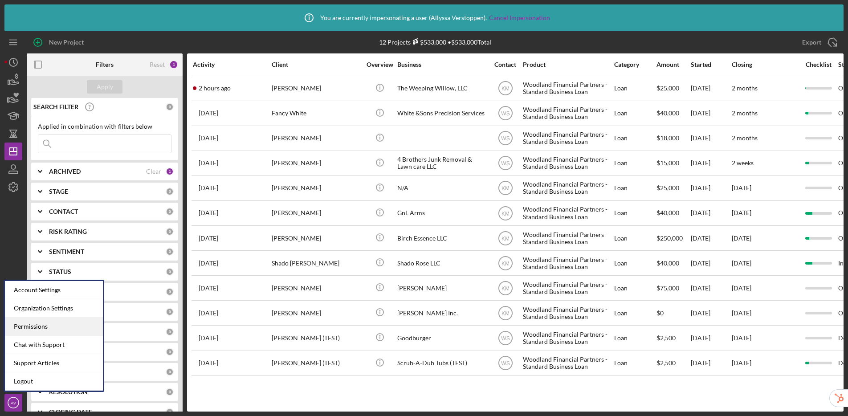
click at [37, 321] on div "Permissions" at bounding box center [54, 327] width 98 height 18
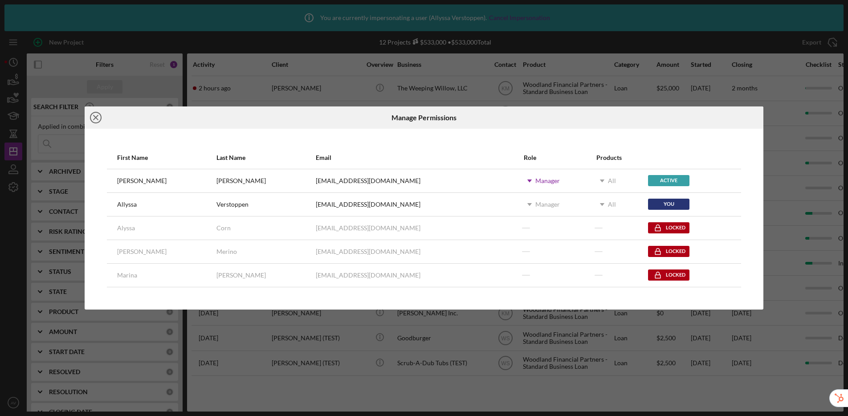
click at [94, 118] on icon "Icon/Close" at bounding box center [96, 117] width 22 height 22
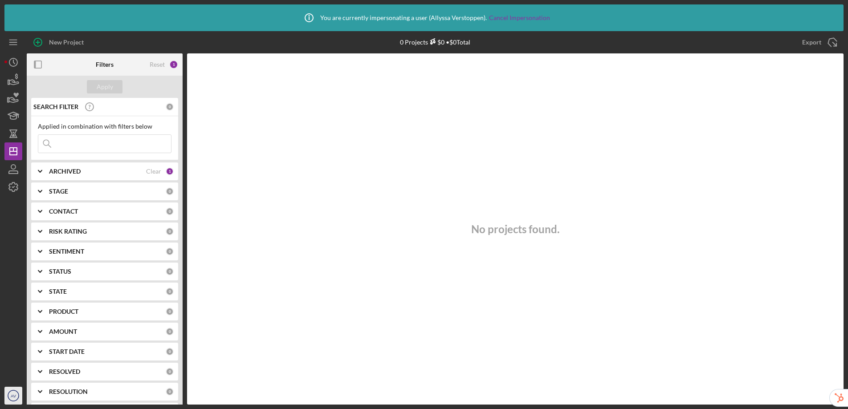
click at [12, 398] on text "AV" at bounding box center [14, 396] width 6 height 5
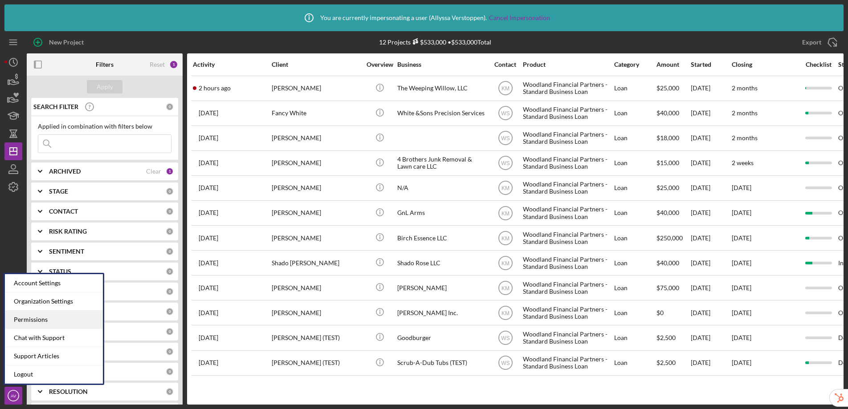
click at [43, 323] on div "Permissions" at bounding box center [54, 320] width 98 height 18
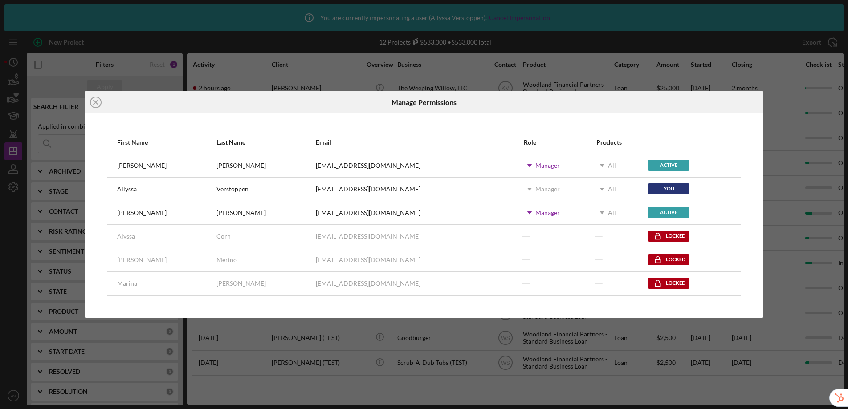
drag, startPoint x: 273, startPoint y: 214, endPoint x: 382, endPoint y: 216, distance: 108.2
click at [382, 216] on tr "[PERSON_NAME] [EMAIL_ADDRESS][DOMAIN_NAME] Icon/Dropdown Arrow Manager Icon/Dro…" at bounding box center [424, 213] width 634 height 24
copy tr "[EMAIL_ADDRESS][DOMAIN_NAME]"
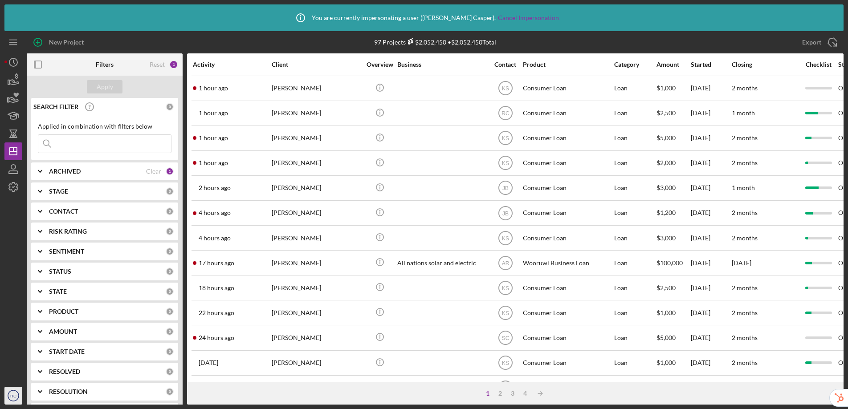
click at [14, 397] on text "RC" at bounding box center [13, 396] width 6 height 5
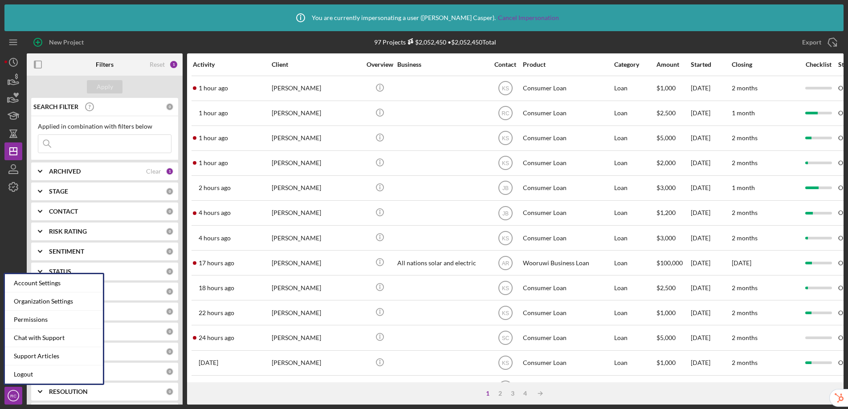
click at [12, 224] on div at bounding box center [13, 291] width 18 height 191
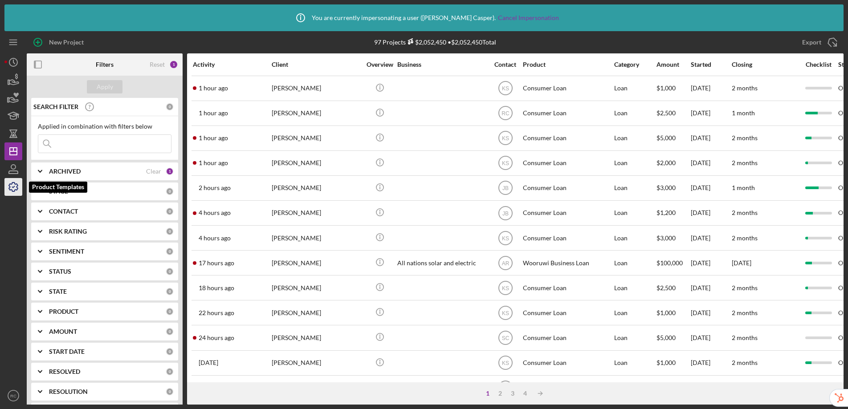
click at [13, 190] on icon "button" at bounding box center [13, 187] width 22 height 22
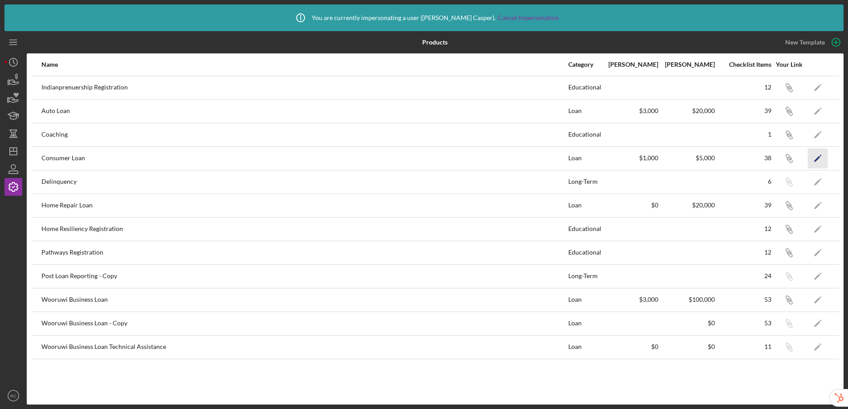
click at [820, 160] on icon "Icon/Edit" at bounding box center [818, 158] width 20 height 20
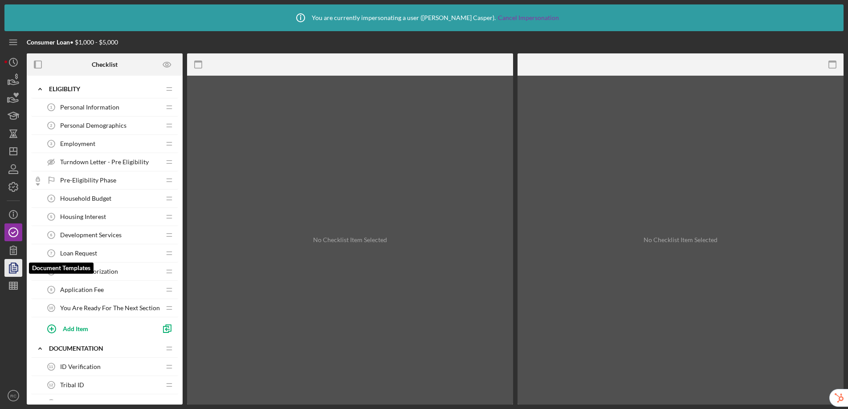
click at [13, 269] on icon "button" at bounding box center [14, 268] width 3 height 4
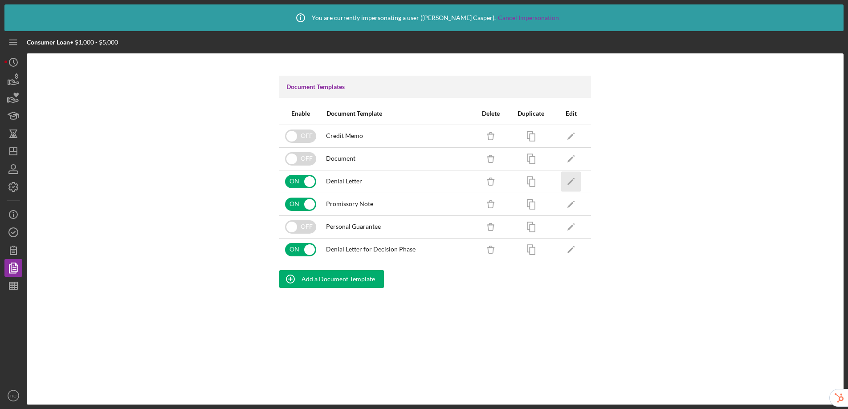
click at [568, 178] on icon "Icon/Edit" at bounding box center [571, 181] width 20 height 20
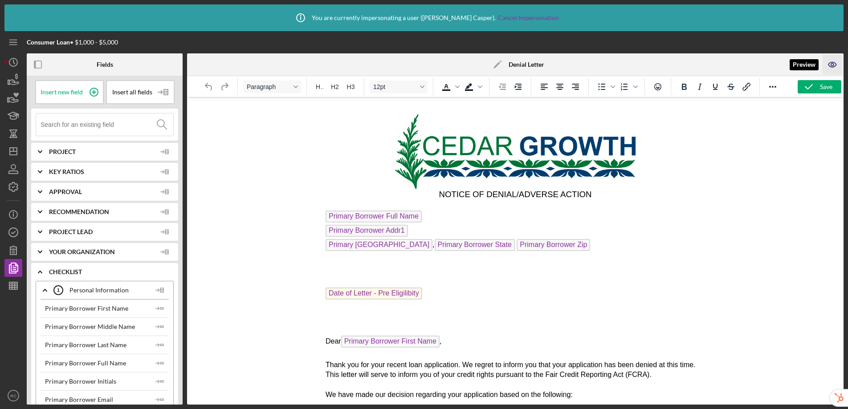
click at [835, 64] on icon "button" at bounding box center [832, 64] width 8 height 5
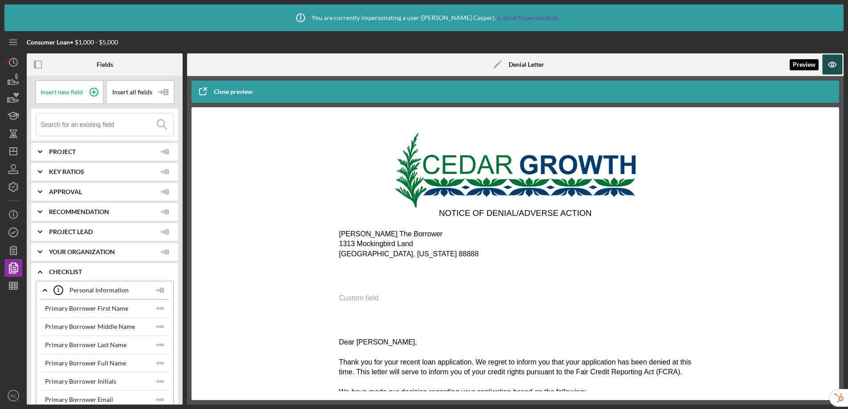
click at [836, 66] on icon "button" at bounding box center [832, 65] width 20 height 20
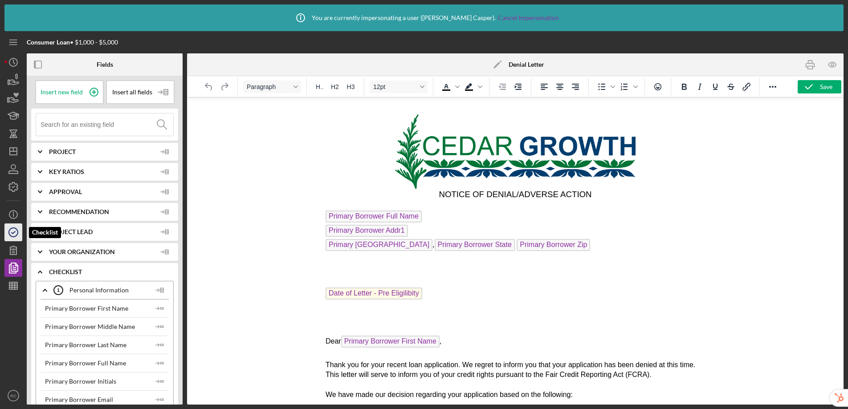
click at [12, 236] on icon "button" at bounding box center [13, 232] width 22 height 22
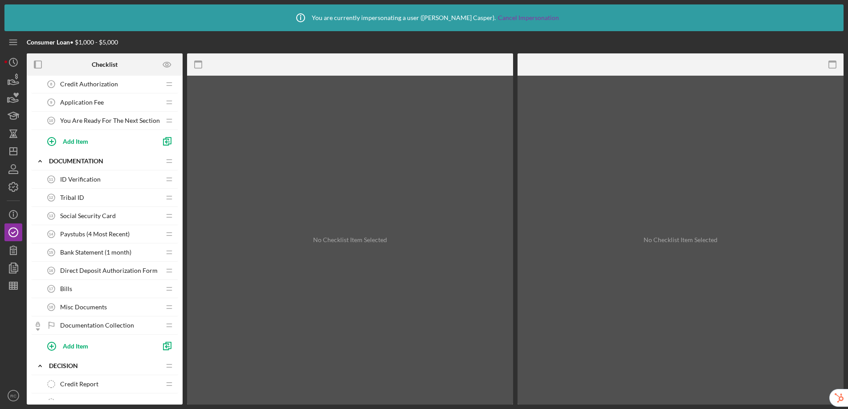
scroll to position [188, 0]
click at [142, 277] on div "Direct Deposit Authorization Form 16 Direct Deposit Authorization Form" at bounding box center [101, 270] width 118 height 18
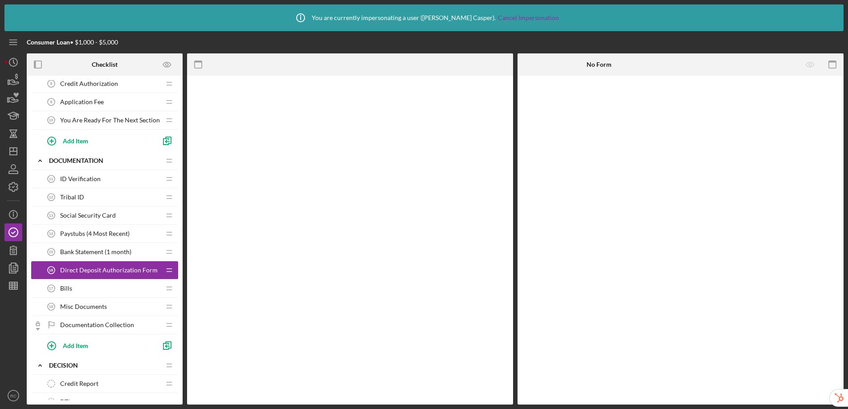
click at [142, 277] on div "Direct Deposit Authorization Form 16 Direct Deposit Authorization Form" at bounding box center [101, 270] width 118 height 18
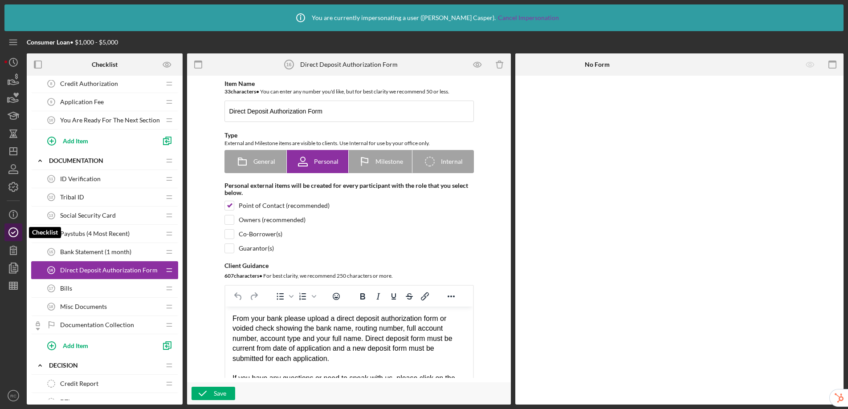
click at [9, 233] on icon "button" at bounding box center [13, 232] width 22 height 22
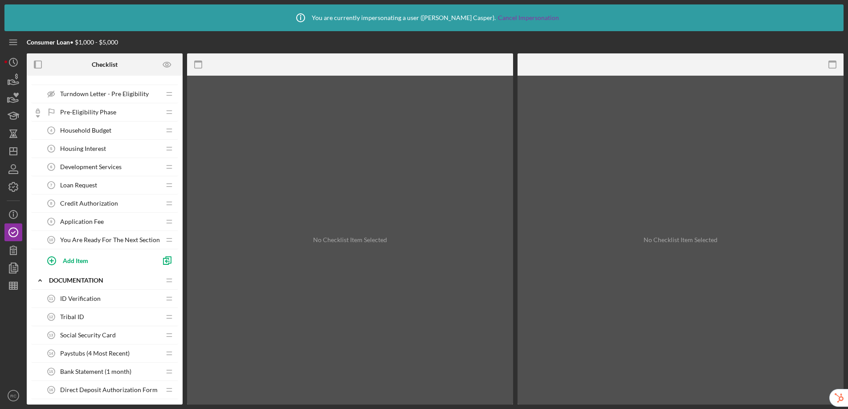
scroll to position [111, 0]
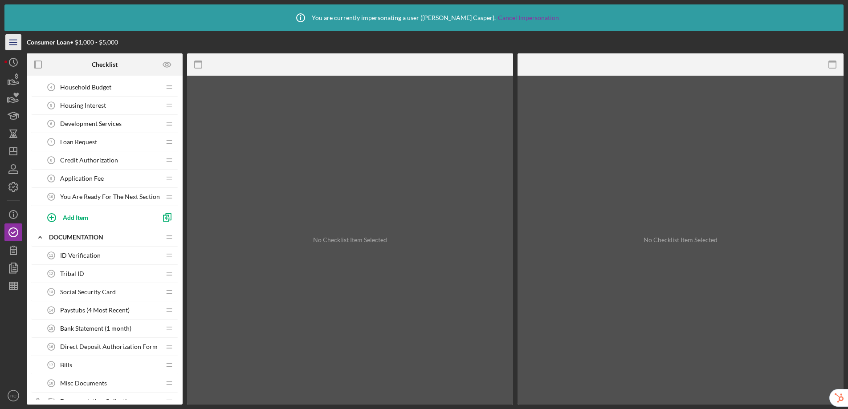
click at [12, 42] on line "button" at bounding box center [12, 42] width 7 height 0
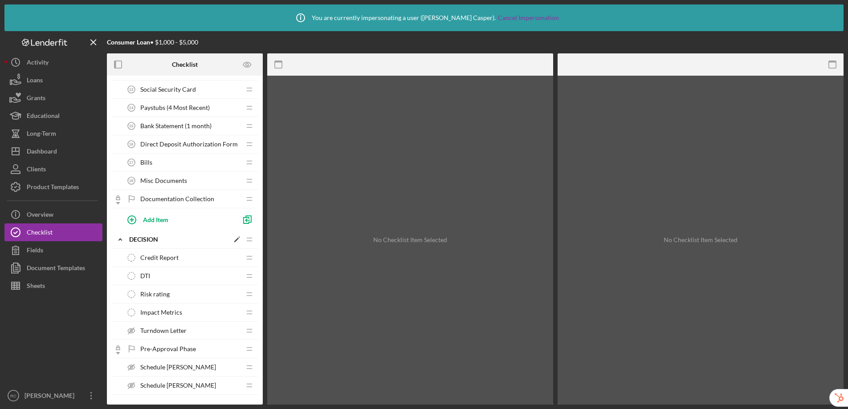
scroll to position [0, 0]
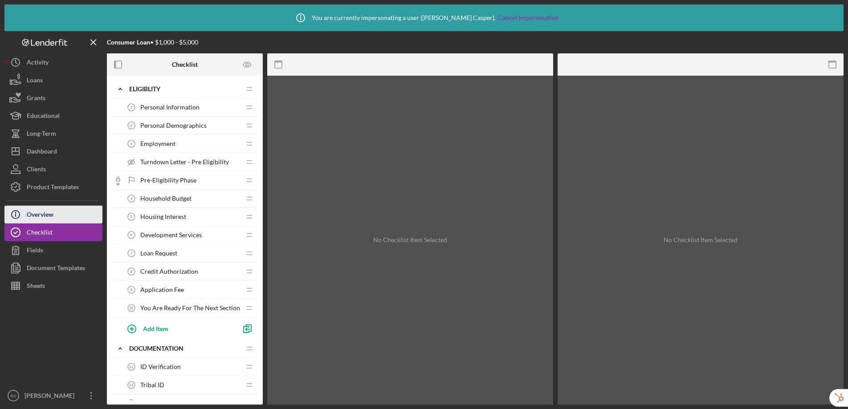
click at [45, 212] on div "Overview" at bounding box center [40, 216] width 27 height 20
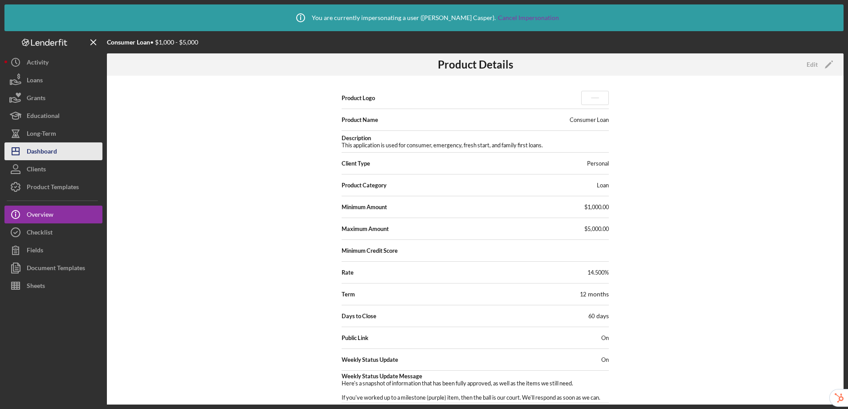
click at [49, 151] on div "Dashboard" at bounding box center [42, 152] width 30 height 20
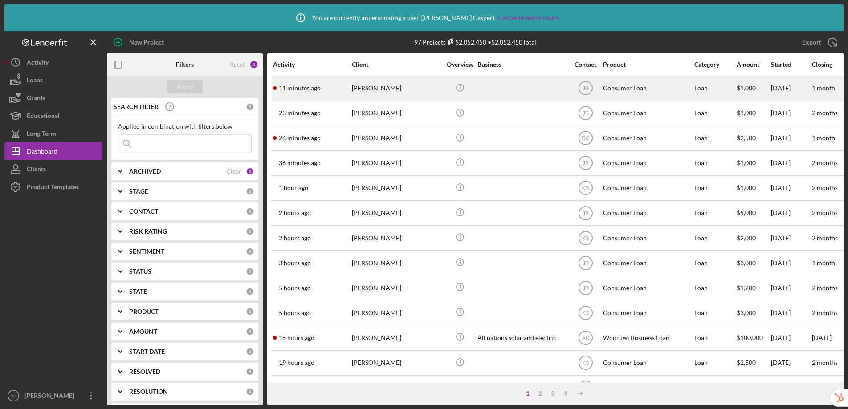
click at [634, 93] on div "Consumer Loan" at bounding box center [647, 89] width 89 height 24
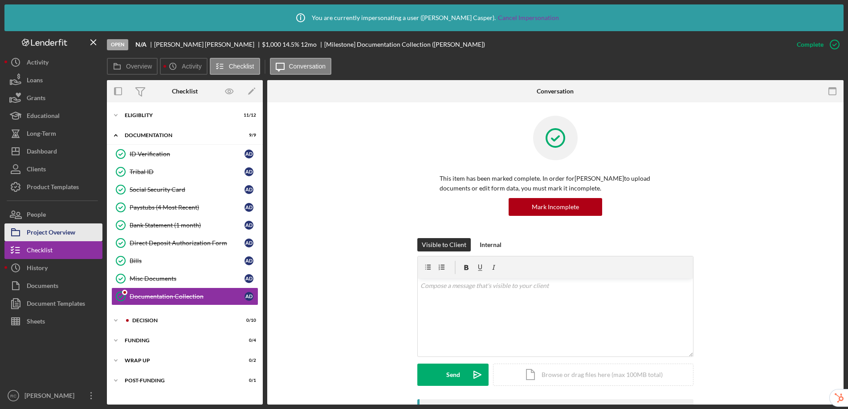
click at [55, 239] on div "Project Overview" at bounding box center [51, 234] width 49 height 20
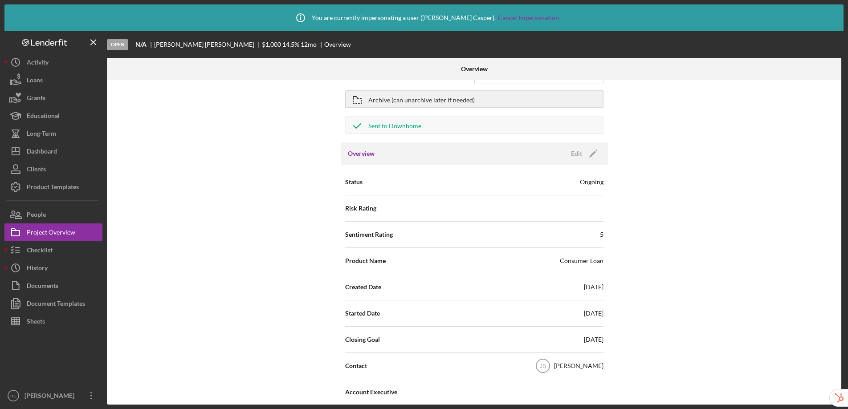
scroll to position [59, 0]
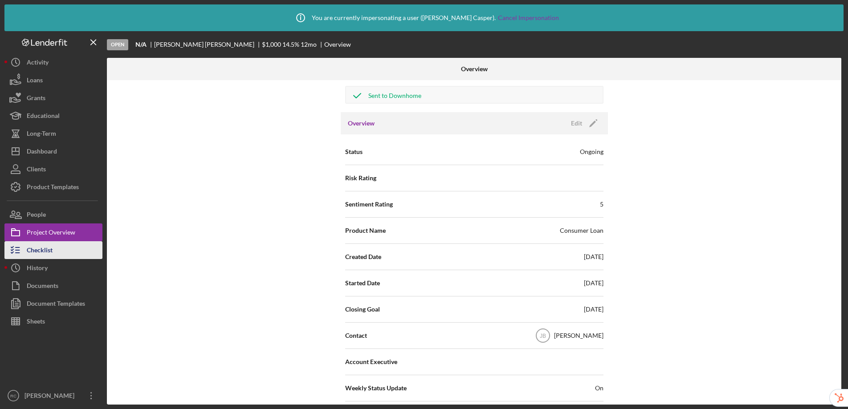
click at [61, 255] on button "Checklist" at bounding box center [53, 250] width 98 height 18
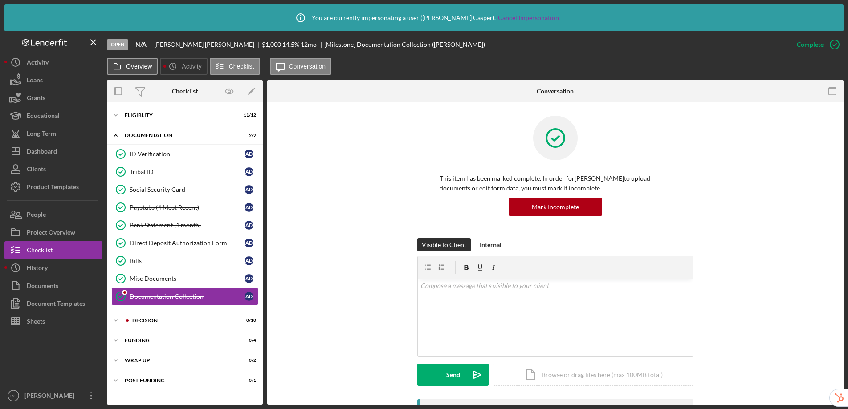
click at [141, 69] on label "Overview" at bounding box center [139, 66] width 26 height 7
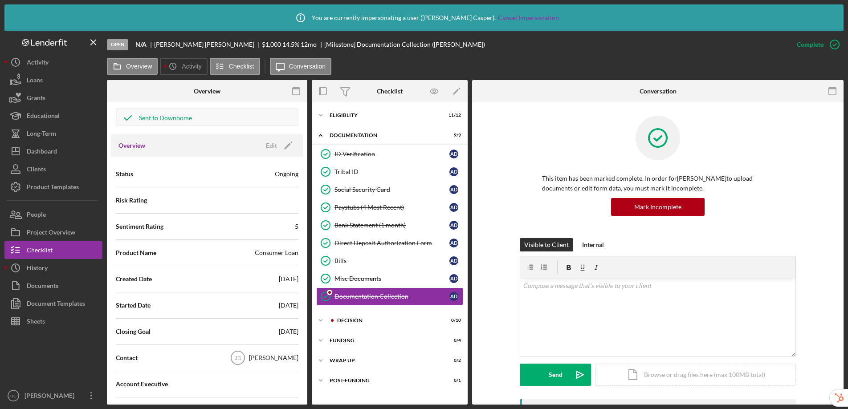
scroll to position [64, 0]
click at [266, 145] on div "Edit" at bounding box center [271, 144] width 11 height 13
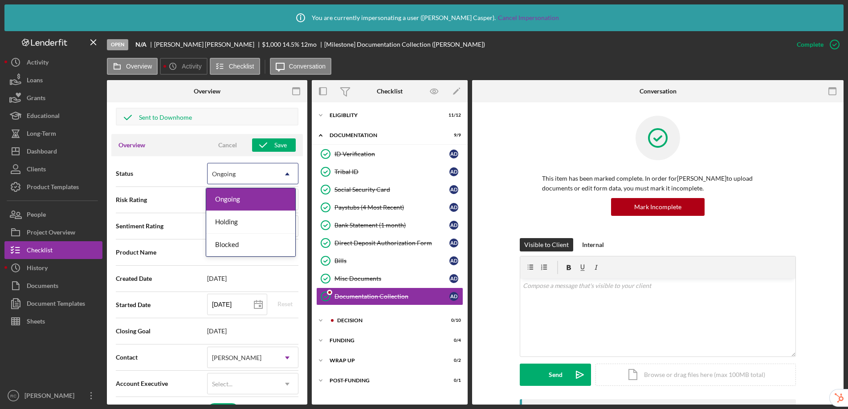
click at [289, 174] on icon "Icon/Dropdown Arrow" at bounding box center [287, 173] width 21 height 21
type textarea "Here's a snapshot of information that has been fully approved, as well as the i…"
click at [175, 157] on div "Status Ongoing, 1 of 3. 3 results available. Use Up and Down to choose options,…" at bounding box center [206, 382] width 191 height 452
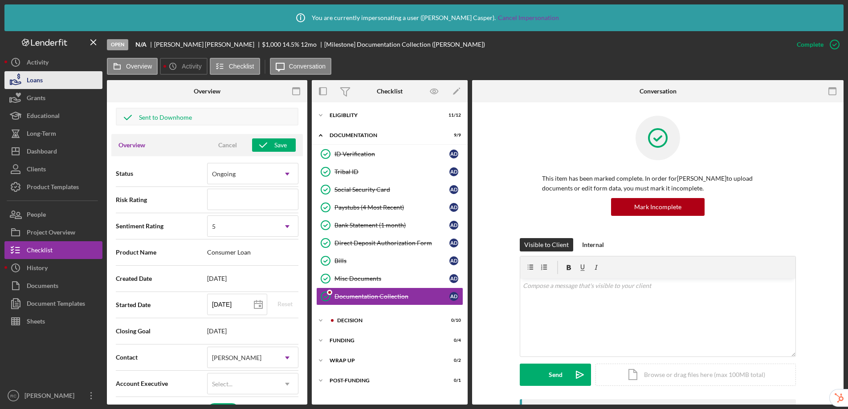
click at [61, 82] on button "Loans" at bounding box center [53, 80] width 98 height 18
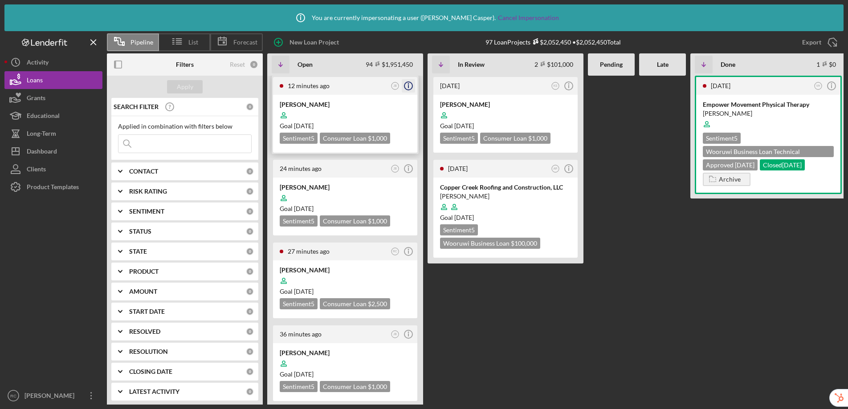
click at [411, 88] on icon "Icon/Info" at bounding box center [408, 86] width 22 height 22
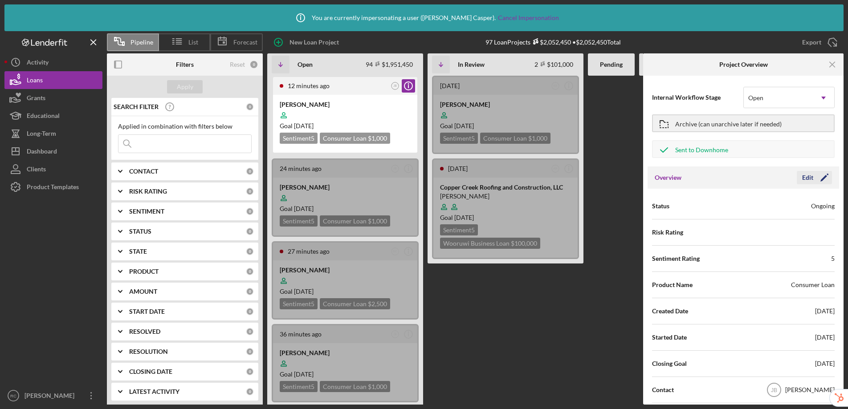
click at [808, 177] on div "Edit" at bounding box center [807, 177] width 11 height 13
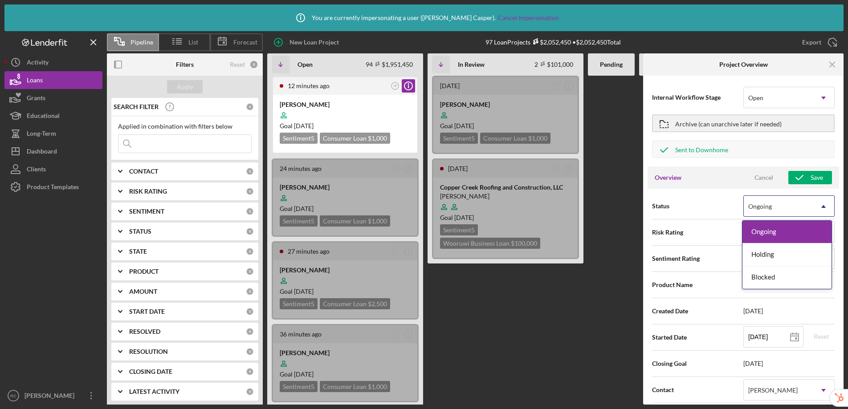
click at [774, 205] on div "Ongoing" at bounding box center [778, 206] width 69 height 20
click at [600, 209] on div at bounding box center [611, 240] width 47 height 329
click at [761, 204] on div "Ongoing" at bounding box center [760, 206] width 24 height 7
click at [711, 196] on div "Status Ongoing Icon/Dropdown Arrow" at bounding box center [743, 206] width 183 height 22
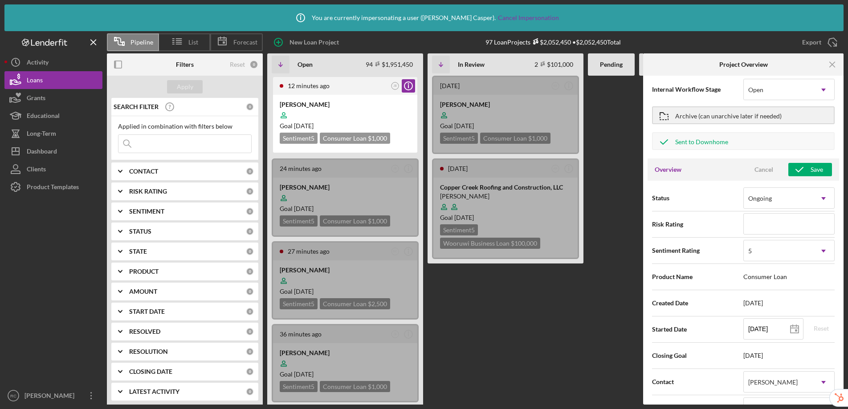
scroll to position [10, 0]
click at [815, 248] on icon "Icon/Dropdown Arrow" at bounding box center [823, 249] width 21 height 21
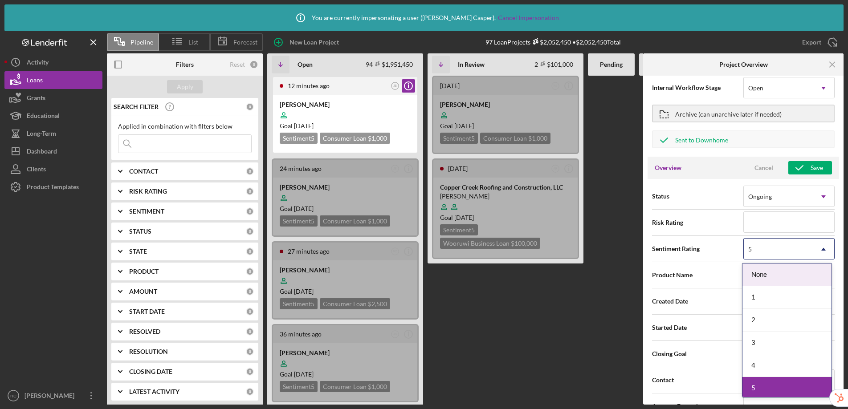
scroll to position [3, 0]
click at [771, 296] on div "1" at bounding box center [786, 295] width 89 height 23
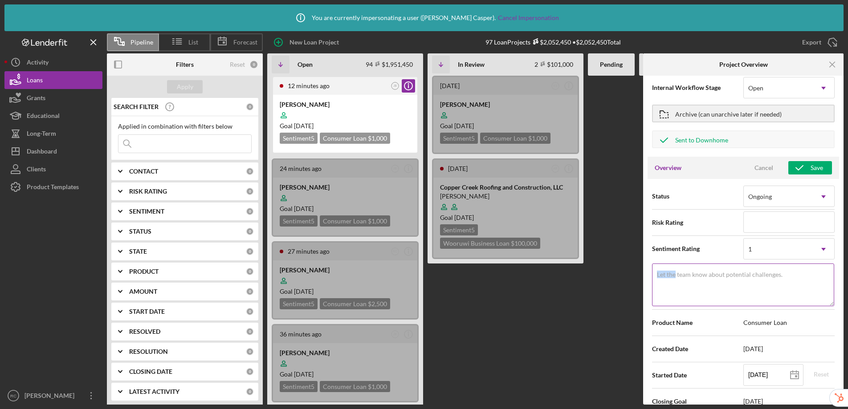
drag, startPoint x: 676, startPoint y: 277, endPoint x: 767, endPoint y: 280, distance: 91.8
click at [767, 280] on div "Let the team know about potential challenges. Required" at bounding box center [743, 286] width 183 height 44
click at [716, 289] on textarea "Let the team know about potential challenges." at bounding box center [743, 285] width 182 height 43
click at [780, 253] on div "1" at bounding box center [778, 249] width 69 height 20
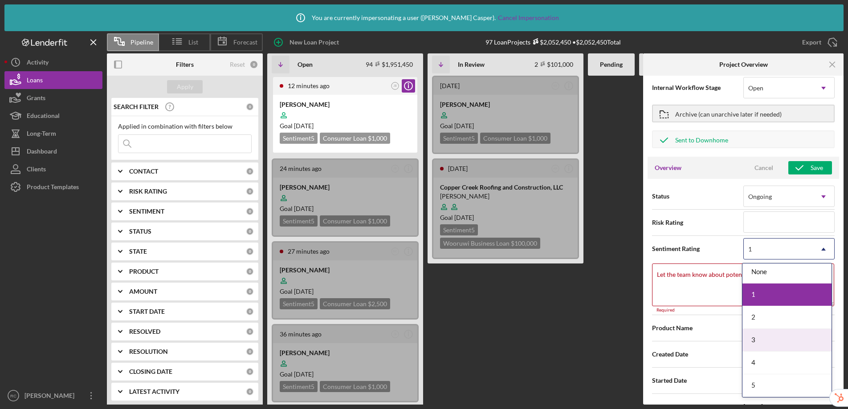
click at [763, 341] on div "3" at bounding box center [786, 340] width 89 height 23
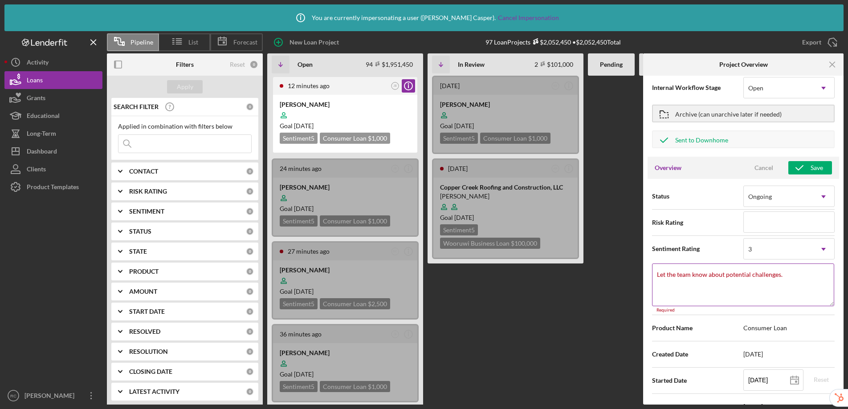
type textarea "Here's a snapshot of information that has been fully approved, as well as the i…"
click at [682, 268] on div "Let the team know about potential challenges. Required" at bounding box center [743, 288] width 183 height 49
click at [763, 168] on div "Cancel" at bounding box center [763, 167] width 19 height 13
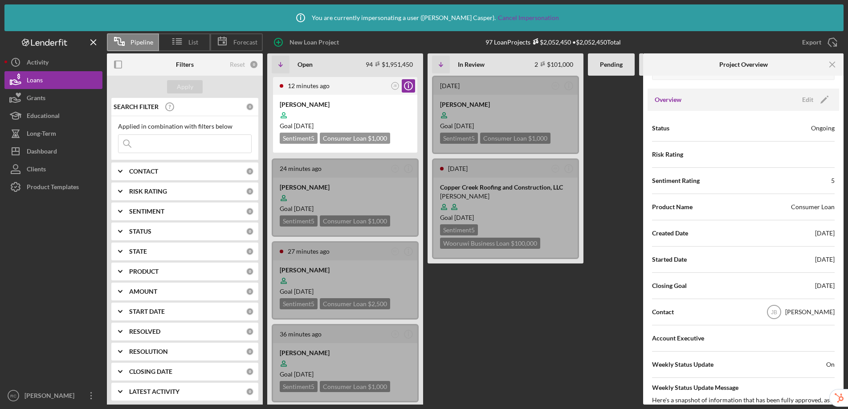
scroll to position [80, 0]
click at [830, 65] on icon "Icon/Menu Close" at bounding box center [832, 65] width 20 height 20
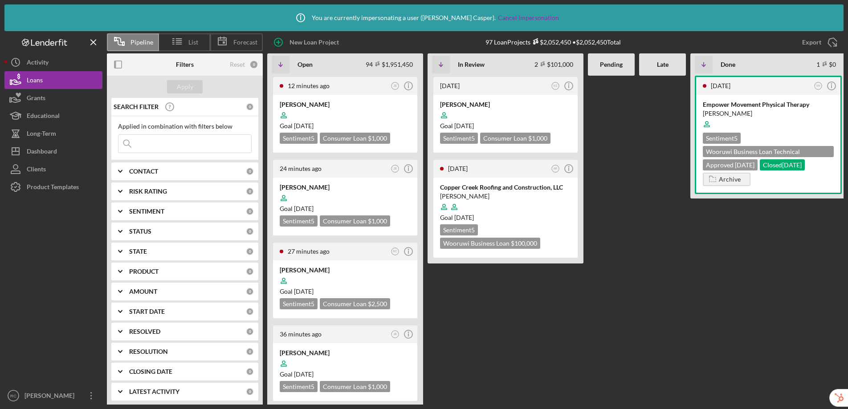
scroll to position [0, 0]
click at [395, 86] on text "JB" at bounding box center [395, 85] width 4 height 3
click at [343, 75] on div "Open 94 $1,951,450 Non-Adjusted 94 • $1,951,450" at bounding box center [355, 64] width 127 height 29
click at [47, 66] on div "Activity" at bounding box center [38, 63] width 22 height 20
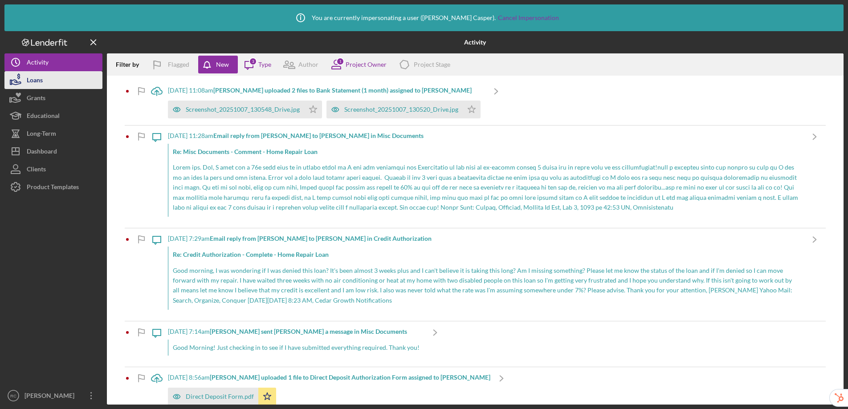
click at [49, 81] on button "Loans" at bounding box center [53, 80] width 98 height 18
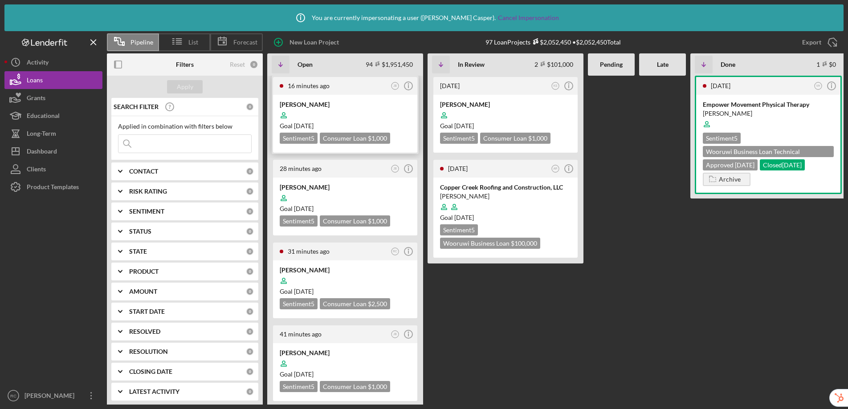
click at [359, 105] on div "[PERSON_NAME]" at bounding box center [345, 104] width 131 height 9
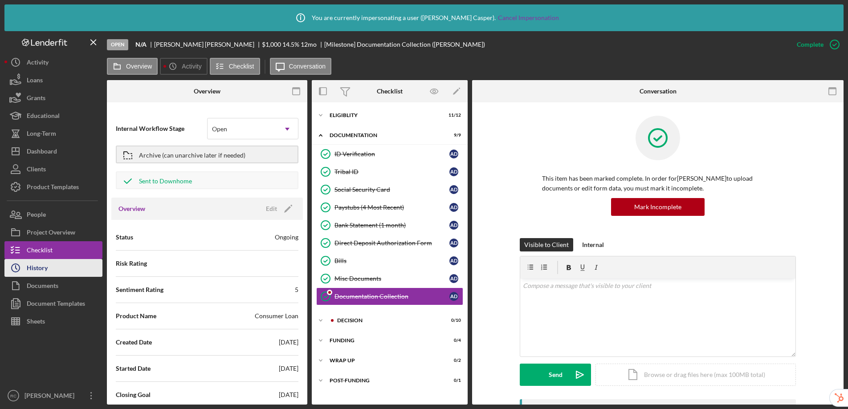
click at [48, 270] on button "Icon/History History" at bounding box center [53, 268] width 98 height 18
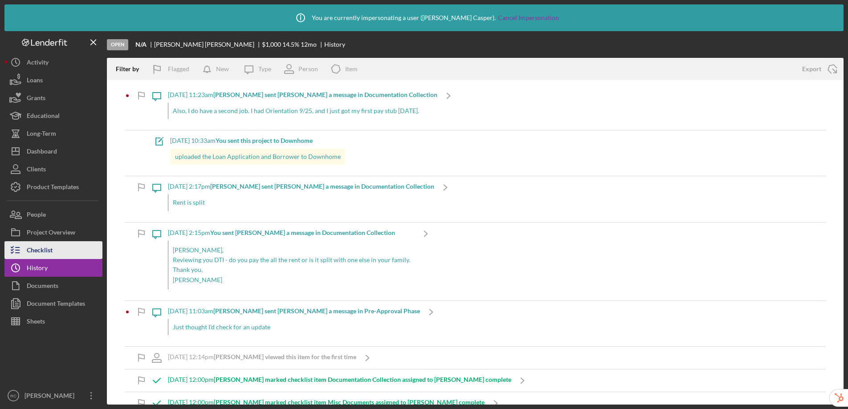
click at [66, 258] on button "Checklist" at bounding box center [53, 250] width 98 height 18
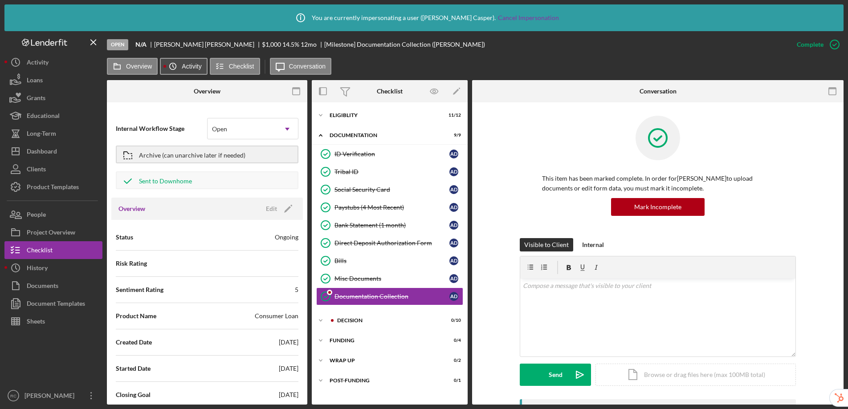
click at [187, 65] on label "Activity" at bounding box center [192, 66] width 20 height 7
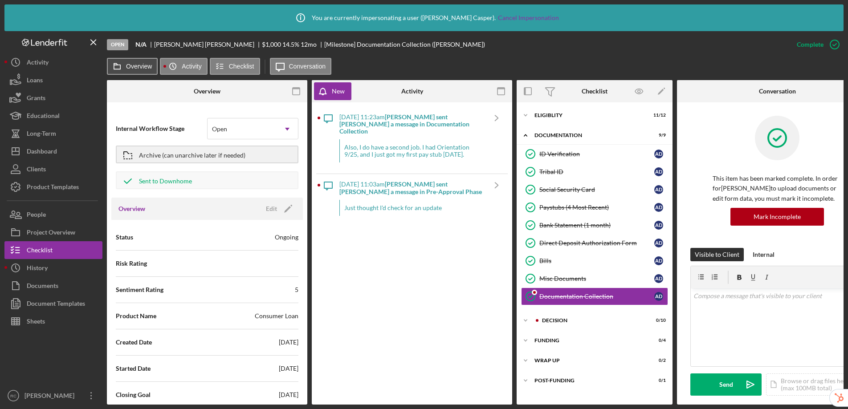
click at [135, 67] on label "Overview" at bounding box center [139, 66] width 26 height 7
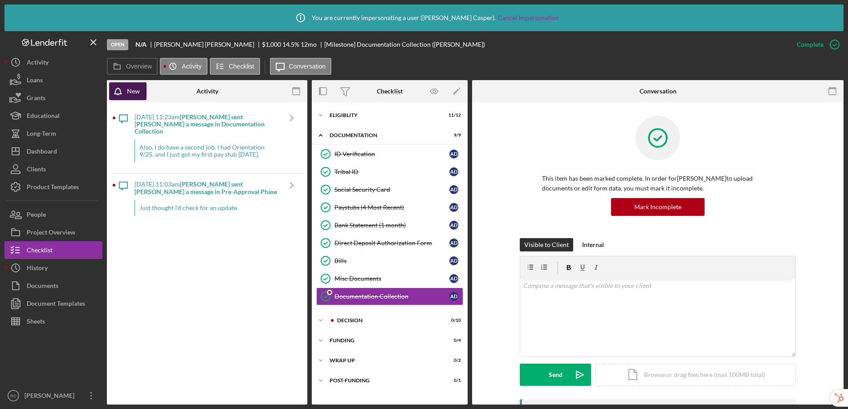
click at [127, 96] on div "New" at bounding box center [133, 91] width 13 height 18
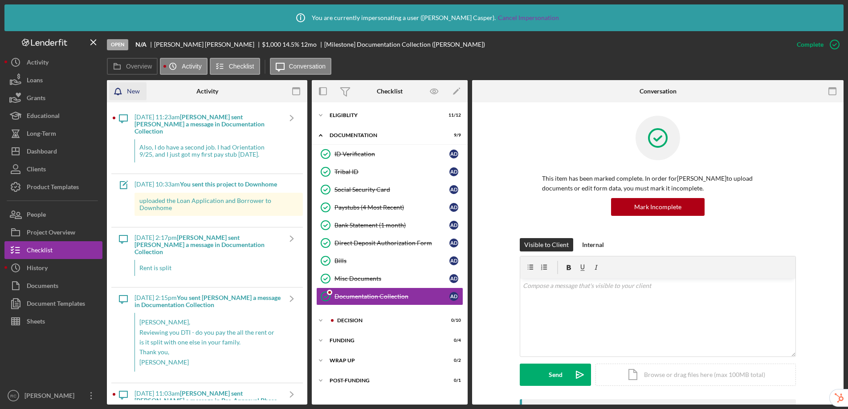
click at [127, 94] on div "New" at bounding box center [133, 91] width 13 height 18
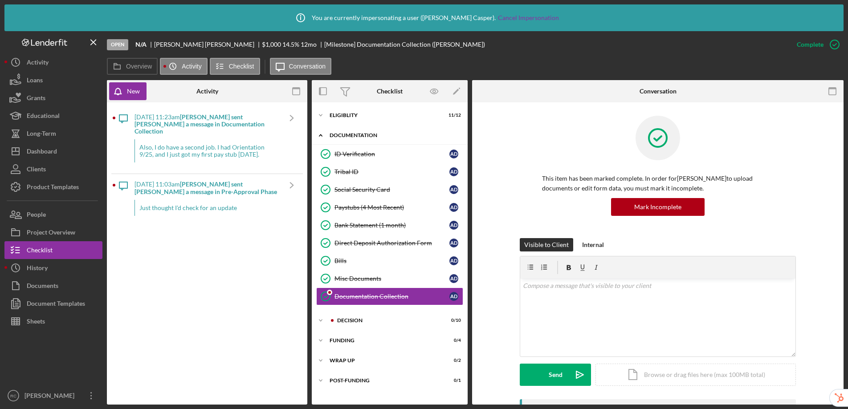
click at [324, 135] on icon "Icon/Expander" at bounding box center [321, 135] width 18 height 18
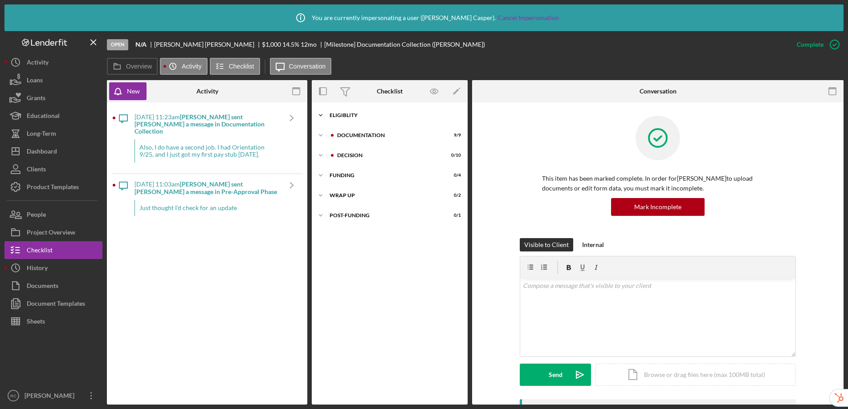
click at [342, 115] on div "Eligiblity" at bounding box center [393, 115] width 127 height 5
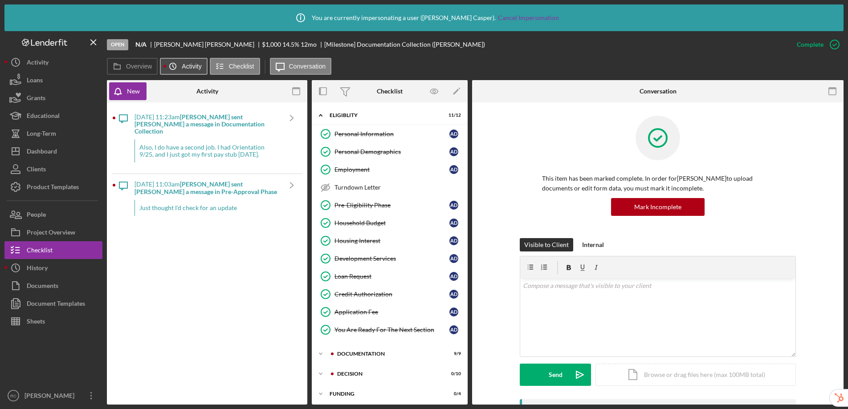
click at [180, 68] on icon "Icon/History" at bounding box center [173, 66] width 18 height 18
